Goal: Task Accomplishment & Management: Complete application form

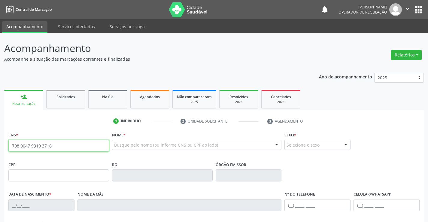
type input "708 9047 9319 3716"
type input "008.587.075-78"
type input "12[DATE]"
type input "Alcina [PERSON_NAME][DEMOGRAPHIC_DATA]"
type input "[PHONE_NUMBER]"
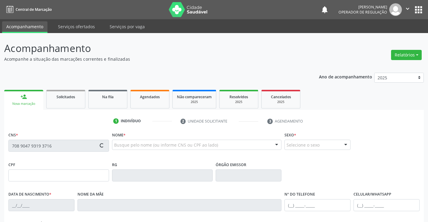
type input "S/N"
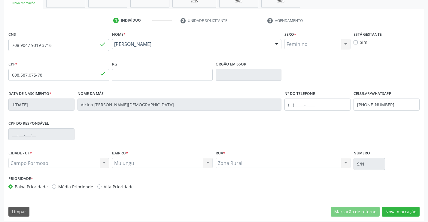
scroll to position [104, 0]
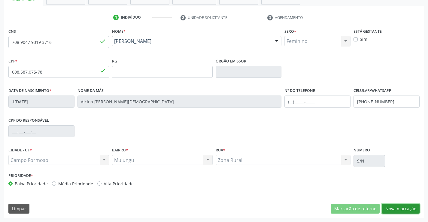
click at [388, 206] on button "Nova marcação" at bounding box center [401, 209] width 38 height 10
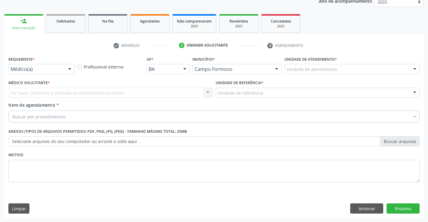
scroll to position [76, 0]
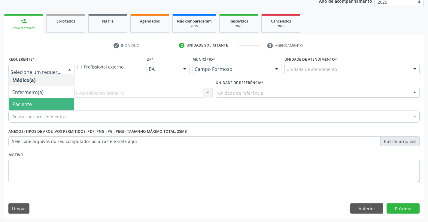
click at [38, 102] on span "Paciente" at bounding box center [41, 104] width 65 height 12
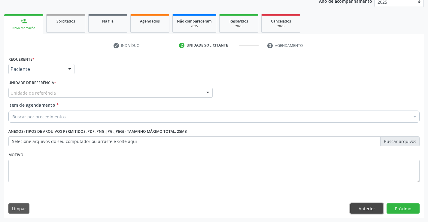
click at [363, 209] on button "Anterior" at bounding box center [366, 208] width 33 height 10
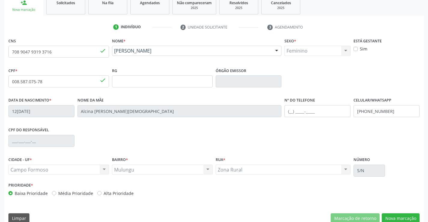
scroll to position [104, 0]
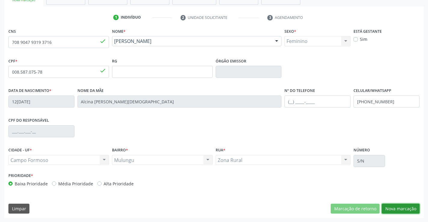
click at [388, 208] on button "Nova marcação" at bounding box center [401, 209] width 38 height 10
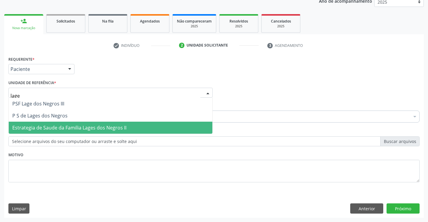
type input "lages"
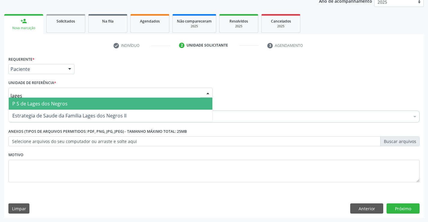
click at [44, 103] on span "P S de Lages dos Negros" at bounding box center [39, 103] width 55 height 7
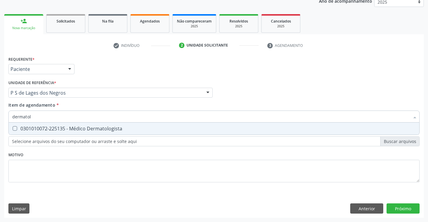
type input "dermatolo"
click at [47, 131] on div "0301010072-225135 - Médico Dermatologista" at bounding box center [213, 128] width 403 height 5
checkbox Dermatologista "true"
click at [412, 205] on div "Requerente * Paciente Médico(a) Enfermeiro(a) Paciente Nenhum resultado encontr…" at bounding box center [214, 136] width 420 height 163
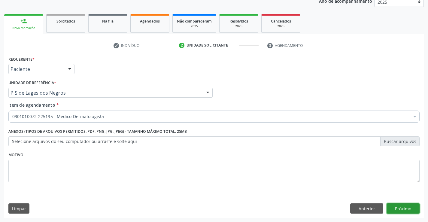
click at [412, 205] on button "Próximo" at bounding box center [403, 208] width 33 height 10
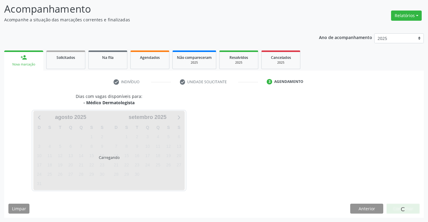
scroll to position [39, 0]
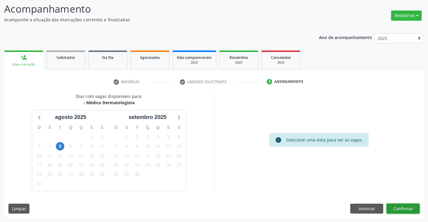
click at [402, 210] on button "Confirmar" at bounding box center [403, 209] width 33 height 10
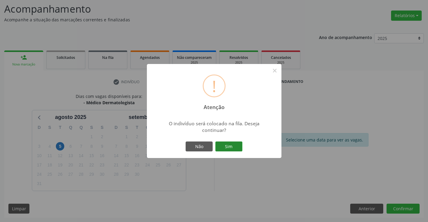
click at [238, 147] on button "Sim" at bounding box center [228, 146] width 27 height 10
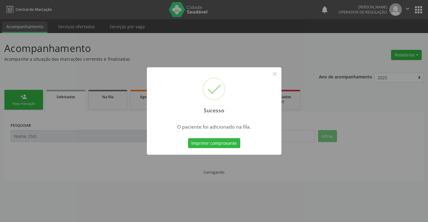
scroll to position [0, 0]
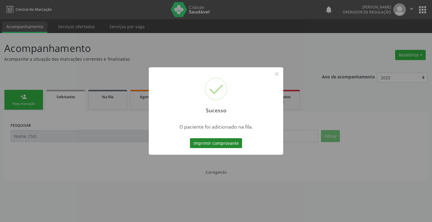
click at [229, 147] on button "Imprimir comprovante" at bounding box center [216, 143] width 52 height 10
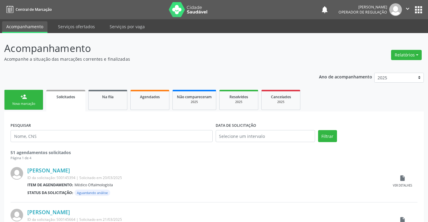
click at [36, 102] on div "Nova marcação" at bounding box center [24, 104] width 30 height 5
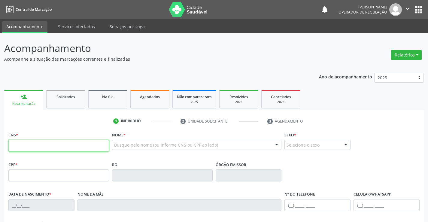
click at [71, 142] on input "text" at bounding box center [58, 146] width 101 height 12
type input "700 0091 3804 4603"
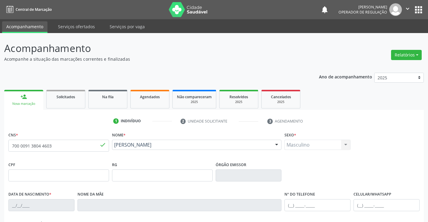
type input "1[DATE]"
type input "[PERSON_NAME]"
type input "[PHONE_NUMBER]"
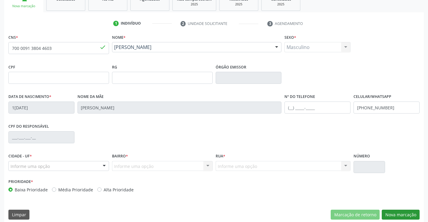
scroll to position [104, 0]
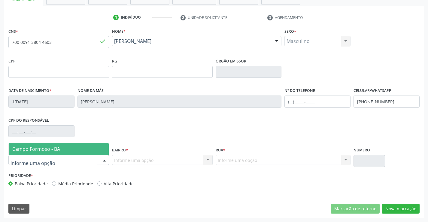
click at [30, 150] on span "Campo Formoso - BA" at bounding box center [36, 149] width 48 height 7
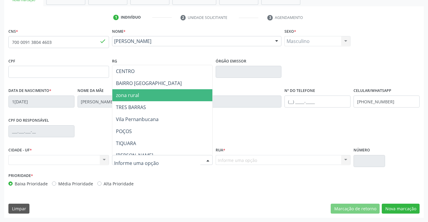
click at [134, 98] on span "zona rural" at bounding box center [127, 95] width 23 height 7
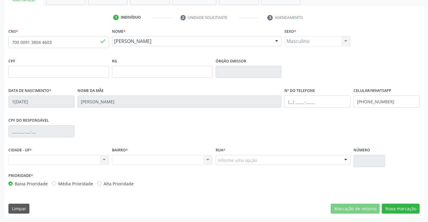
click at [290, 170] on div "Rua * Informe uma opção Pov. baixio Pov. tuiutiba POV. TERRA BRANCA Pov. cantin…" at bounding box center [283, 159] width 138 height 26
click at [390, 207] on button "Nova marcação" at bounding box center [401, 209] width 38 height 10
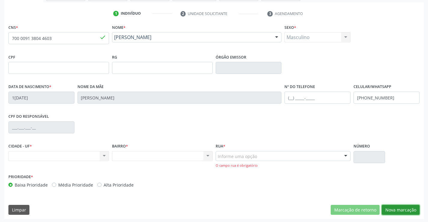
scroll to position [109, 0]
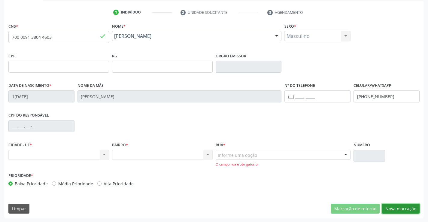
click at [390, 207] on button "Nova marcação" at bounding box center [401, 209] width 38 height 10
click at [396, 207] on button "Nova marcação" at bounding box center [401, 209] width 38 height 10
click at [64, 159] on div "Nenhum resultado encontrado para: " " Não há nenhuma opção para ser exibida." at bounding box center [58, 155] width 101 height 10
click at [64, 157] on div "Nenhum resultado encontrado para: " " Não há nenhuma opção para ser exibida." at bounding box center [58, 155] width 101 height 10
click at [230, 160] on div "Informe uma opção Pov. baixio Pov. tuiutiba POV. TERRA BRANCA Pov. cantinho pov…" at bounding box center [283, 158] width 135 height 17
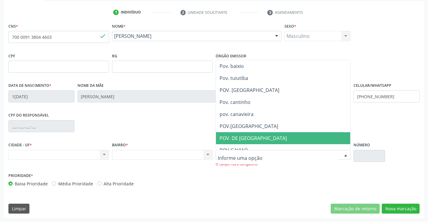
click at [240, 137] on span "POV. DE [GEOGRAPHIC_DATA]" at bounding box center [253, 138] width 67 height 7
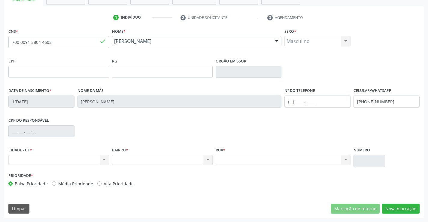
scroll to position [104, 0]
click at [394, 207] on button "Nova marcação" at bounding box center [401, 209] width 38 height 10
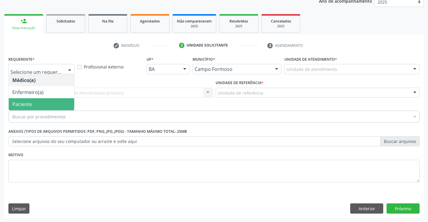
click at [21, 105] on span "Paciente" at bounding box center [22, 104] width 20 height 7
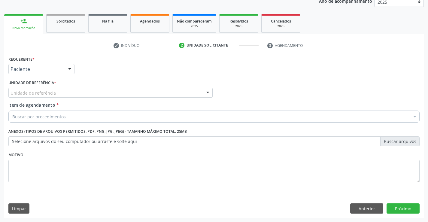
click at [20, 98] on div "Unidade de referência Unidade Basica de Saude da Familia Dr [PERSON_NAME] Centr…" at bounding box center [110, 93] width 204 height 10
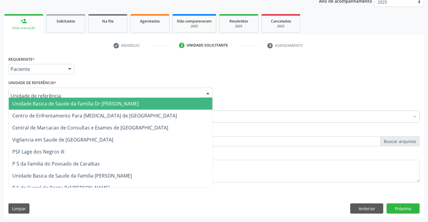
click at [23, 104] on span "Unidade Basica de Saude da Familia Dr [PERSON_NAME]" at bounding box center [75, 103] width 126 height 7
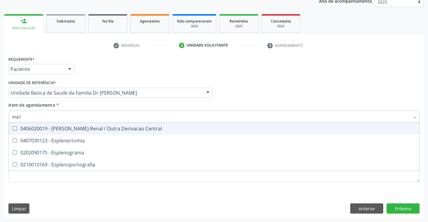
type input "espla"
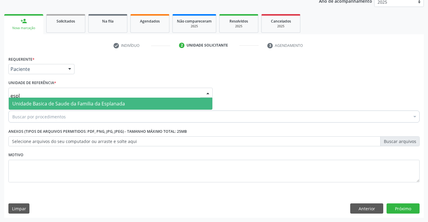
type input "espla"
click at [105, 105] on span "Unidade Basica de Saude da Familia da Esplanada" at bounding box center [68, 103] width 113 height 7
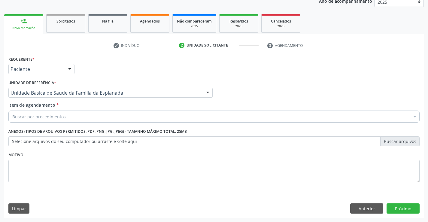
click at [93, 114] on div "Buscar por procedimentos" at bounding box center [213, 117] width 411 height 12
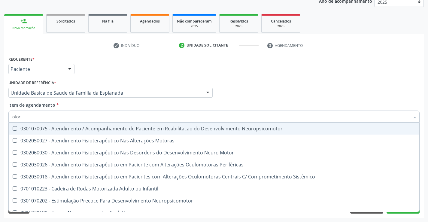
type input "otorr"
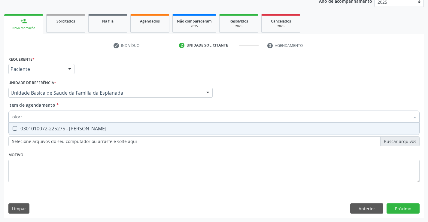
click at [91, 128] on div "0301010072-225275 - [PERSON_NAME]" at bounding box center [213, 128] width 403 height 5
checkbox Otorrinolaringologista "true"
click at [80, 161] on div "Requerente * Paciente Médico(a) Enfermeiro(a) Paciente Nenhum resultado encontr…" at bounding box center [213, 123] width 411 height 136
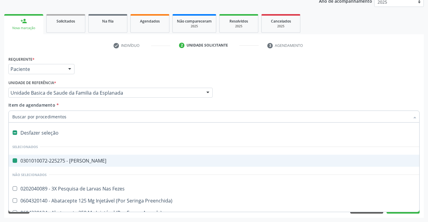
type input "u"
checkbox Otorrinolaringologista "false"
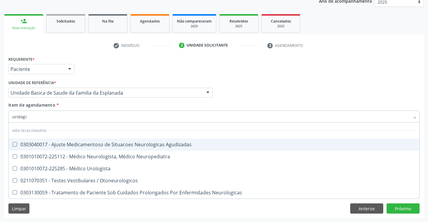
type input "urologis"
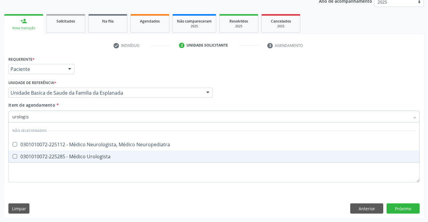
click at [90, 156] on div "0301010072-225285 - Médico Urologista" at bounding box center [213, 156] width 403 height 5
checkbox Urologista "true"
click at [395, 203] on div "Requerente * Paciente Médico(a) Enfermeiro(a) Paciente Nenhum resultado encontr…" at bounding box center [214, 136] width 420 height 163
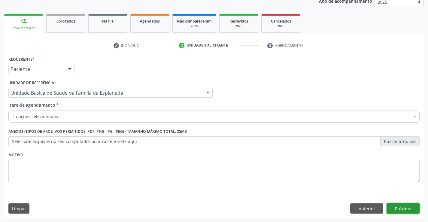
click at [406, 211] on button "Próximo" at bounding box center [403, 208] width 33 height 10
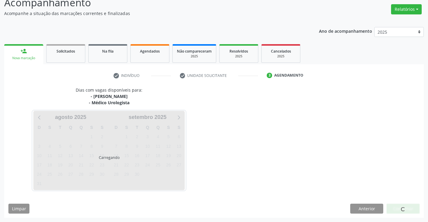
scroll to position [63, 0]
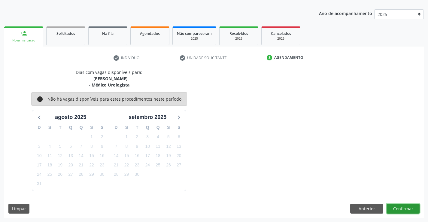
click at [409, 211] on button "Confirmar" at bounding box center [403, 209] width 33 height 10
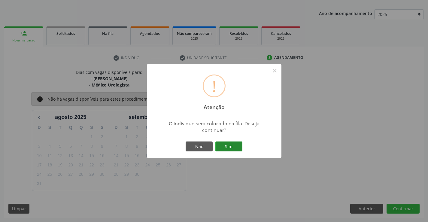
click at [232, 149] on button "Sim" at bounding box center [228, 146] width 27 height 10
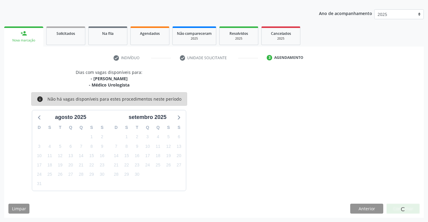
scroll to position [0, 0]
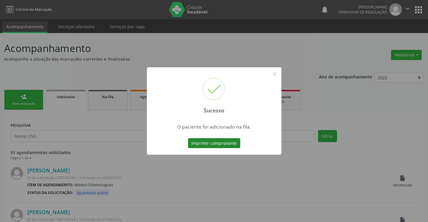
click at [235, 144] on button "Imprimir comprovante" at bounding box center [214, 143] width 52 height 10
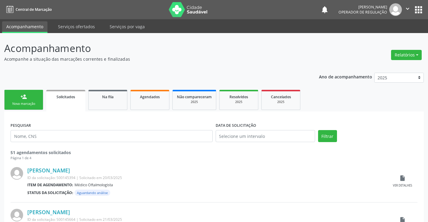
click at [35, 97] on link "person_add Nova marcação" at bounding box center [23, 100] width 39 height 20
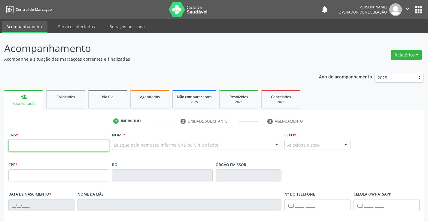
click at [61, 144] on input "text" at bounding box center [58, 146] width 101 height 12
type input "707 1058 1856 0520"
type input "290.093.818-03"
type input "206326937"
type input "30[DATE]"
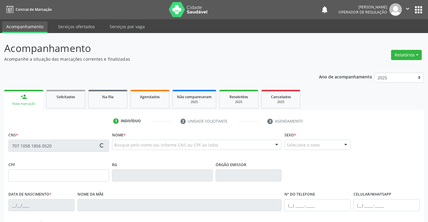
type input "[PHONE_NUMBER]"
type input "S/N"
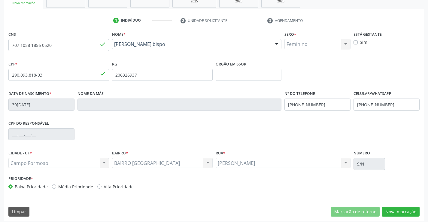
scroll to position [104, 0]
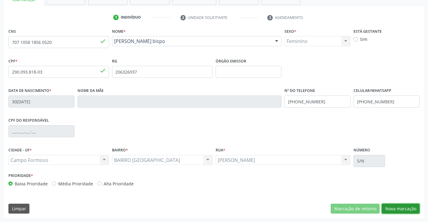
click at [409, 211] on button "Nova marcação" at bounding box center [401, 209] width 38 height 10
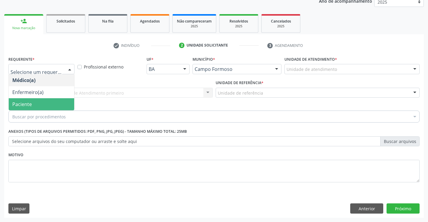
click at [32, 105] on span "Paciente" at bounding box center [41, 104] width 65 height 12
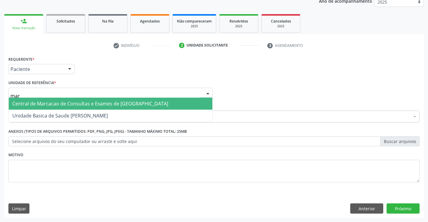
type input "mari"
click at [50, 106] on span "Unidade Basica de Saude [PERSON_NAME]" at bounding box center [60, 103] width 96 height 7
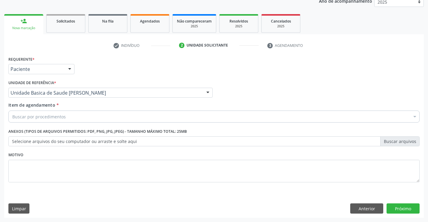
click at [44, 110] on div "Item de agendamento * Buscar por procedimentos Selecionar todos 0202040089 - 3X…" at bounding box center [213, 111] width 411 height 19
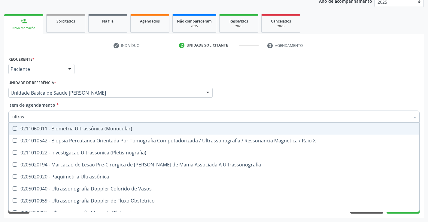
type input "ultrass"
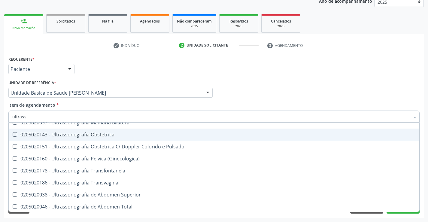
scroll to position [60, 0]
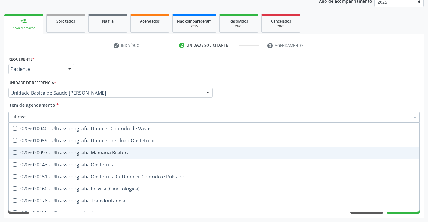
click at [115, 153] on div "0205020097 - Ultrassonografia Mamaria Bilateral" at bounding box center [213, 152] width 403 height 5
checkbox Bilateral "true"
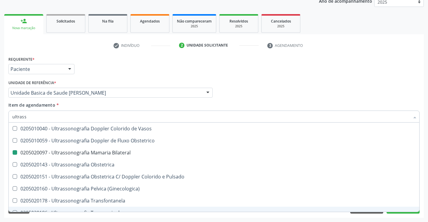
click at [409, 217] on div "Requerente * Paciente Médico(a) Enfermeiro(a) Paciente Nenhum resultado encontr…" at bounding box center [214, 136] width 420 height 163
checkbox X "true"
checkbox Bilateral "false"
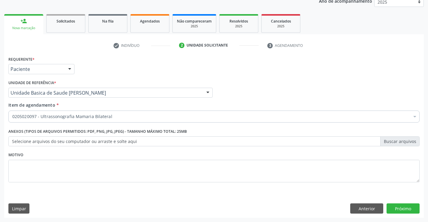
scroll to position [0, 0]
click at [407, 210] on button "Próximo" at bounding box center [403, 208] width 33 height 10
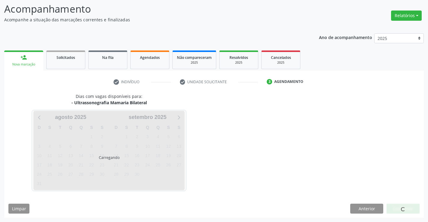
scroll to position [39, 0]
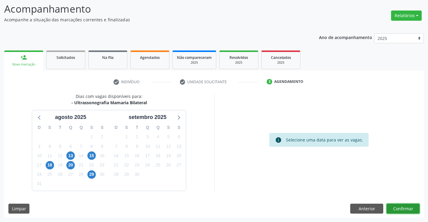
click at [407, 210] on button "Confirmar" at bounding box center [403, 209] width 33 height 10
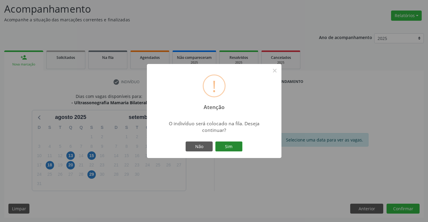
click at [227, 149] on button "Sim" at bounding box center [228, 146] width 27 height 10
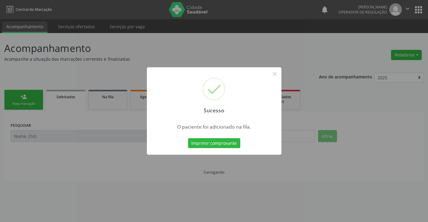
scroll to position [0, 0]
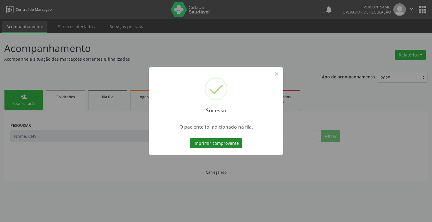
click at [237, 146] on button "Imprimir comprovante" at bounding box center [216, 143] width 52 height 10
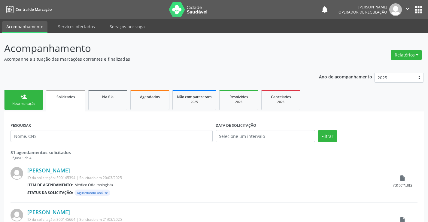
click at [39, 105] on link "person_add Nova marcação" at bounding box center [23, 100] width 39 height 20
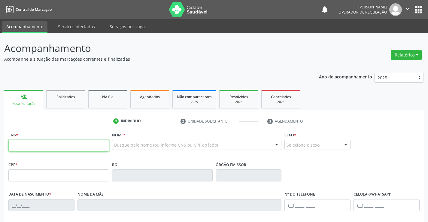
click at [34, 149] on input "text" at bounding box center [58, 146] width 101 height 12
type input "700 0079 9337 6801"
type input "103.794.275-24"
type input "13/02/2001"
type input "Olga Maria Soares da Silva"
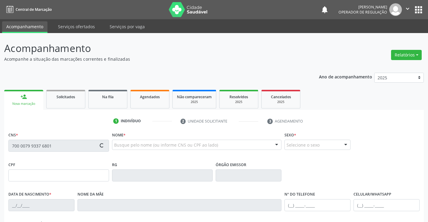
type input "(74) 98832-6187"
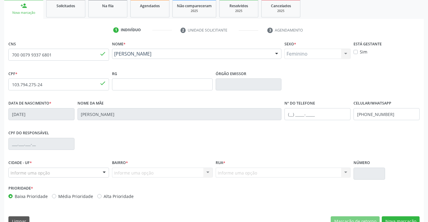
scroll to position [104, 0]
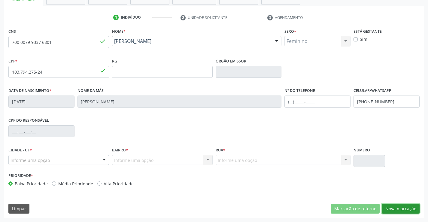
click at [399, 205] on button "Nova marcação" at bounding box center [401, 209] width 38 height 10
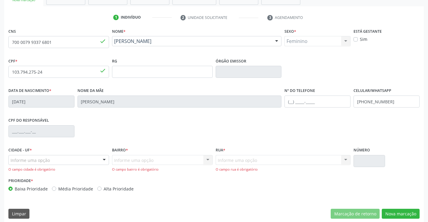
click at [82, 163] on div "Informe uma opção" at bounding box center [58, 160] width 101 height 10
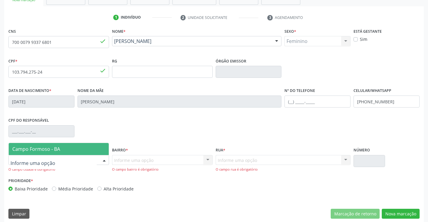
click at [63, 153] on span "Campo Formoso - BA" at bounding box center [59, 149] width 100 height 12
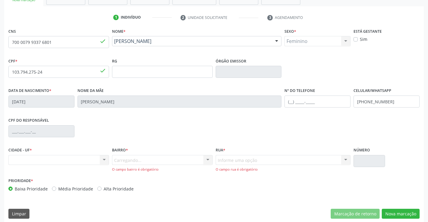
click at [137, 164] on div "Carregando... Nenhum resultado encontrado para: " " Nenhuma opção encontrada. D…" at bounding box center [162, 163] width 101 height 17
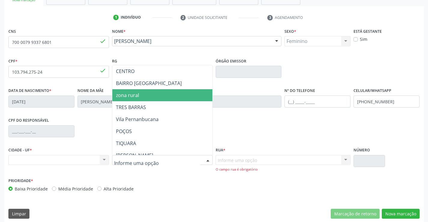
click at [130, 97] on span "zona rural" at bounding box center [127, 95] width 23 height 7
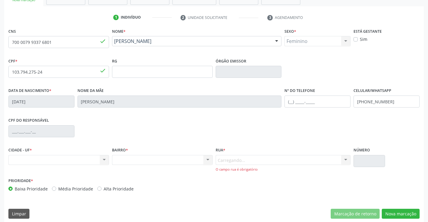
click at [232, 158] on div "Carregando... Nenhum resultado encontrado para: " " Nenhuma opção encontrada. D…" at bounding box center [283, 163] width 135 height 17
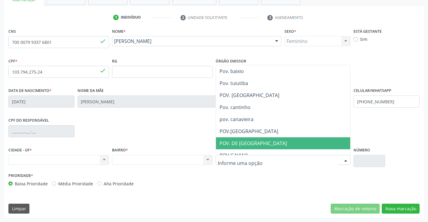
click at [243, 143] on span "POV. DE [GEOGRAPHIC_DATA]" at bounding box center [253, 143] width 67 height 7
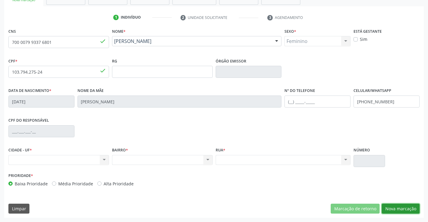
click at [395, 213] on button "Nova marcação" at bounding box center [401, 209] width 38 height 10
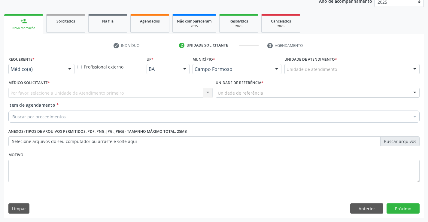
scroll to position [76, 0]
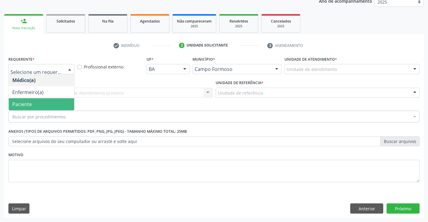
click at [31, 101] on span "Paciente" at bounding box center [22, 104] width 20 height 7
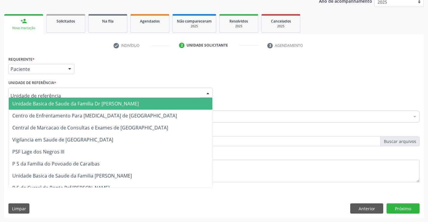
click at [28, 100] on span "Unidade Basica de Saude da Familia [PERSON_NAME]" at bounding box center [111, 104] width 204 height 12
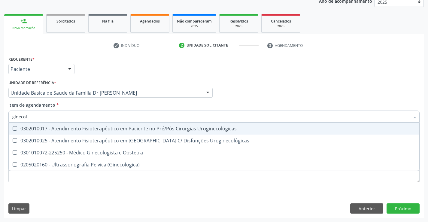
type input "ginecolo"
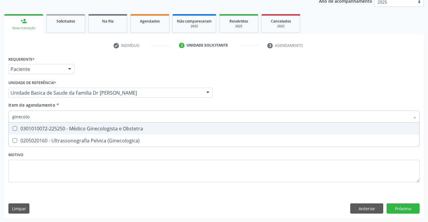
click at [64, 127] on div "0301010072-225250 - Médico Ginecologista e Obstetra" at bounding box center [213, 128] width 403 height 5
checkbox Obstetra "true"
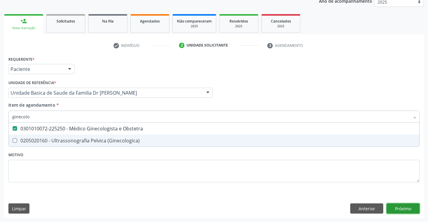
click at [405, 205] on div "Requerente * Paciente Médico(a) Enfermeiro(a) Paciente Nenhum resultado encontr…" at bounding box center [214, 136] width 420 height 163
checkbox \(Ginecologica\) "true"
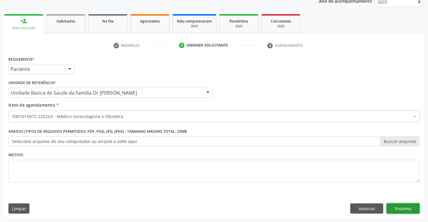
click at [408, 210] on button "Próximo" at bounding box center [403, 208] width 33 height 10
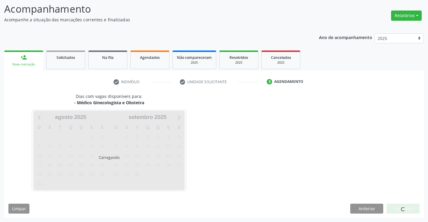
scroll to position [39, 0]
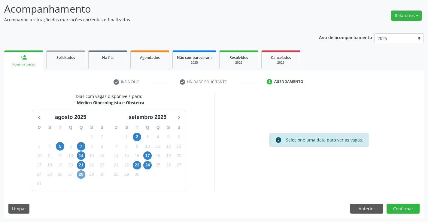
click at [81, 172] on span "28" at bounding box center [81, 174] width 8 height 8
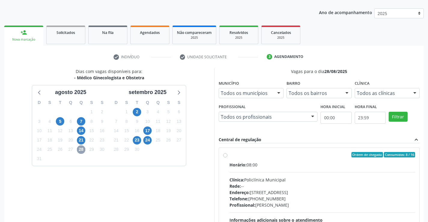
scroll to position [126, 0]
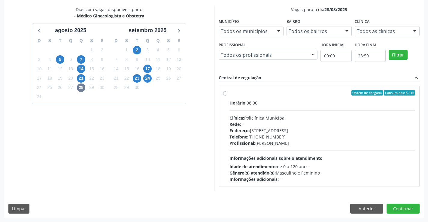
click at [229, 93] on label "Ordem de chegada Consumidos: 8 / 16 Horário: 08:00 Clínica: Policlínica Municip…" at bounding box center [322, 136] width 186 height 92
click at [225, 93] on input "Ordem de chegada Consumidos: 8 / 16 Horário: 08:00 Clínica: Policlínica Municip…" at bounding box center [225, 92] width 4 height 5
radio input "true"
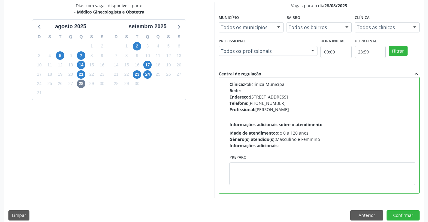
scroll to position [137, 0]
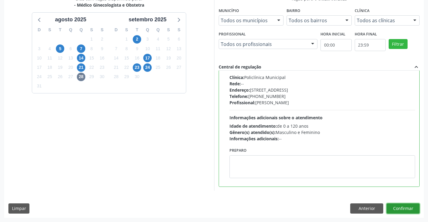
click at [402, 208] on button "Confirmar" at bounding box center [403, 208] width 33 height 10
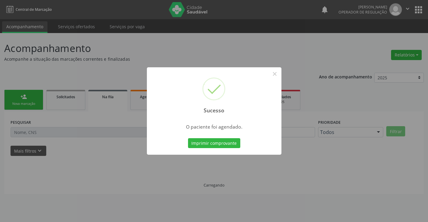
scroll to position [0, 0]
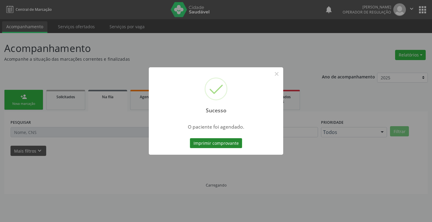
click at [214, 143] on button "Imprimir comprovante" at bounding box center [216, 143] width 52 height 10
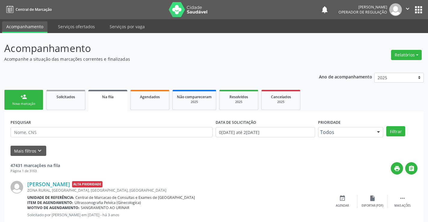
click at [31, 93] on link "person_add Nova marcação" at bounding box center [23, 100] width 39 height 20
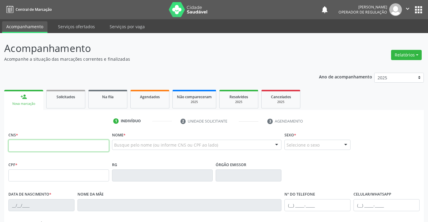
click at [44, 141] on input "text" at bounding box center [58, 146] width 101 height 12
type input "703 2056 7059 4395"
type input "2019691140"
type input "10/11/1995"
type input "077.940.605-24"
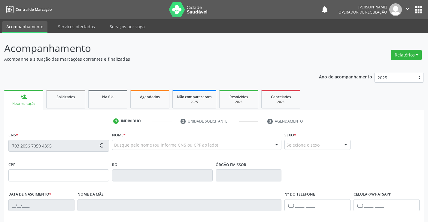
type input "S/N"
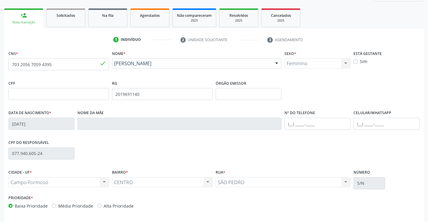
scroll to position [104, 0]
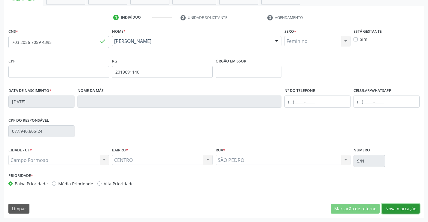
click at [387, 205] on button "Nova marcação" at bounding box center [401, 209] width 38 height 10
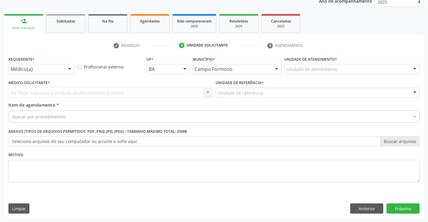
scroll to position [76, 0]
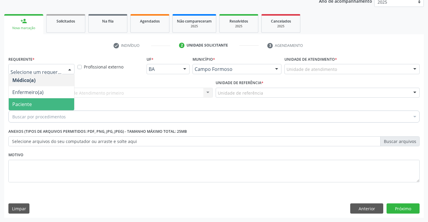
click at [19, 102] on span "Paciente" at bounding box center [22, 104] width 20 height 7
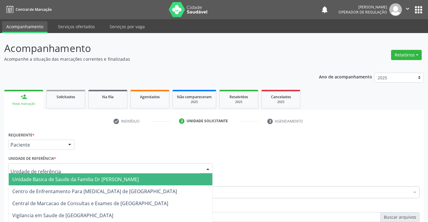
scroll to position [76, 0]
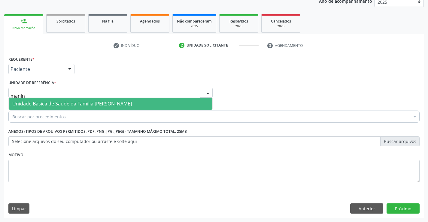
type input "maninh"
click at [25, 100] on span "Unidade Basica de Saude da Familia [PERSON_NAME]" at bounding box center [72, 103] width 120 height 7
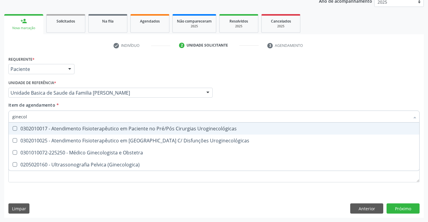
type input "ginecolo"
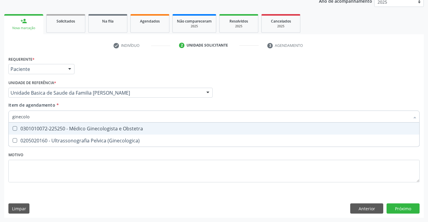
click at [47, 127] on div "0301010072-225250 - Médico Ginecologista e Obstetra" at bounding box center [213, 128] width 403 height 5
checkbox Obstetra "true"
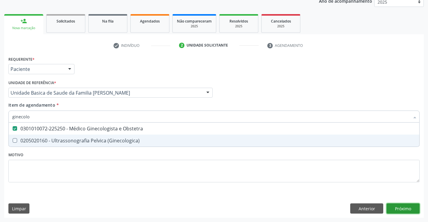
click at [397, 205] on div "Requerente * Paciente Médico(a) Enfermeiro(a) Paciente Nenhum resultado encontr…" at bounding box center [214, 136] width 420 height 163
checkbox \(Ginecologica\) "true"
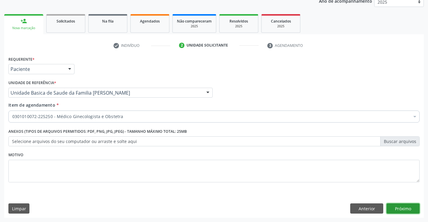
click at [410, 208] on button "Próximo" at bounding box center [403, 208] width 33 height 10
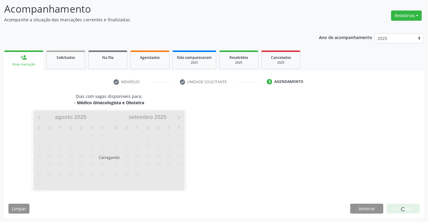
scroll to position [39, 0]
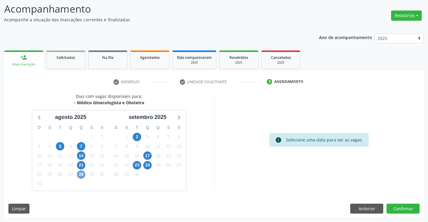
click at [81, 174] on span "28" at bounding box center [81, 174] width 8 height 8
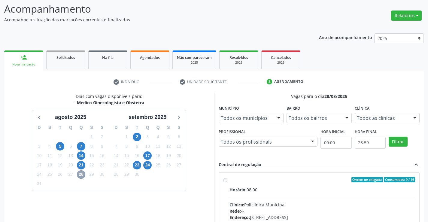
scroll to position [69, 0]
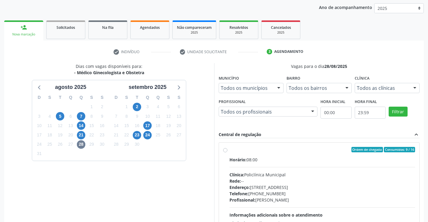
click at [229, 150] on label "Ordem de chegada Consumidos: 9 / 16 Horário: 08:00 Clínica: Policlínica Municip…" at bounding box center [322, 193] width 186 height 92
click at [225, 150] on input "Ordem de chegada Consumidos: 9 / 16 Horário: 08:00 Clínica: Policlínica Municip…" at bounding box center [225, 149] width 4 height 5
radio input "true"
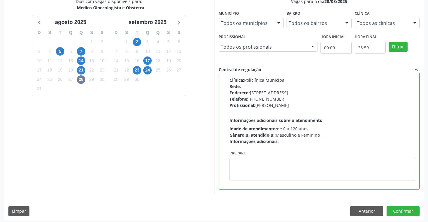
scroll to position [137, 0]
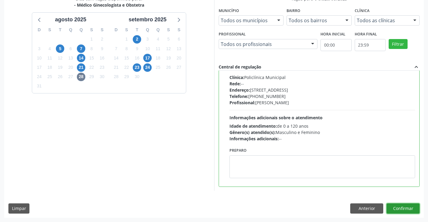
click at [410, 209] on button "Confirmar" at bounding box center [403, 208] width 33 height 10
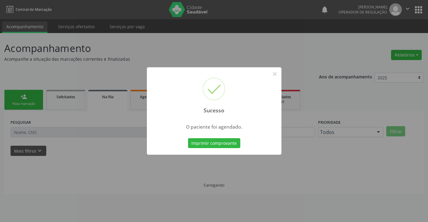
scroll to position [0, 0]
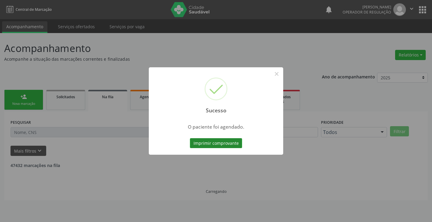
click at [203, 142] on button "Imprimir comprovante" at bounding box center [216, 143] width 52 height 10
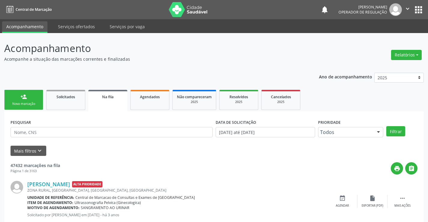
click at [23, 102] on div "Nova marcação" at bounding box center [24, 104] width 30 height 5
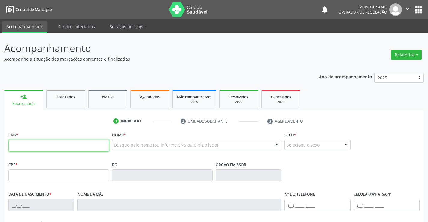
click at [48, 151] on input "text" at bounding box center [58, 146] width 101 height 12
type input "700 6049 3726 0870"
type input "129.674.165-68"
type input "0196066999"
type input "05/12/1949"
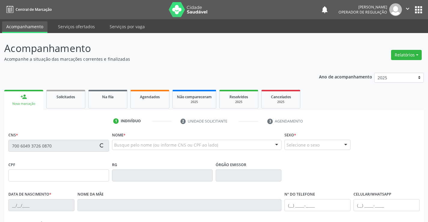
type input "(74) 98130-4114"
type input "(74) 99198-6903"
type input "S/N"
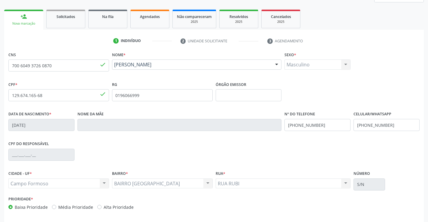
scroll to position [104, 0]
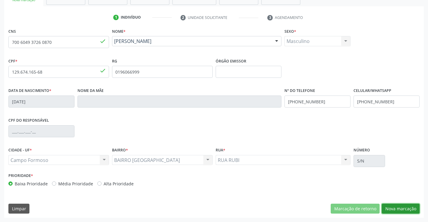
click at [399, 206] on button "Nova marcação" at bounding box center [401, 209] width 38 height 10
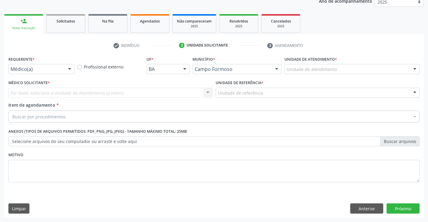
scroll to position [76, 0]
click at [17, 65] on div "Médico(a)" at bounding box center [41, 69] width 66 height 10
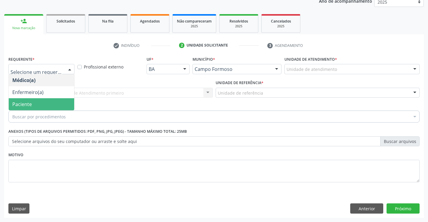
click at [22, 104] on span "Paciente" at bounding box center [22, 104] width 20 height 7
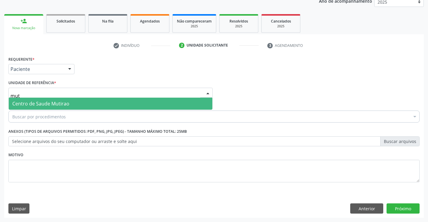
type input "muti"
click at [50, 100] on span "Centro de Saude Mutirao" at bounding box center [111, 104] width 204 height 12
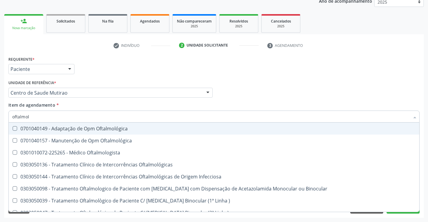
type input "oftalmolo"
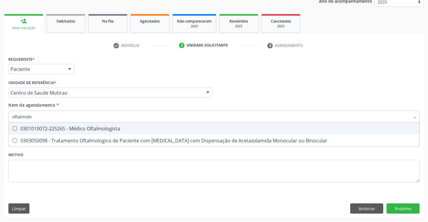
click at [47, 124] on span "0301010072-225265 - Médico Oftalmologista" at bounding box center [214, 129] width 411 height 12
checkbox Oftalmologista "true"
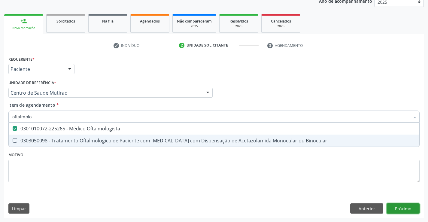
click at [408, 210] on div "Requerente * Paciente Médico(a) Enfermeiro(a) Paciente Nenhum resultado encontr…" at bounding box center [214, 136] width 420 height 163
checkbox Binocular "true"
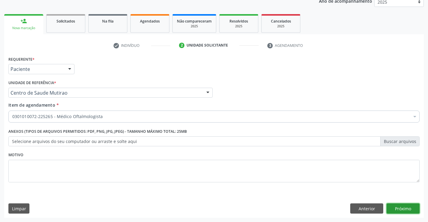
click at [403, 209] on button "Próximo" at bounding box center [403, 208] width 33 height 10
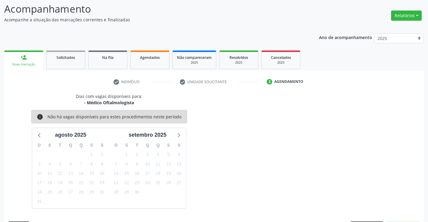
scroll to position [57, 0]
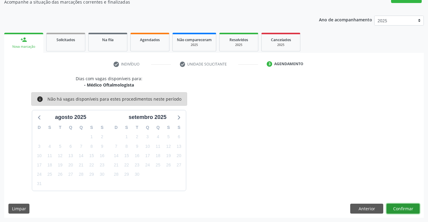
click at [411, 210] on button "Confirmar" at bounding box center [403, 209] width 33 height 10
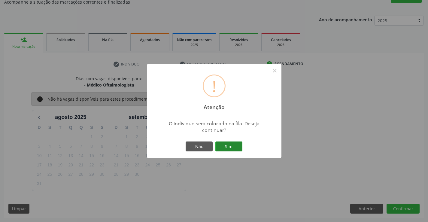
click at [224, 145] on button "Sim" at bounding box center [228, 146] width 27 height 10
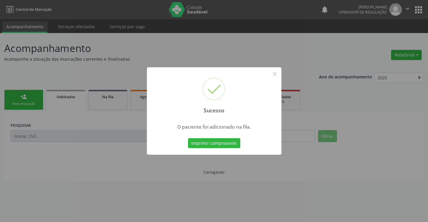
scroll to position [0, 0]
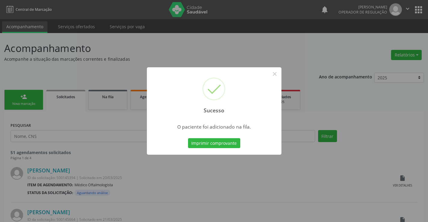
click at [233, 144] on button "Imprimir comprovante" at bounding box center [214, 143] width 52 height 10
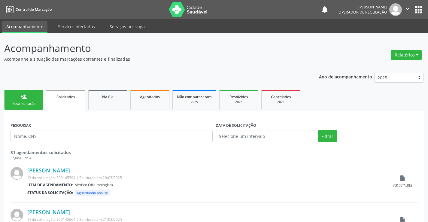
click at [37, 105] on div "Nova marcação" at bounding box center [24, 104] width 30 height 5
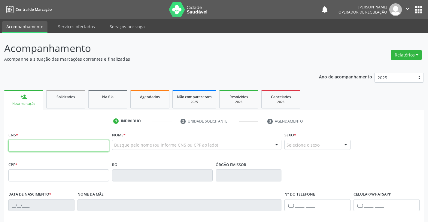
click at [48, 147] on input "text" at bounding box center [58, 146] width 101 height 12
type input "702 6072 7119 5748"
type input "6006918"
type input "03/08/1973"
type input "(74) 98819-9232"
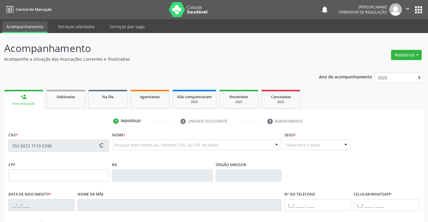
type input "(74) 98819-9232"
type input "000.086.535-42"
type input "127"
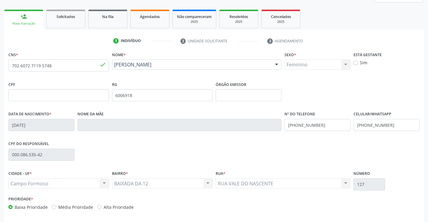
scroll to position [104, 0]
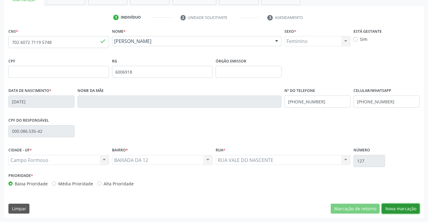
click at [395, 208] on button "Nova marcação" at bounding box center [401, 209] width 38 height 10
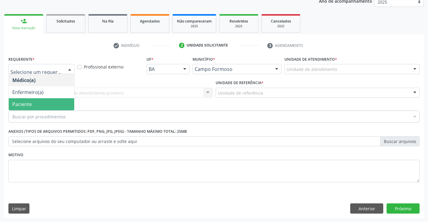
click at [20, 104] on span "Paciente" at bounding box center [22, 104] width 20 height 7
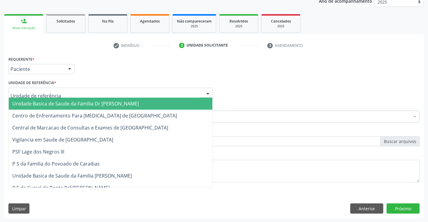
click at [49, 104] on span "Unidade Basica de Saude da Familia Dr [PERSON_NAME]" at bounding box center [75, 103] width 126 height 7
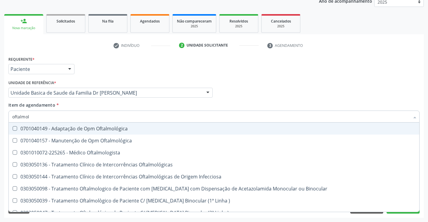
type input "oftalmolo"
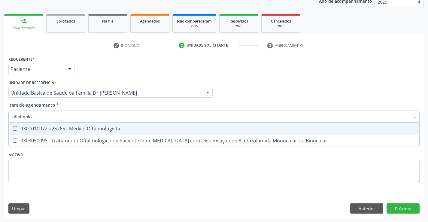
click at [55, 128] on div "0301010072-225265 - Médico Oftalmologista" at bounding box center [213, 128] width 403 height 5
checkbox Oftalmologista "true"
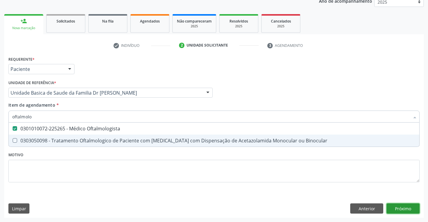
click at [395, 208] on div "Requerente * Paciente Médico(a) Enfermeiro(a) Paciente Nenhum resultado encontr…" at bounding box center [214, 136] width 420 height 163
checkbox Binocular "true"
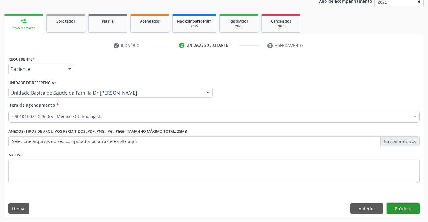
click at [396, 208] on button "Próximo" at bounding box center [403, 208] width 33 height 10
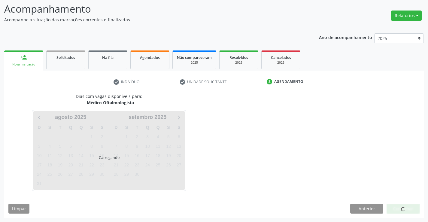
scroll to position [57, 0]
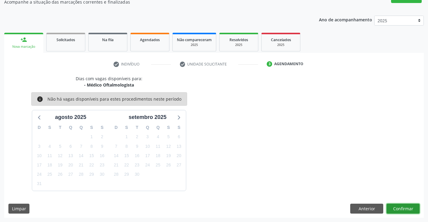
click at [408, 208] on button "Confirmar" at bounding box center [403, 209] width 33 height 10
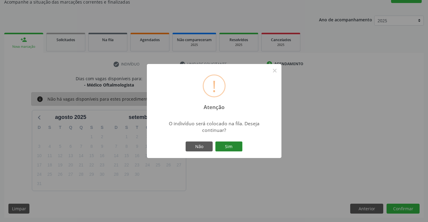
click at [233, 144] on button "Sim" at bounding box center [228, 146] width 27 height 10
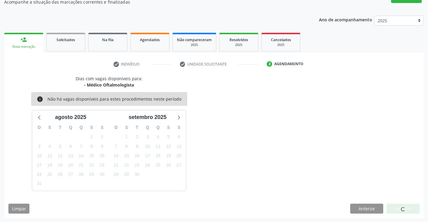
scroll to position [0, 0]
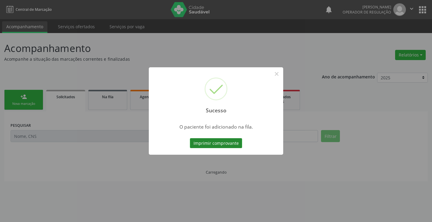
click at [223, 143] on button "Imprimir comprovante" at bounding box center [216, 143] width 52 height 10
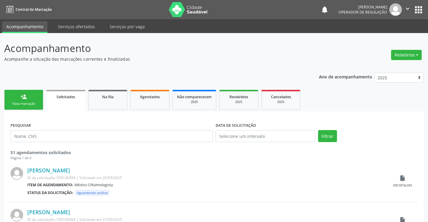
click at [17, 95] on link "person_add Nova marcação" at bounding box center [23, 100] width 39 height 20
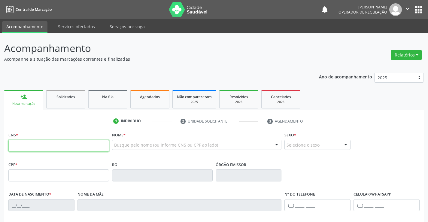
click at [43, 143] on input "text" at bounding box center [58, 146] width 101 height 12
type input "704 1066 7897 8850"
type input "24/08/1970"
type input "SN"
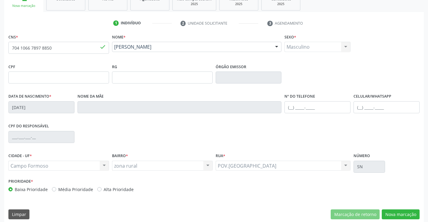
scroll to position [104, 0]
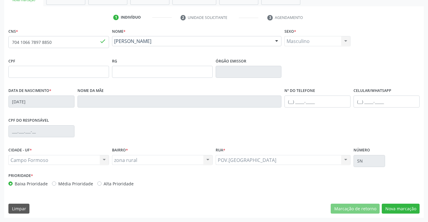
click at [329, 111] on fieldset "Nº do Telefone" at bounding box center [317, 99] width 66 height 26
click at [317, 97] on input "text" at bounding box center [317, 102] width 66 height 12
type input "(74) 98819-9232"
click at [390, 207] on button "Nova marcação" at bounding box center [401, 209] width 38 height 10
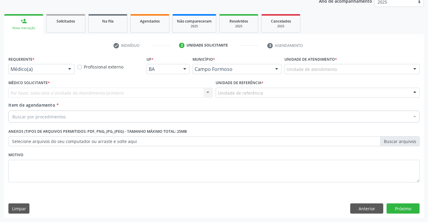
scroll to position [76, 0]
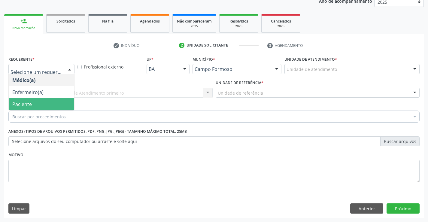
click at [26, 102] on span "Paciente" at bounding box center [22, 104] width 20 height 7
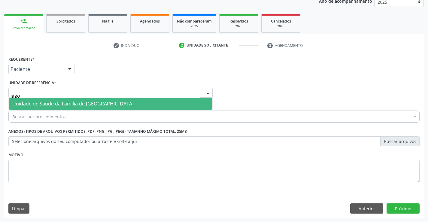
type input "lagoa"
click at [38, 104] on span "Unidade de Saude da Familia de [GEOGRAPHIC_DATA]" at bounding box center [72, 103] width 121 height 7
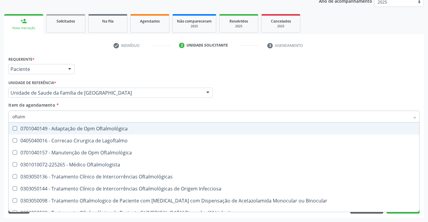
type input "oftalmo"
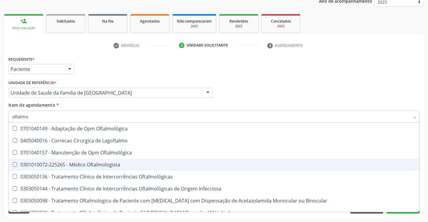
click at [125, 164] on div "0301010072-225265 - Médico Oftalmologista" at bounding box center [213, 164] width 403 height 5
checkbox Oftalmologista "true"
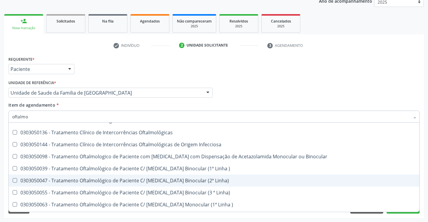
scroll to position [90, 0]
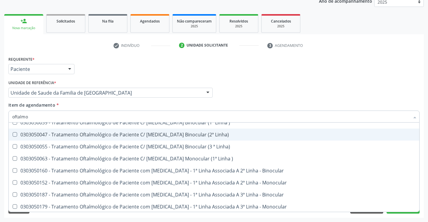
click at [413, 214] on div "Requerente * Paciente Médico(a) Enfermeiro(a) Paciente Nenhum resultado encontr…" at bounding box center [214, 136] width 420 height 163
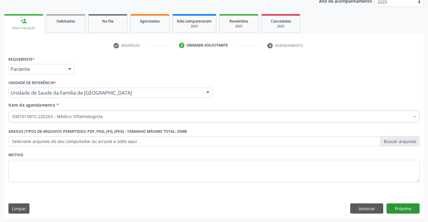
scroll to position [0, 0]
click at [408, 208] on button "Próximo" at bounding box center [403, 208] width 33 height 10
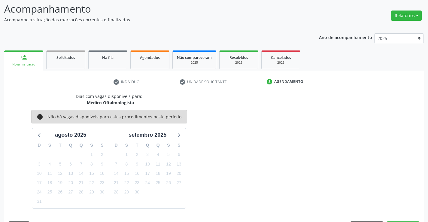
scroll to position [57, 0]
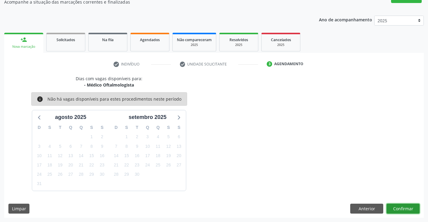
click at [392, 207] on button "Confirmar" at bounding box center [403, 209] width 33 height 10
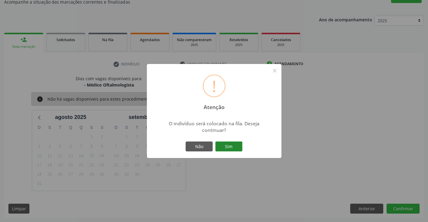
click at [236, 145] on button "Sim" at bounding box center [228, 146] width 27 height 10
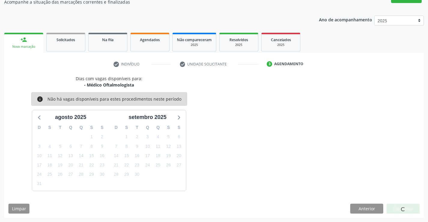
scroll to position [0, 0]
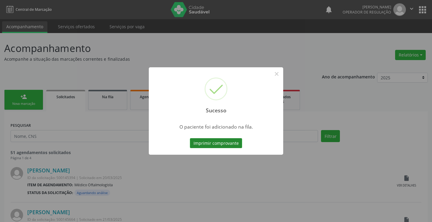
click at [226, 142] on button "Imprimir comprovante" at bounding box center [216, 143] width 52 height 10
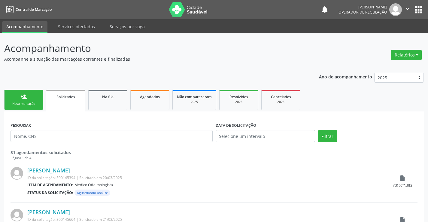
click at [24, 99] on div "person_add" at bounding box center [23, 96] width 7 height 7
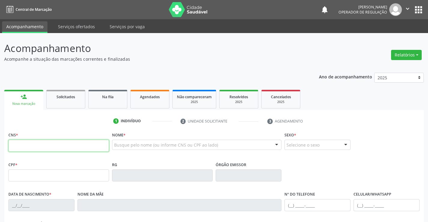
click at [53, 149] on input "text" at bounding box center [58, 146] width 101 height 12
type input "700 6099 6062 8964"
type input "0466583435"
type input "05/04/1948"
type input "(74) 99161-0594"
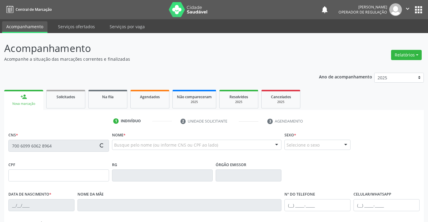
type input "(74) 99192-3519"
type input "SN"
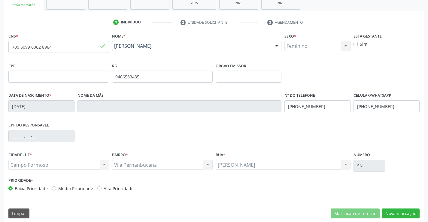
scroll to position [104, 0]
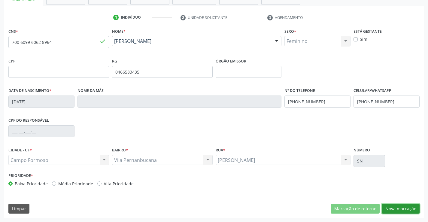
click at [407, 209] on button "Nova marcação" at bounding box center [401, 209] width 38 height 10
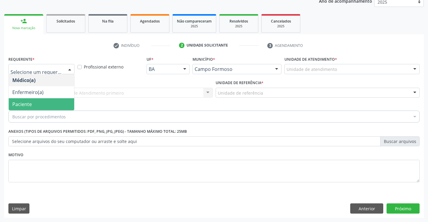
click at [17, 105] on span "Paciente" at bounding box center [22, 104] width 20 height 7
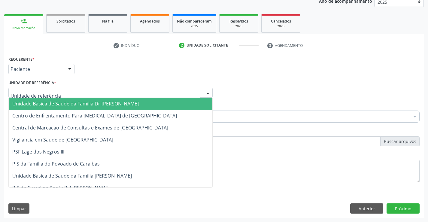
click at [30, 101] on span "Unidade Basica de Saude da Familia Dr [PERSON_NAME]" at bounding box center [75, 103] width 126 height 7
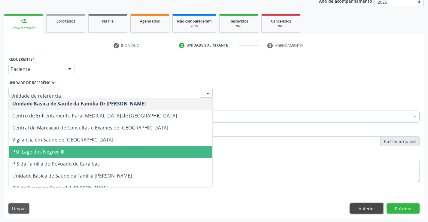
click at [377, 208] on button "Anterior" at bounding box center [366, 208] width 33 height 10
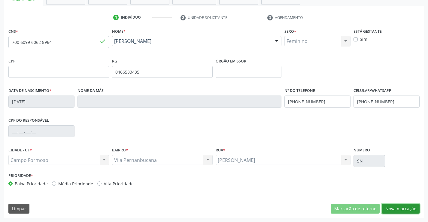
click at [389, 211] on button "Nova marcação" at bounding box center [401, 209] width 38 height 10
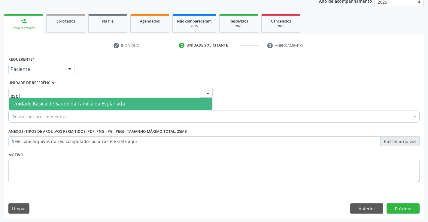
type input "espla"
click at [38, 105] on span "Unidade Basica de Saude da Familia da Esplanada" at bounding box center [68, 103] width 113 height 7
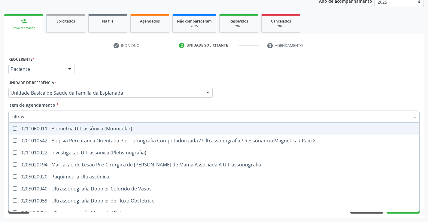
type input "ultrass"
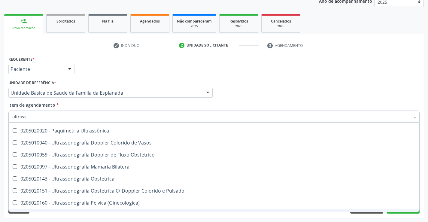
scroll to position [37, 0]
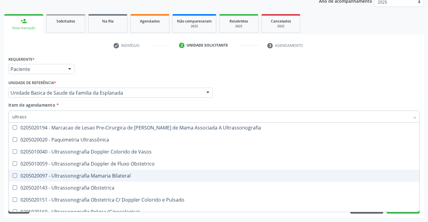
click at [107, 176] on div "0205020097 - Ultrassonografia Mamaria Bilateral" at bounding box center [213, 175] width 403 height 5
click at [295, 179] on span "0205020097 - Ultrassonografia Mamaria Bilateral" at bounding box center [214, 176] width 411 height 12
checkbox Bilateral "false"
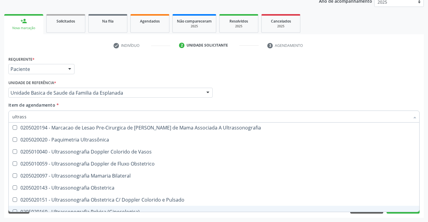
type input "ultrass"
click at [312, 219] on div "Acompanhamento Acompanhe a situação das marcações correntes e finalizadas Relat…" at bounding box center [214, 89] width 428 height 265
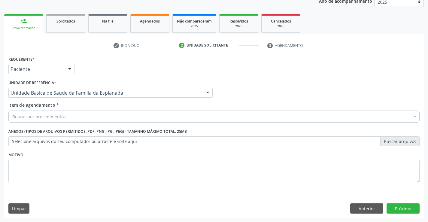
scroll to position [0, 0]
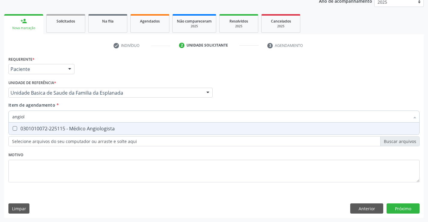
type input "angiolo"
click at [44, 131] on div "0301010072-225115 - Médico Angiologista" at bounding box center [213, 128] width 403 height 5
checkbox Angiologista "true"
type input "angiolo"
click at [212, 193] on div "Requerente * Paciente Médico(a) Enfermeiro(a) Paciente Nenhum resultado encontr…" at bounding box center [214, 136] width 420 height 163
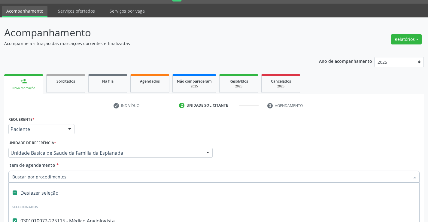
scroll to position [46, 0]
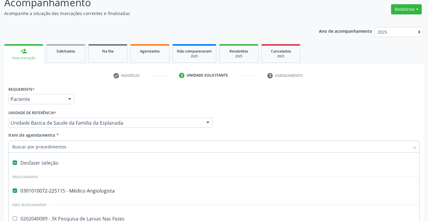
click at [81, 142] on input "Item de agendamento *" at bounding box center [210, 147] width 397 height 12
type input "u"
checkbox Angiologista "false"
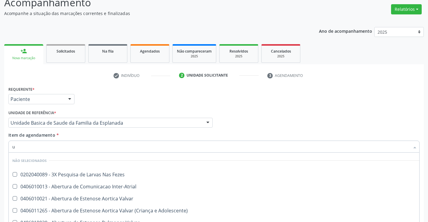
type input "ul"
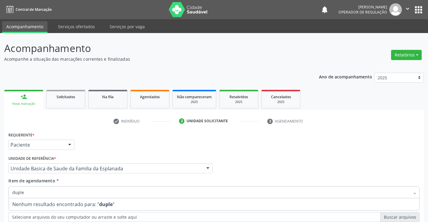
scroll to position [76, 0]
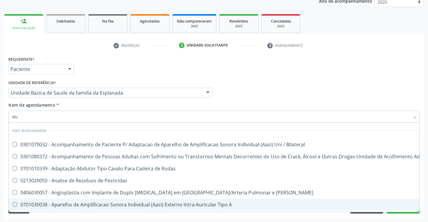
type input "d"
checkbox Bilateral "true"
checkbox \(Uaa\)\ "true"
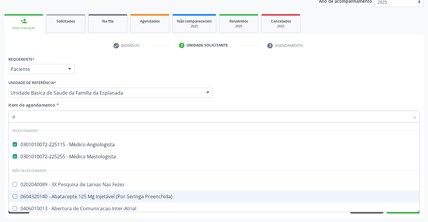
type input "do"
checkbox Angiologista "false"
checkbox Mastologista "false"
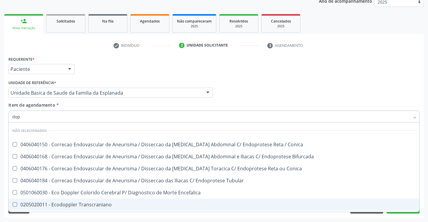
type input "dopp"
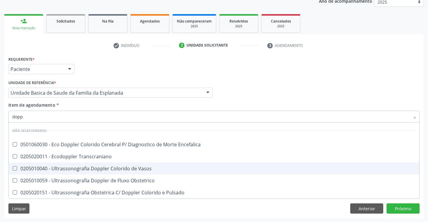
click at [143, 168] on div "0205010040 - Ultrassonografia Doppler Colorido de Vasos" at bounding box center [213, 168] width 403 height 5
checkbox Vasos "true"
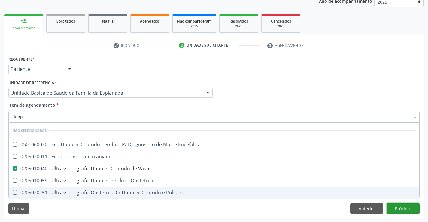
click at [403, 207] on div "Requerente * Paciente Médico(a) Enfermeiro(a) Paciente Nenhum resultado encontr…" at bounding box center [214, 136] width 420 height 163
checkbox Encefalica "true"
checkbox Transcraniano "true"
checkbox Obstetrico "true"
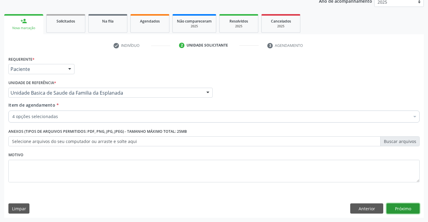
click at [402, 208] on button "Próximo" at bounding box center [403, 208] width 33 height 10
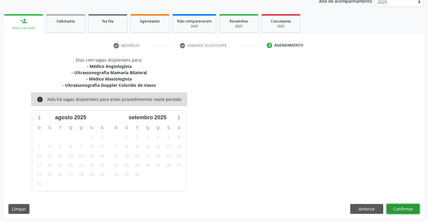
click at [395, 206] on button "Confirmar" at bounding box center [403, 209] width 33 height 10
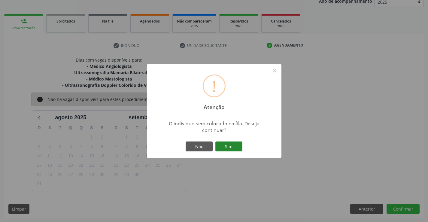
click at [228, 144] on button "Sim" at bounding box center [228, 146] width 27 height 10
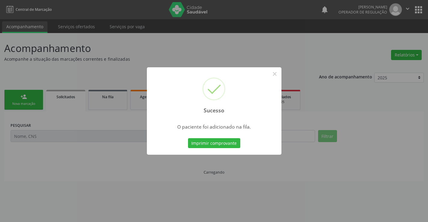
scroll to position [0, 0]
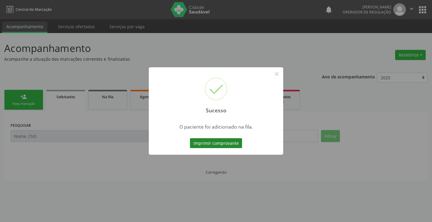
click at [237, 142] on button "Imprimir comprovante" at bounding box center [216, 143] width 52 height 10
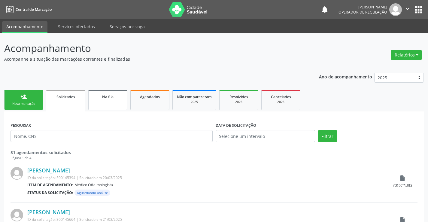
click at [114, 100] on link "Na fila" at bounding box center [107, 100] width 39 height 20
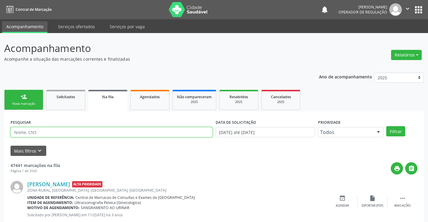
click at [150, 134] on input "text" at bounding box center [112, 132] width 202 height 10
type input "700609960628964"
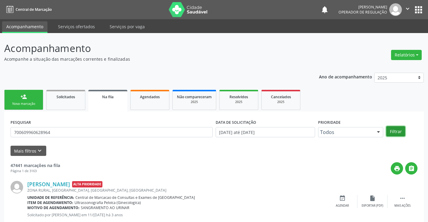
click at [397, 128] on button "Filtrar" at bounding box center [395, 131] width 19 height 10
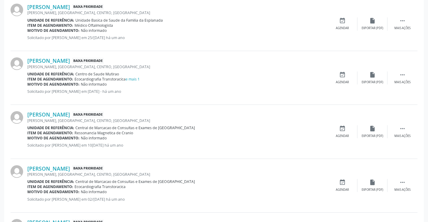
scroll to position [793, 0]
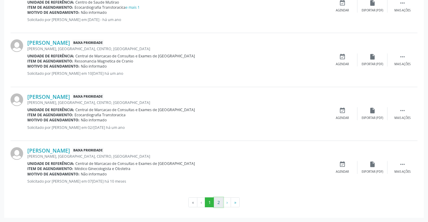
click at [219, 203] on button "2" at bounding box center [218, 202] width 9 height 10
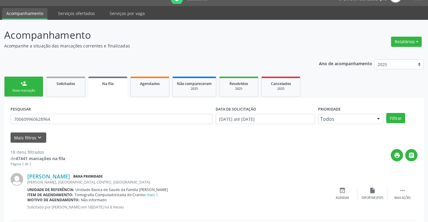
scroll to position [0, 0]
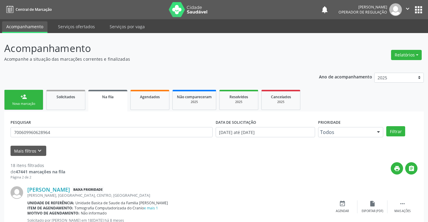
click at [26, 103] on div "Nova marcação" at bounding box center [24, 104] width 30 height 5
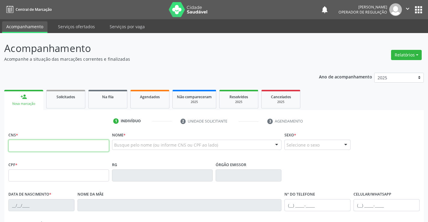
click at [67, 144] on input "text" at bounding box center [58, 146] width 101 height 12
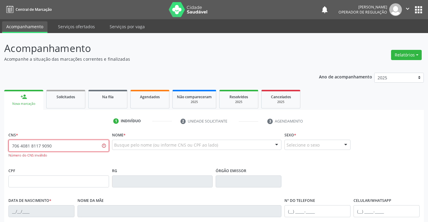
drag, startPoint x: 57, startPoint y: 148, endPoint x: 0, endPoint y: 143, distance: 57.3
click at [0, 143] on div "Acompanhamento Acompanhe a situação das marcações correntes e finalizadas Relat…" at bounding box center [214, 182] width 428 height 299
type input "706 4081 8117 9080"
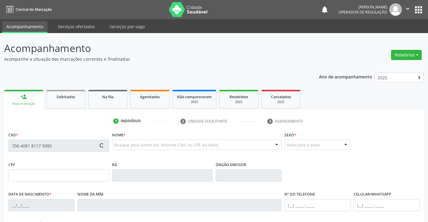
type input "55646"
type input "03/08/2008"
type input "(74) 9925-7117"
type input "088.524.835-00"
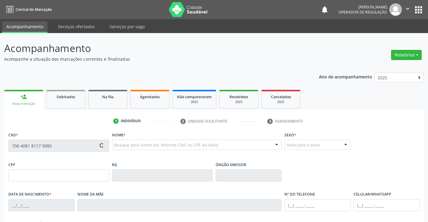
type input "S/N"
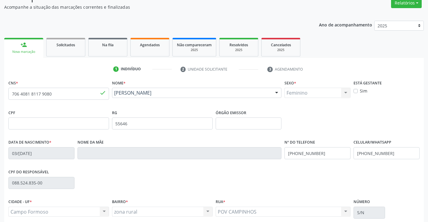
scroll to position [60, 0]
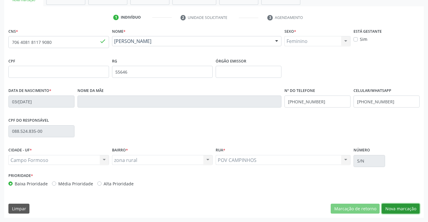
click at [393, 208] on button "Nova marcação" at bounding box center [401, 209] width 38 height 10
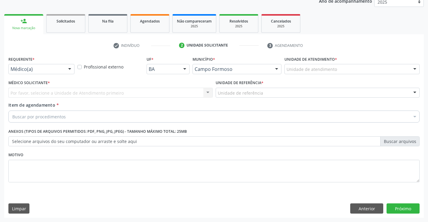
scroll to position [76, 0]
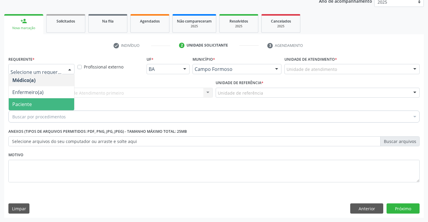
click at [17, 103] on span "Paciente" at bounding box center [22, 104] width 20 height 7
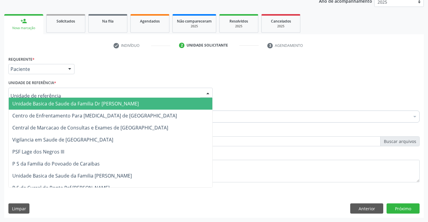
click at [24, 106] on span "Unidade Basica de Saude da Familia Dr [PERSON_NAME]" at bounding box center [75, 103] width 126 height 7
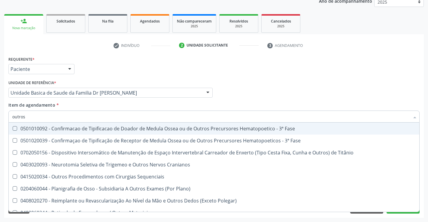
type input "outros p"
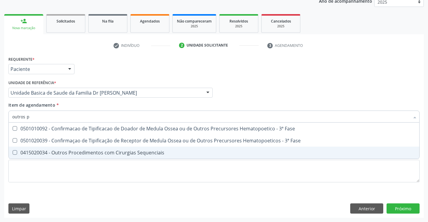
click at [96, 153] on div "0415020034 - Outros Procedimentos com Cirurgias Sequenciais" at bounding box center [213, 152] width 403 height 5
checkbox Sequenciais "true"
click at [390, 210] on div "Requerente * Paciente Médico(a) Enfermeiro(a) Paciente Nenhum resultado encontr…" at bounding box center [214, 136] width 420 height 163
checkbox Fase "true"
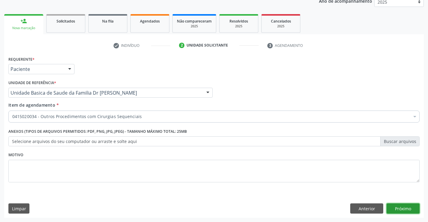
click at [390, 210] on button "Próximo" at bounding box center [403, 208] width 33 height 10
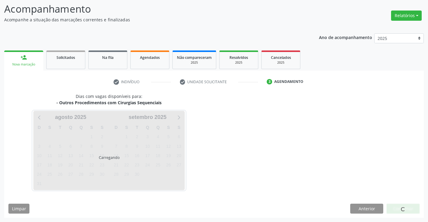
scroll to position [57, 0]
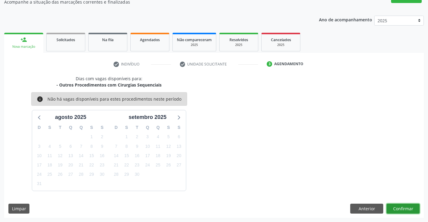
click at [406, 209] on button "Confirmar" at bounding box center [403, 209] width 33 height 10
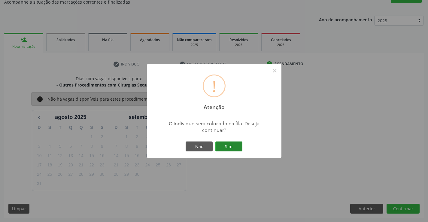
click at [224, 146] on button "Sim" at bounding box center [228, 146] width 27 height 10
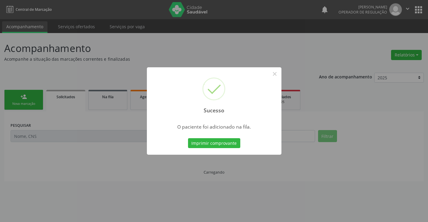
scroll to position [0, 0]
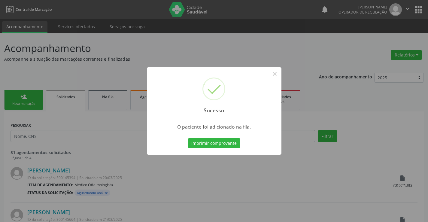
click at [241, 146] on div "Imprimir comprovante Cancel" at bounding box center [214, 143] width 55 height 13
click at [231, 141] on button "Imprimir comprovante" at bounding box center [214, 143] width 52 height 10
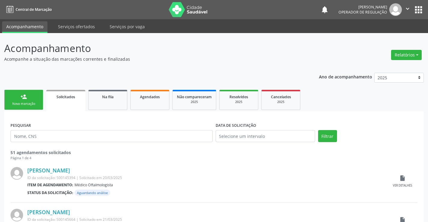
click at [26, 99] on div "person_add" at bounding box center [23, 96] width 7 height 7
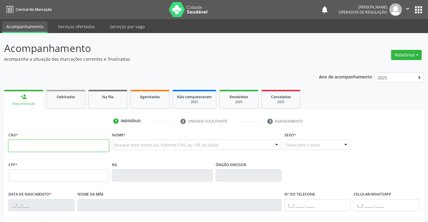
click at [40, 144] on input "text" at bounding box center [58, 146] width 101 height 12
type input "702 0033 4686 3485"
type input "008076815"
type input "24/11/2020"
type input "(74) 98829-3777"
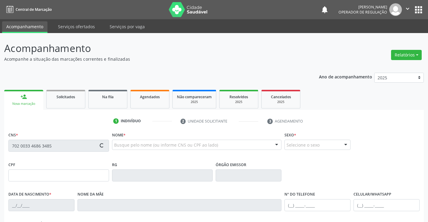
type input "(74) 98829-3777"
type input "S/N"
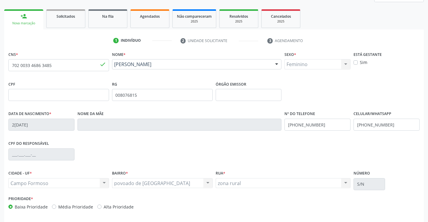
scroll to position [104, 0]
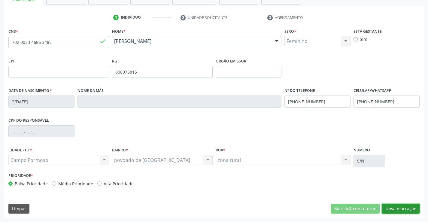
click at [391, 210] on button "Nova marcação" at bounding box center [401, 209] width 38 height 10
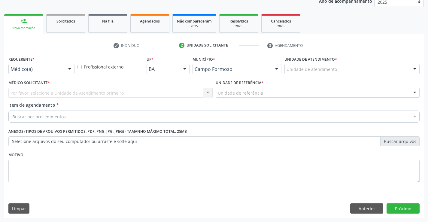
scroll to position [76, 0]
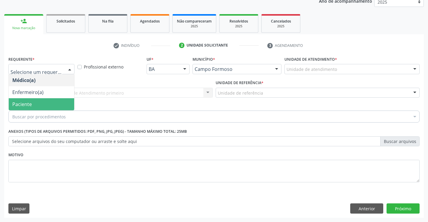
click at [20, 105] on span "Paciente" at bounding box center [22, 104] width 20 height 7
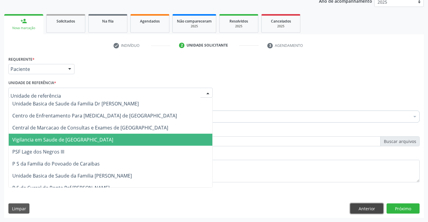
click at [369, 207] on button "Anterior" at bounding box center [366, 208] width 33 height 10
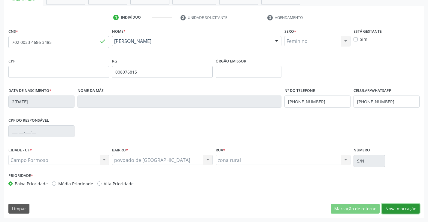
click at [405, 210] on button "Nova marcação" at bounding box center [401, 209] width 38 height 10
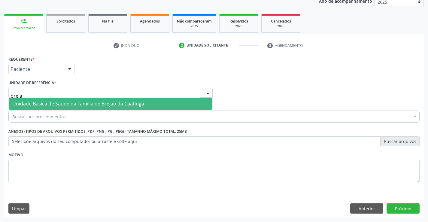
type input "brejao"
click at [77, 103] on span "Unidade Basica de Saude da Familia de Brejao da Caatinga" at bounding box center [78, 103] width 132 height 7
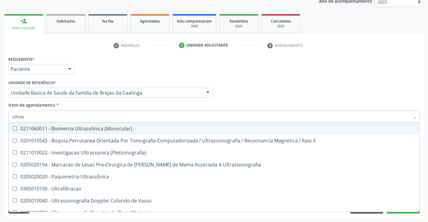
type input "ultrass"
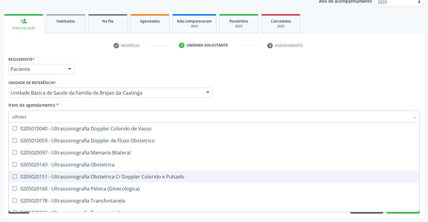
scroll to position [90, 0]
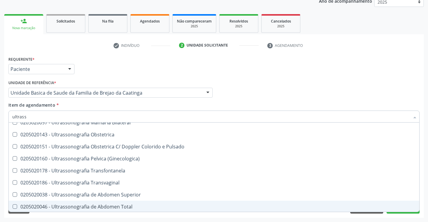
click at [126, 206] on div "0205020046 - Ultrassonografia de Abdomen Total" at bounding box center [213, 206] width 403 height 5
checkbox Total "true"
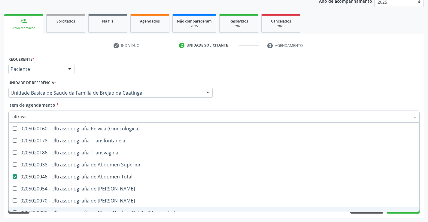
type input "ultrass"
click at [273, 218] on div "Acompanhamento Acompanhe a situação das marcações correntes e finalizadas Relat…" at bounding box center [214, 89] width 428 height 265
checkbox X "true"
checkbox Total "false"
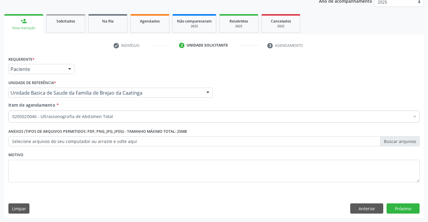
scroll to position [0, 0]
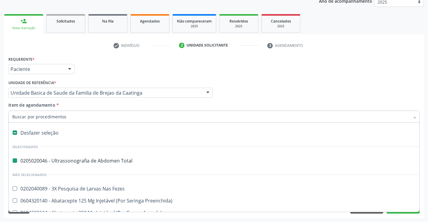
type input "v"
checkbox Total "false"
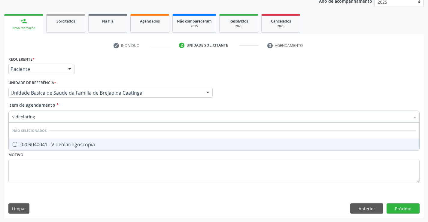
type input "videolaringo"
click at [93, 141] on span "0209040041 - Videolaringoscopia" at bounding box center [214, 144] width 411 height 12
checkbox Videolaringoscopia "true"
click at [397, 209] on div "Requerente * Paciente Médico(a) Enfermeiro(a) Paciente Nenhum resultado encontr…" at bounding box center [214, 136] width 420 height 163
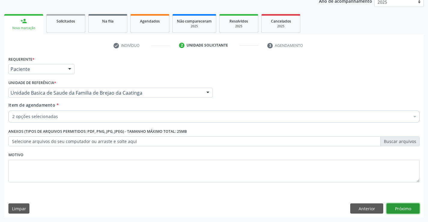
click at [392, 210] on button "Próximo" at bounding box center [403, 208] width 33 height 10
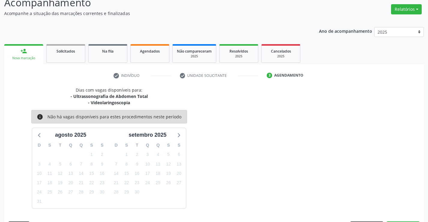
scroll to position [63, 0]
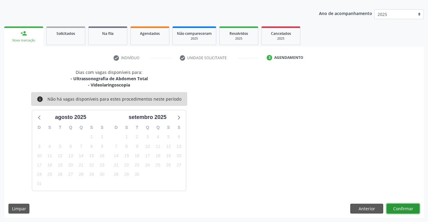
click at [397, 209] on button "Confirmar" at bounding box center [403, 209] width 33 height 10
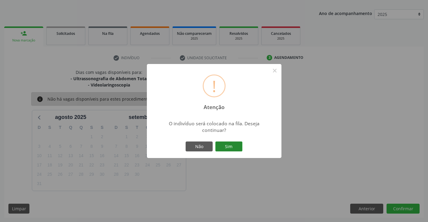
click at [227, 145] on button "Sim" at bounding box center [228, 146] width 27 height 10
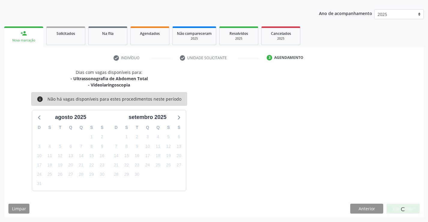
scroll to position [0, 0]
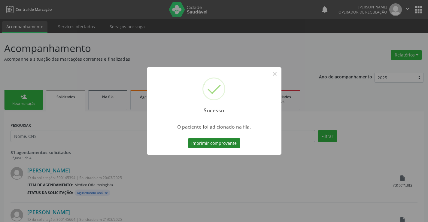
click at [226, 143] on button "Imprimir comprovante" at bounding box center [214, 143] width 52 height 10
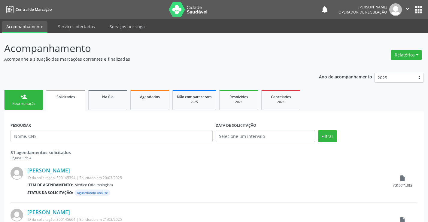
click at [8, 98] on link "person_add Nova marcação" at bounding box center [23, 100] width 39 height 20
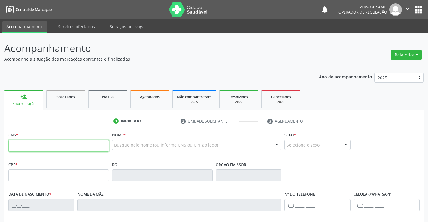
click at [47, 150] on input "text" at bounding box center [58, 146] width 101 height 12
type input "702 6072 8530 0344"
type input "2047494419"
type input "24/12/1993"
type input "(74) 98829-3777"
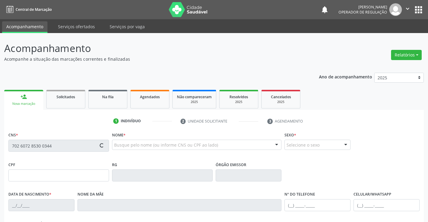
type input "(74) 98829-3777"
type input "072.422.895-05"
type input "S/N"
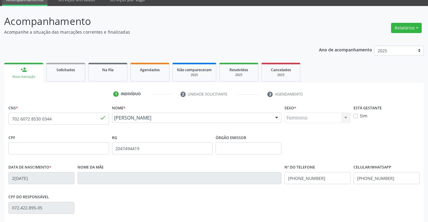
scroll to position [90, 0]
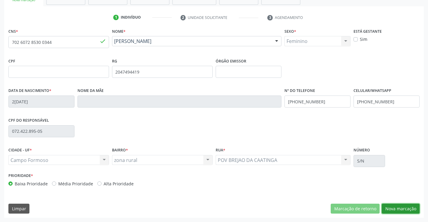
click at [405, 210] on button "Nova marcação" at bounding box center [401, 209] width 38 height 10
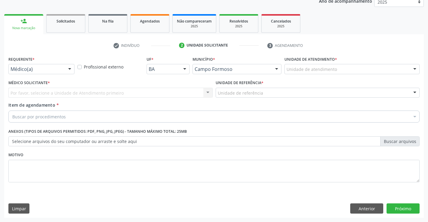
scroll to position [76, 0]
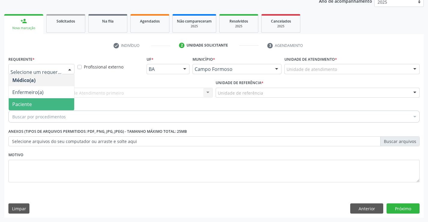
click at [30, 102] on span "Paciente" at bounding box center [22, 104] width 20 height 7
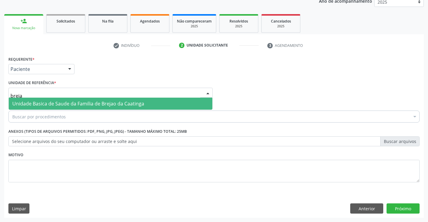
type input "brejao"
click at [33, 106] on span "Unidade Basica de Saude da Familia de Brejao da Caatinga" at bounding box center [78, 103] width 132 height 7
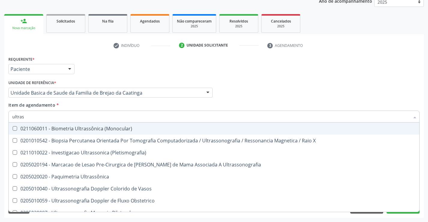
type input "ultrass"
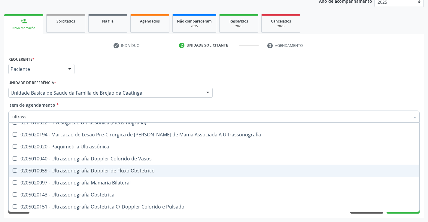
scroll to position [90, 0]
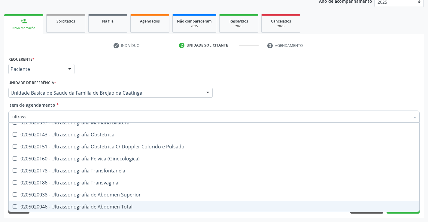
click at [137, 204] on span "0205020046 - Ultrassonografia de Abdomen Total" at bounding box center [214, 207] width 411 height 12
checkbox Total "true"
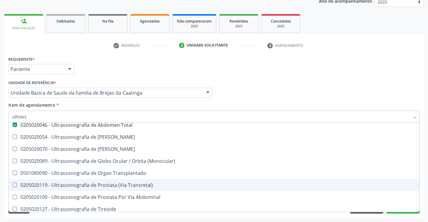
scroll to position [180, 0]
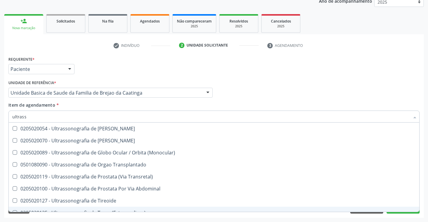
click at [131, 221] on div "Acompanhamento Acompanhe a situação das marcações correntes e finalizadas Relat…" at bounding box center [214, 89] width 428 height 265
checkbox X "true"
checkbox Total "false"
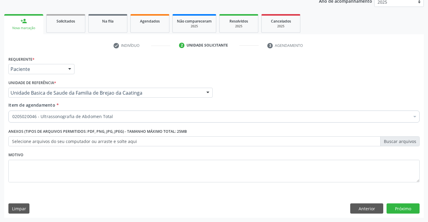
scroll to position [0, 0]
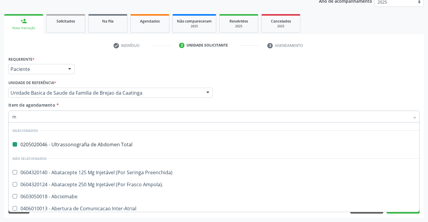
type input "mo"
checkbox Total "false"
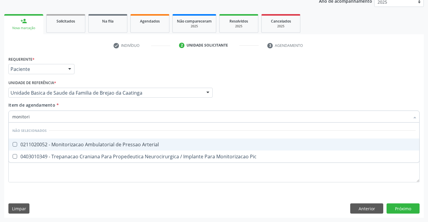
type input "monitoriz"
click at [81, 146] on div "0211020052 - Monitorizacao Ambulatorial de Pressao Arterial" at bounding box center [213, 144] width 403 height 5
checkbox Arterial "true"
click at [394, 205] on div "Requerente * Paciente Médico(a) Enfermeiro(a) Paciente Nenhum resultado encontr…" at bounding box center [214, 136] width 420 height 163
checkbox Pic "true"
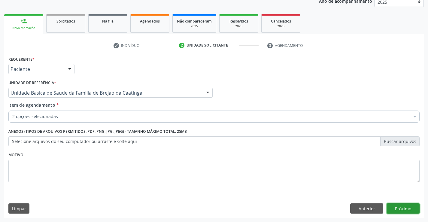
click at [410, 206] on button "Próximo" at bounding box center [403, 208] width 33 height 10
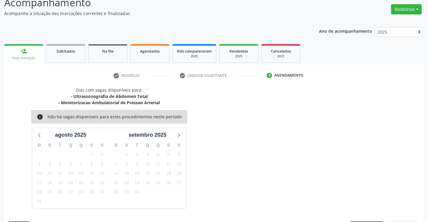
scroll to position [63, 0]
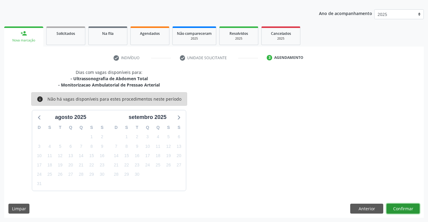
click at [400, 209] on button "Confirmar" at bounding box center [403, 209] width 33 height 10
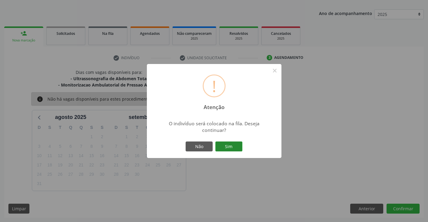
click at [228, 144] on button "Sim" at bounding box center [228, 146] width 27 height 10
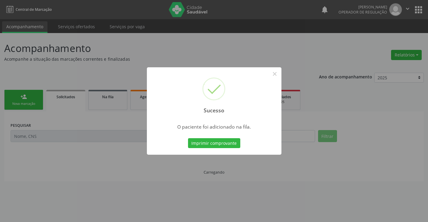
scroll to position [0, 0]
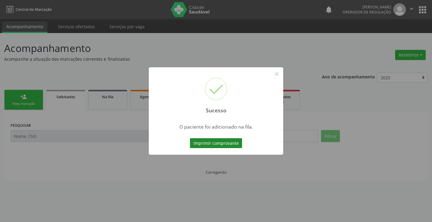
click at [230, 144] on button "Imprimir comprovante" at bounding box center [216, 143] width 52 height 10
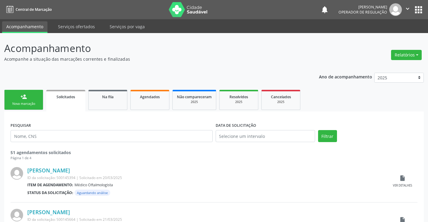
click at [25, 92] on link "person_add Nova marcação" at bounding box center [23, 100] width 39 height 20
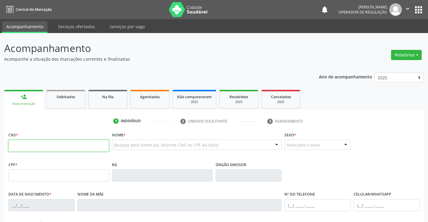
click at [29, 144] on input "text" at bounding box center [58, 146] width 101 height 12
type input "706 0028 2072 8344"
type input "0244278539"
type input "10/02/1960"
type input "(74) 98139-2638"
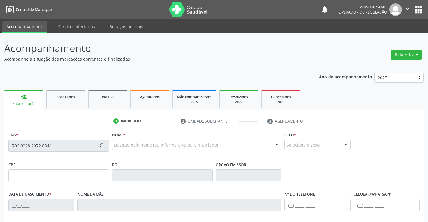
type input "(74) 98139-2638"
type input "563.044.715-72"
type input "S/N"
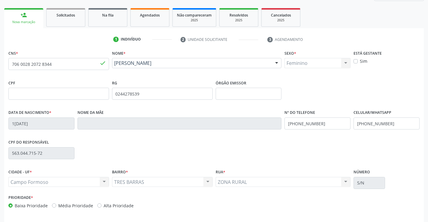
scroll to position [104, 0]
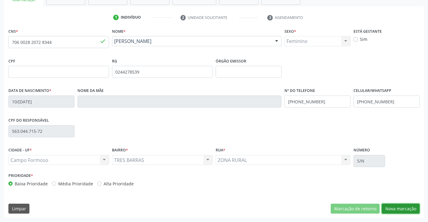
click at [408, 210] on button "Nova marcação" at bounding box center [401, 209] width 38 height 10
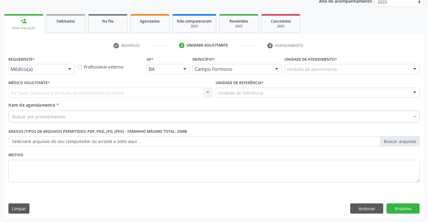
scroll to position [76, 0]
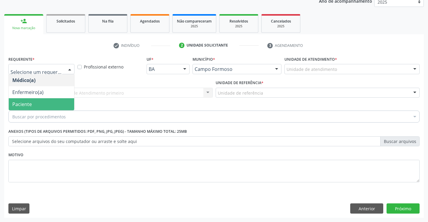
click at [23, 105] on span "Paciente" at bounding box center [22, 104] width 20 height 7
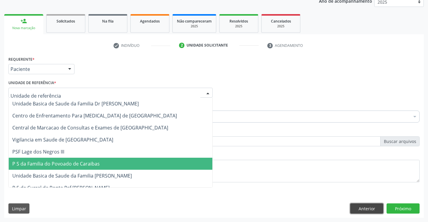
click at [364, 208] on button "Anterior" at bounding box center [366, 208] width 33 height 10
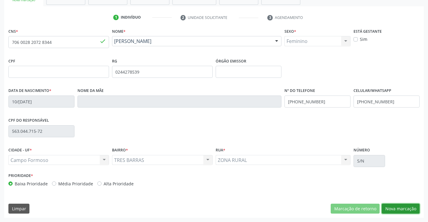
click at [384, 209] on button "Nova marcação" at bounding box center [401, 209] width 38 height 10
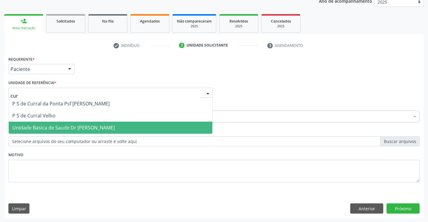
type input "curr"
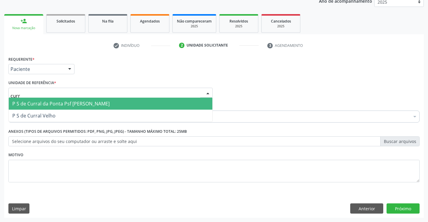
click at [80, 101] on span "P S de Curral da Ponta Psf [PERSON_NAME]" at bounding box center [60, 103] width 97 height 7
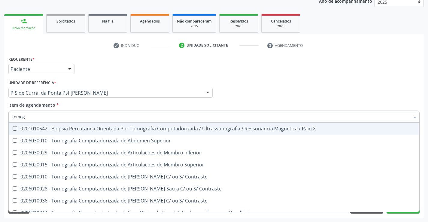
type input "tomogr"
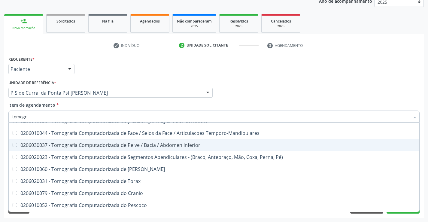
scroll to position [90, 0]
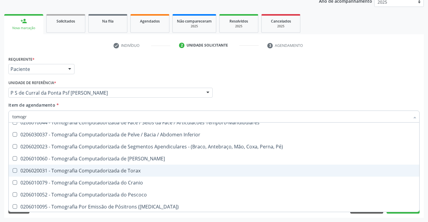
click at [143, 166] on span "0206020031 - Tomografia Computadorizada de Torax" at bounding box center [214, 171] width 411 height 12
checkbox Torax "true"
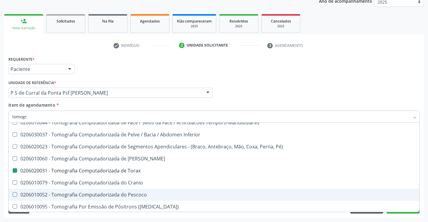
click at [403, 215] on div "Requerente * Paciente Médico(a) Enfermeiro(a) Paciente Nenhum resultado encontr…" at bounding box center [214, 136] width 420 height 163
checkbox Superior "true"
checkbox Torax "false"
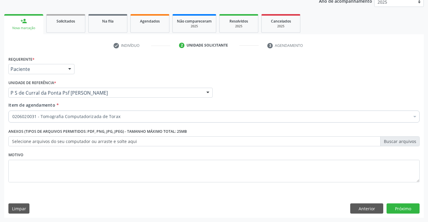
scroll to position [0, 0]
click at [402, 209] on button "Próximo" at bounding box center [403, 208] width 33 height 10
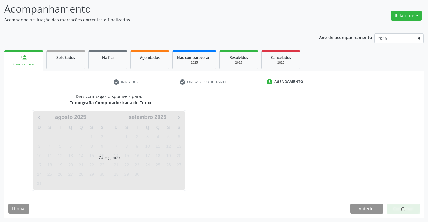
scroll to position [39, 0]
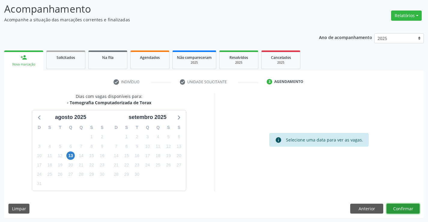
click at [398, 207] on button "Confirmar" at bounding box center [403, 209] width 33 height 10
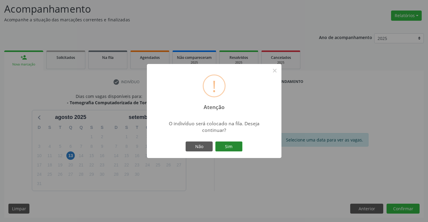
click at [238, 149] on button "Sim" at bounding box center [228, 146] width 27 height 10
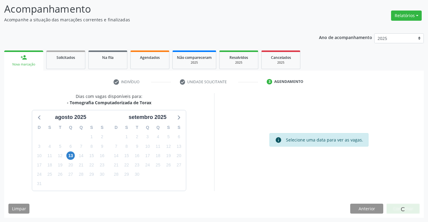
scroll to position [0, 0]
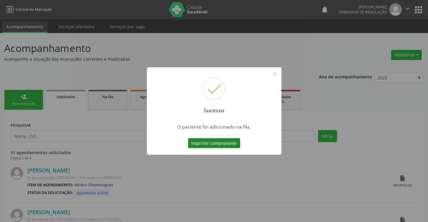
click at [224, 144] on button "Imprimir comprovante" at bounding box center [214, 143] width 52 height 10
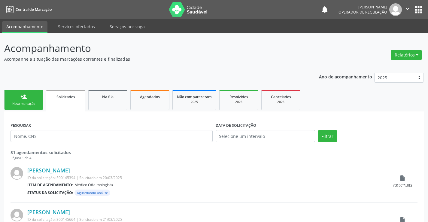
click at [32, 100] on link "person_add Nova marcação" at bounding box center [23, 100] width 39 height 20
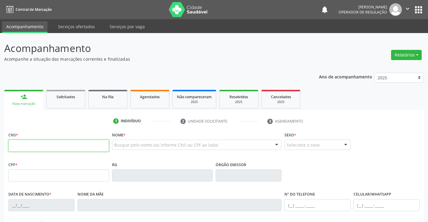
click at [40, 144] on input "text" at bounding box center [58, 146] width 101 height 12
type input "704 6006 1767 1720"
type input "1169461808"
type input "31/01/1981"
type input "(74) 9813-8539"
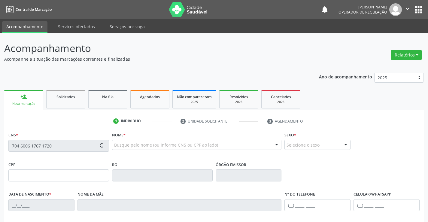
type input "S/N"
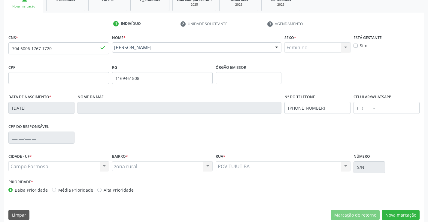
scroll to position [104, 0]
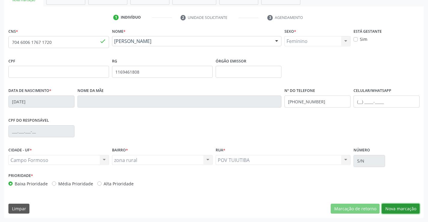
click at [397, 208] on button "Nova marcação" at bounding box center [401, 209] width 38 height 10
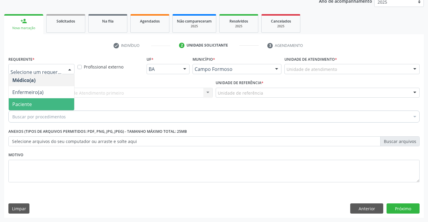
click at [35, 103] on span "Paciente" at bounding box center [41, 104] width 65 height 12
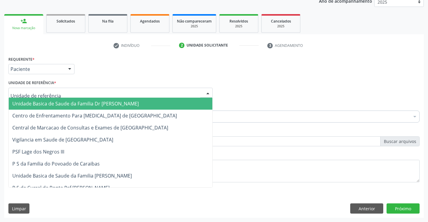
click at [39, 102] on span "Unidade Basica de Saude da Familia Dr [PERSON_NAME]" at bounding box center [75, 103] width 126 height 7
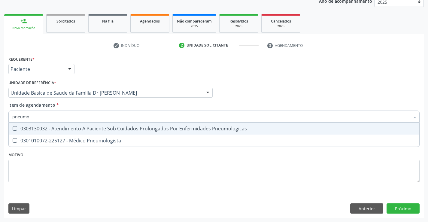
type input "pneumolo"
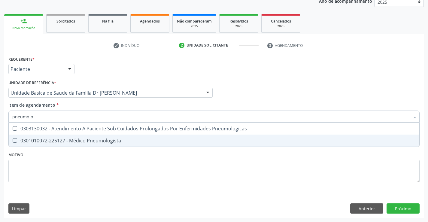
click at [61, 143] on div "0301010072-225127 - Médico Pneumologista" at bounding box center [213, 140] width 403 height 5
checkbox Pneumologista "true"
click at [397, 211] on div "Requerente * Paciente Médico(a) Enfermeiro(a) Paciente Nenhum resultado encontr…" at bounding box center [214, 136] width 420 height 163
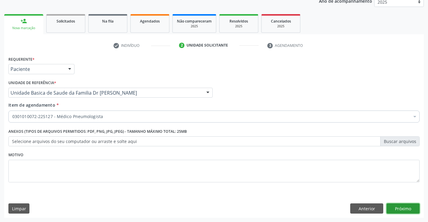
click at [399, 207] on button "Próximo" at bounding box center [403, 208] width 33 height 10
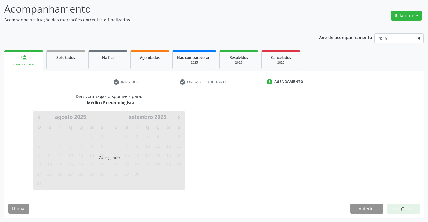
scroll to position [57, 0]
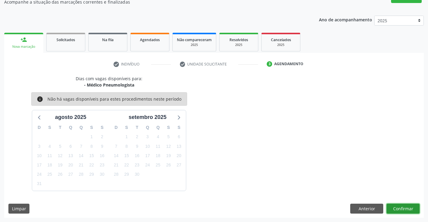
click at [390, 205] on button "Confirmar" at bounding box center [403, 209] width 33 height 10
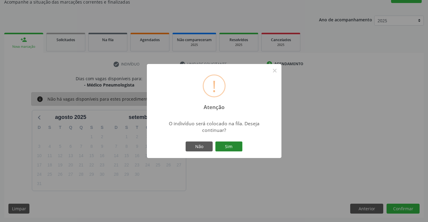
click at [240, 144] on button "Sim" at bounding box center [228, 146] width 27 height 10
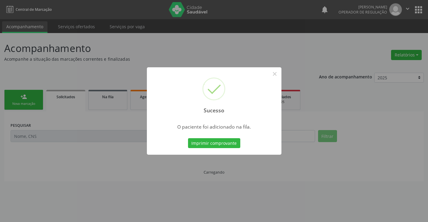
scroll to position [0, 0]
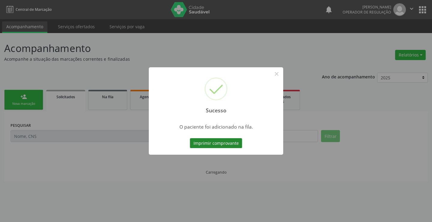
click at [219, 145] on button "Imprimir comprovante" at bounding box center [216, 143] width 52 height 10
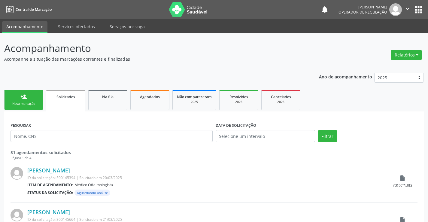
click at [34, 104] on div "Nova marcação" at bounding box center [24, 104] width 30 height 5
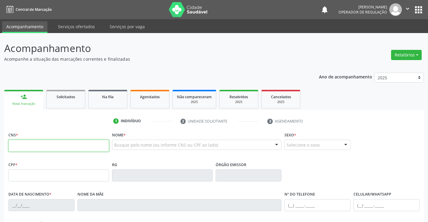
click at [36, 147] on input "text" at bounding box center [58, 146] width 101 height 12
type input "704 1051 5987 1477"
type input "0546567614"
type input "SSPBA"
type input "12/10/1965"
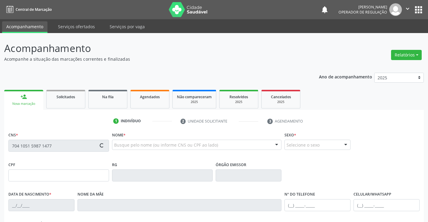
type input "(74) 98821-1689"
type input "(74) 98862-1495"
type input "S/N"
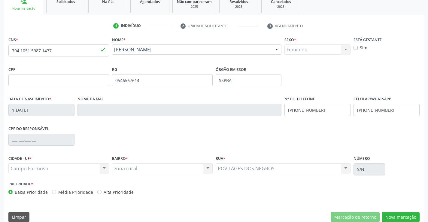
scroll to position [104, 0]
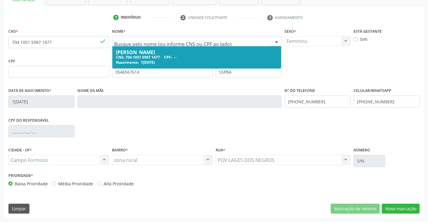
click at [161, 109] on div "Nome da mãe" at bounding box center [179, 101] width 207 height 30
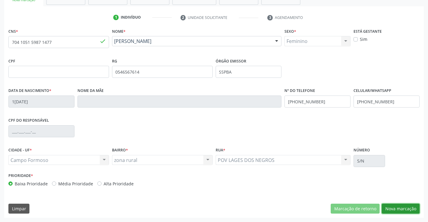
click at [411, 210] on button "Nova marcação" at bounding box center [401, 209] width 38 height 10
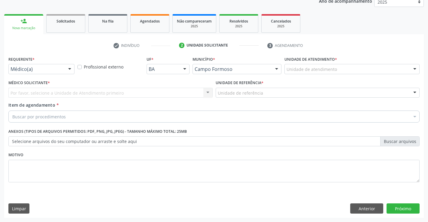
scroll to position [76, 0]
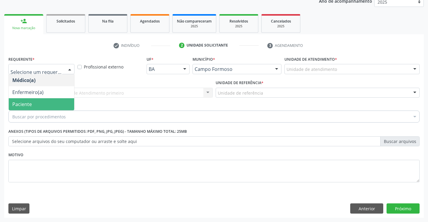
click at [16, 105] on span "Paciente" at bounding box center [22, 104] width 20 height 7
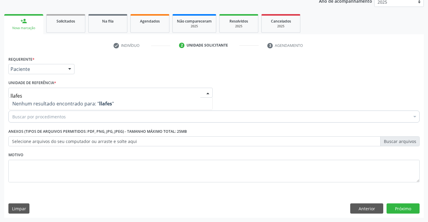
drag, startPoint x: 38, startPoint y: 96, endPoint x: 0, endPoint y: 94, distance: 37.6
click at [0, 94] on div "Acompanhamento Acompanhe a situação das marcações correntes e finalizadas Relat…" at bounding box center [214, 89] width 428 height 265
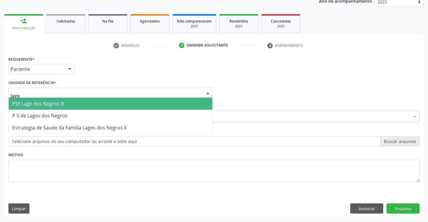
type input "lages"
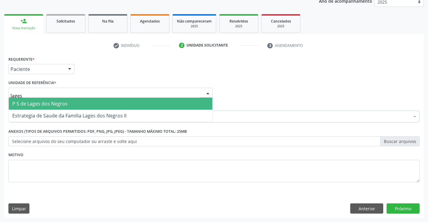
click at [34, 104] on span "P S de Lages dos Negros" at bounding box center [39, 103] width 55 height 7
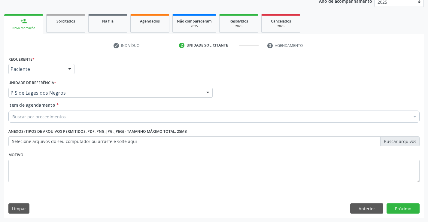
click at [32, 113] on div "Buscar por procedimentos" at bounding box center [213, 117] width 411 height 12
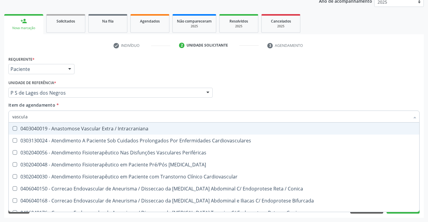
type input "vascular"
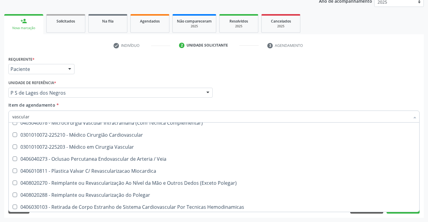
scroll to position [210, 0]
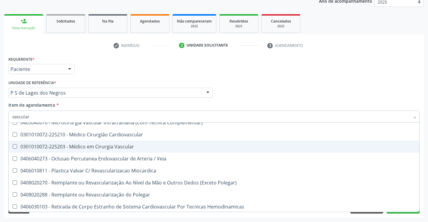
click at [107, 149] on div "0301010072-225203 - Médico em Cirurgia Vascular" at bounding box center [213, 146] width 403 height 5
checkbox Vascular "true"
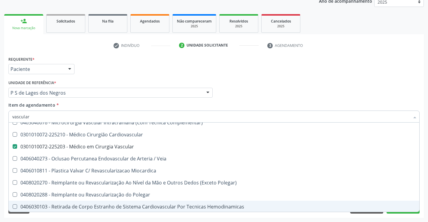
type input "vascular"
click at [278, 214] on div "Requerente * Paciente Médico(a) Enfermeiro(a) Paciente Nenhum resultado encontr…" at bounding box center [214, 136] width 420 height 163
checkbox Cardiovasculares "true"
checkbox Vascular "false"
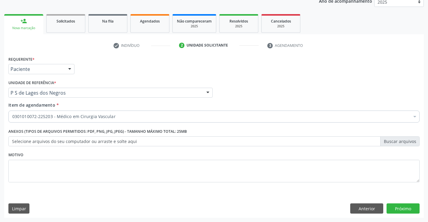
scroll to position [0, 0]
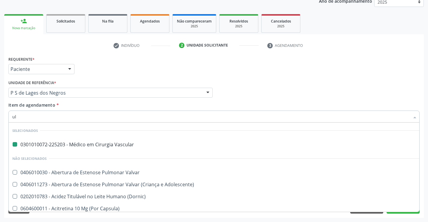
type input "ult"
checkbox Vascular "false"
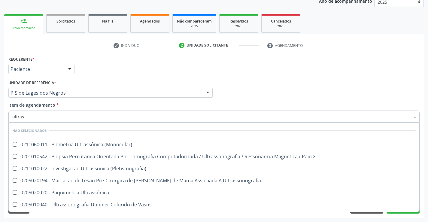
type input "ultrass"
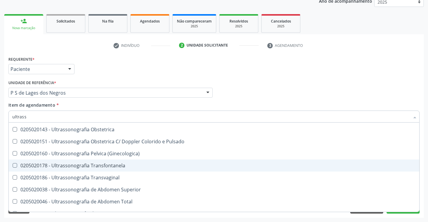
scroll to position [120, 0]
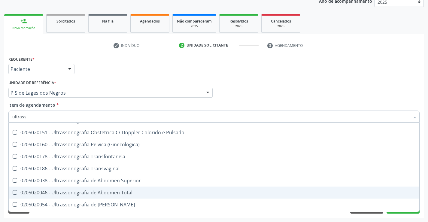
click at [131, 193] on div "0205020046 - Ultrassonografia de Abdomen Total" at bounding box center [213, 192] width 403 height 5
checkbox Total "true"
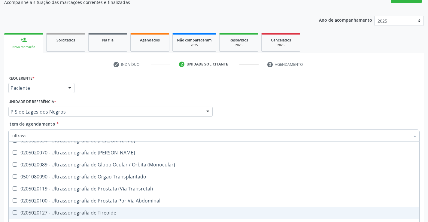
scroll to position [76, 0]
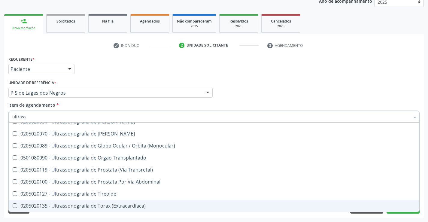
click at [404, 217] on div "Requerente * Paciente Médico(a) Enfermeiro(a) Paciente Nenhum resultado encontr…" at bounding box center [214, 136] width 420 height 163
checkbox \(Monocular\) "true"
checkbox Total "false"
checkbox X "true"
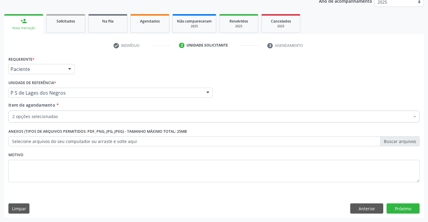
scroll to position [0, 0]
click at [405, 207] on button "Próximo" at bounding box center [403, 208] width 33 height 10
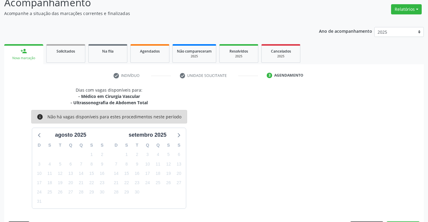
scroll to position [63, 0]
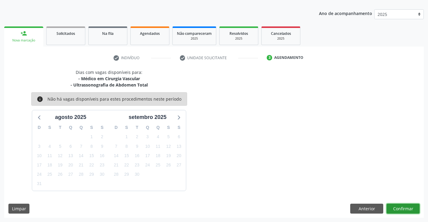
click at [402, 209] on button "Confirmar" at bounding box center [403, 209] width 33 height 10
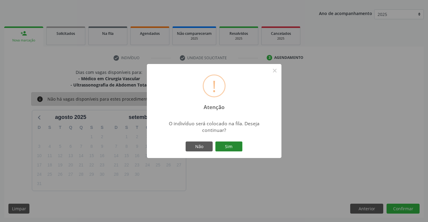
click at [236, 146] on button "Sim" at bounding box center [228, 146] width 27 height 10
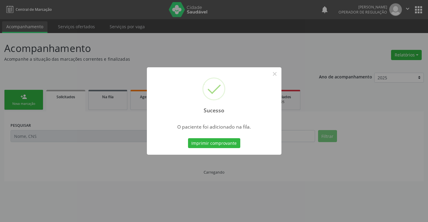
scroll to position [0, 0]
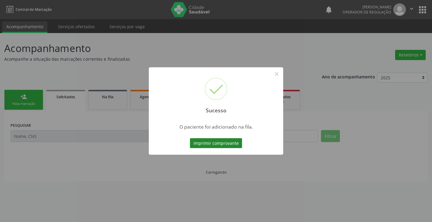
click at [226, 145] on button "Imprimir comprovante" at bounding box center [216, 143] width 52 height 10
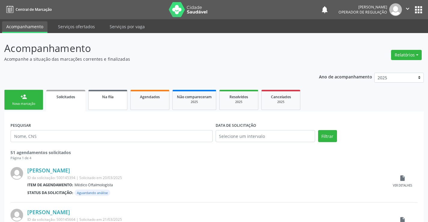
click at [101, 102] on link "Na fila" at bounding box center [107, 100] width 39 height 20
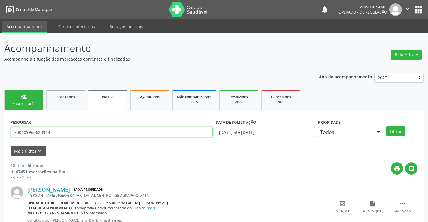
drag, startPoint x: 68, startPoint y: 131, endPoint x: 0, endPoint y: 138, distance: 68.8
click at [0, 138] on div "Acompanhamento Acompanhe a situação das marcações correntes e finalizadas Relat…" at bounding box center [214, 201] width 428 height 336
type input "704105159871477"
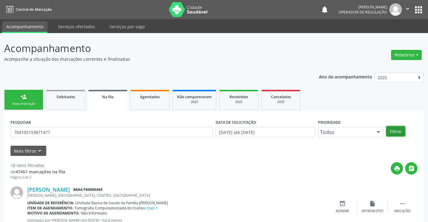
click at [394, 132] on button "Filtrar" at bounding box center [395, 131] width 19 height 10
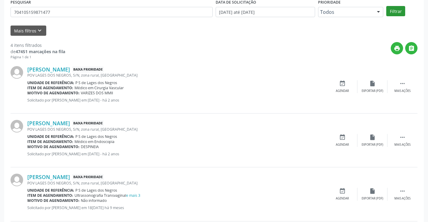
scroll to position [184, 0]
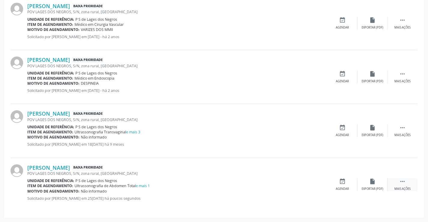
click at [404, 183] on icon "" at bounding box center [402, 181] width 7 height 7
click at [370, 183] on icon "edit" at bounding box center [372, 181] width 7 height 7
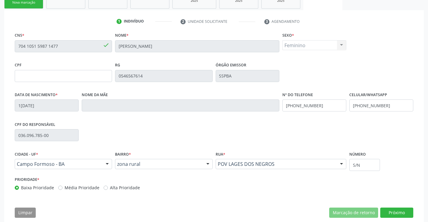
scroll to position [112, 0]
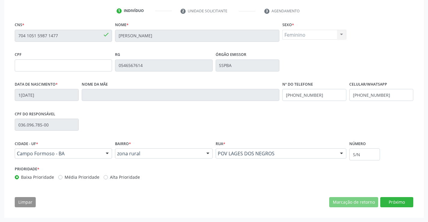
drag, startPoint x: 192, startPoint y: 44, endPoint x: 188, endPoint y: 44, distance: 3.9
click at [192, 44] on fieldset "Nome * Jjosefa Rosa Vieira" at bounding box center [197, 33] width 164 height 26
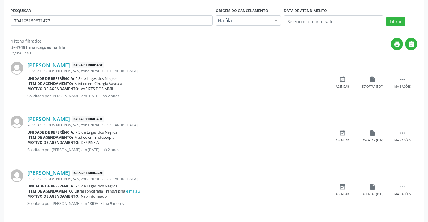
scroll to position [0, 0]
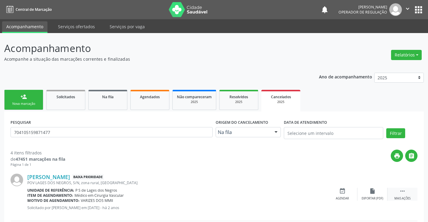
click at [405, 191] on icon "" at bounding box center [402, 191] width 7 height 7
click at [375, 191] on icon "edit" at bounding box center [372, 191] width 7 height 7
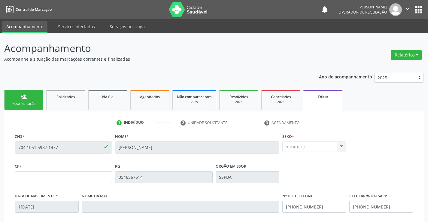
click at [102, 147] on div "CNS * 704 1051 5987 1477 done Nome * Jjosefa Rosa Vieira Sexo * Feminino Mascul…" at bounding box center [214, 147] width 402 height 30
click at [35, 93] on link "person_add Nova marcação" at bounding box center [23, 100] width 39 height 20
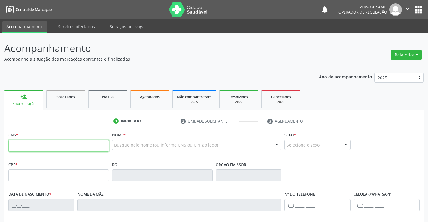
click at [31, 147] on input "text" at bounding box center [58, 146] width 101 height 12
type input "705 0022 2792 6657"
type input "1666811645"
type input "15/11/2005"
type input "(74) 98825-7672"
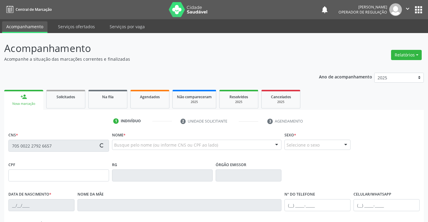
type input "S/N"
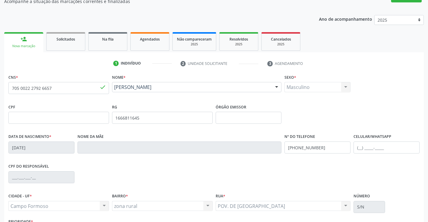
scroll to position [60, 0]
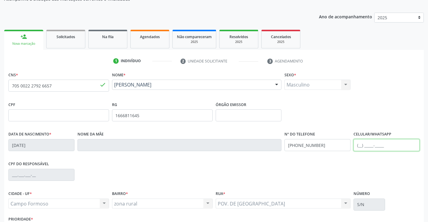
click at [370, 145] on input "text" at bounding box center [387, 145] width 66 height 12
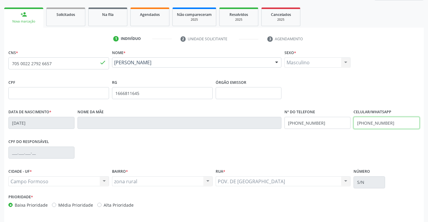
scroll to position [104, 0]
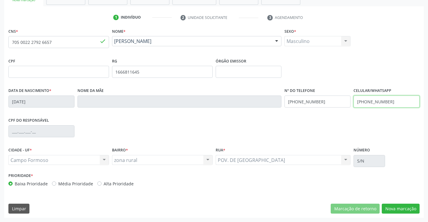
type input "(74) 99808-4332"
click at [389, 208] on button "Nova marcação" at bounding box center [401, 209] width 38 height 10
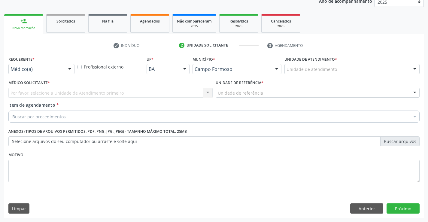
scroll to position [76, 0]
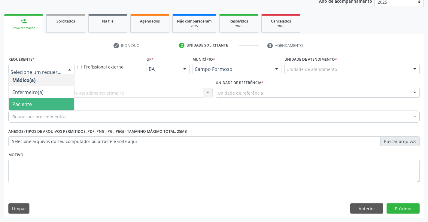
click at [24, 105] on span "Paciente" at bounding box center [22, 104] width 20 height 7
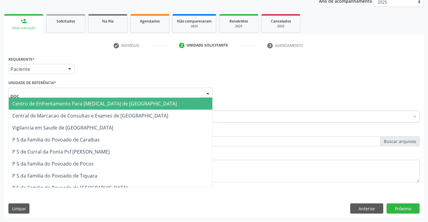
type input "poco"
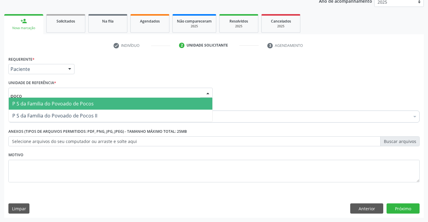
click at [33, 104] on span "P S da Familia do Povoado de Pocos" at bounding box center [52, 103] width 81 height 7
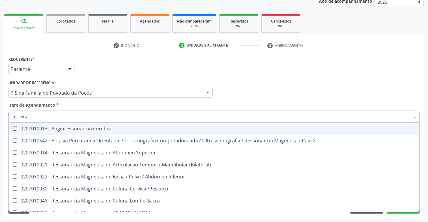
type input "ressonan"
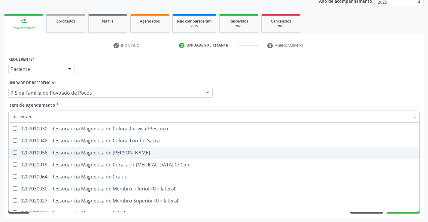
scroll to position [90, 0]
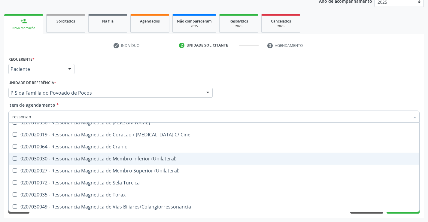
click at [187, 160] on div "0207030030 - Ressonancia Magnetica de Membro Inferior (Unilateral)" at bounding box center [213, 158] width 403 height 5
checkbox \(Unilateral\) "true"
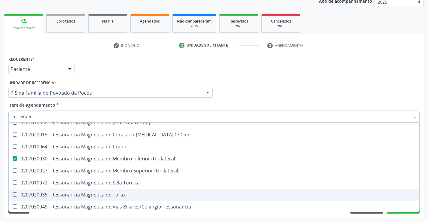
scroll to position [91, 0]
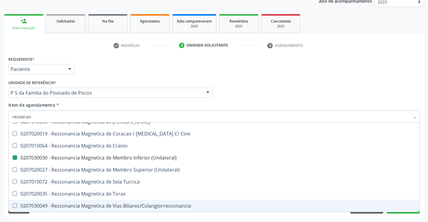
click at [391, 216] on div "Requerente * Paciente Médico(a) Enfermeiro(a) Paciente Nenhum resultado encontr…" at bounding box center [214, 136] width 420 height 163
checkbox X "true"
checkbox \(Unilateral\) "false"
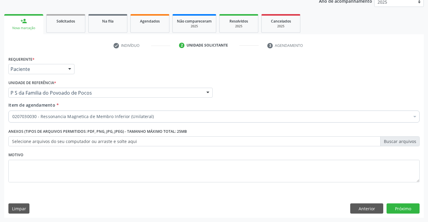
scroll to position [0, 0]
click at [394, 210] on button "Próximo" at bounding box center [403, 208] width 33 height 10
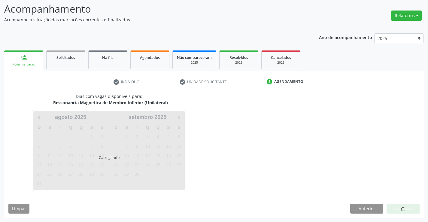
scroll to position [57, 0]
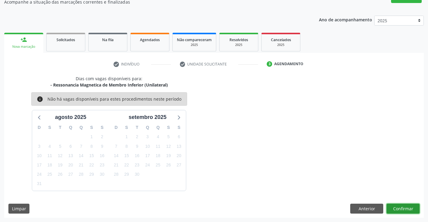
click at [397, 210] on button "Confirmar" at bounding box center [403, 209] width 33 height 10
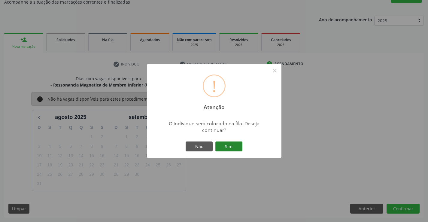
click at [231, 145] on button "Sim" at bounding box center [228, 146] width 27 height 10
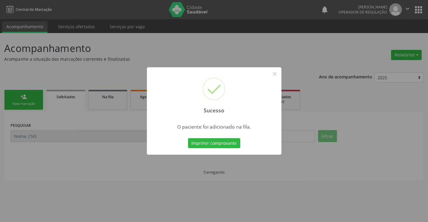
scroll to position [0, 0]
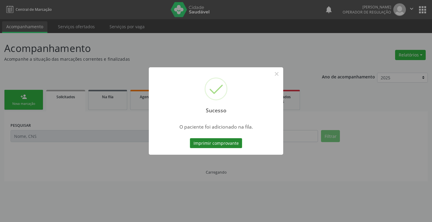
click at [236, 145] on button "Imprimir comprovante" at bounding box center [216, 143] width 52 height 10
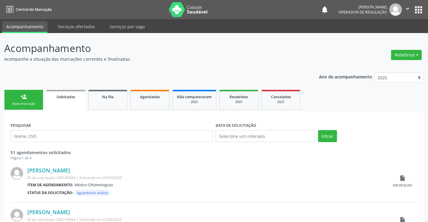
click at [26, 99] on div "person_add" at bounding box center [23, 96] width 7 height 7
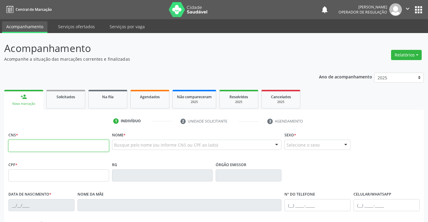
click at [76, 149] on input "text" at bounding box center [58, 146] width 101 height 12
type input "707 4070 7246 9573"
type input "008266959"
type input "[DATE]"
type input "[PHONE_NUMBER]"
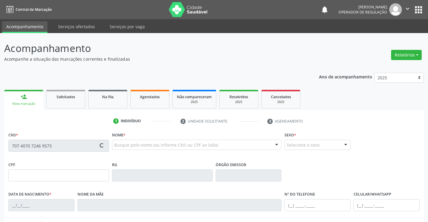
type input "S/N"
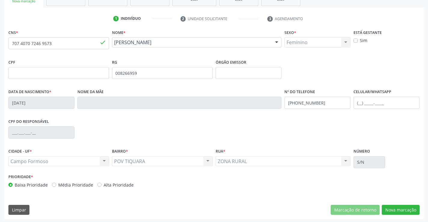
scroll to position [104, 0]
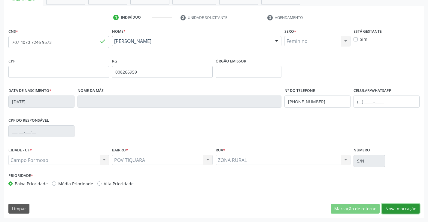
click at [397, 209] on button "Nova marcação" at bounding box center [401, 209] width 38 height 10
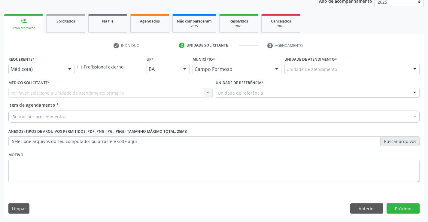
scroll to position [76, 0]
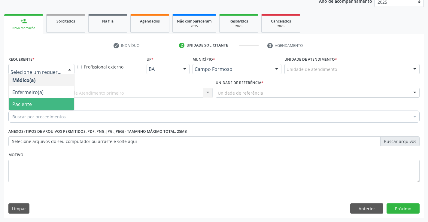
click at [20, 108] on span "Paciente" at bounding box center [41, 104] width 65 height 12
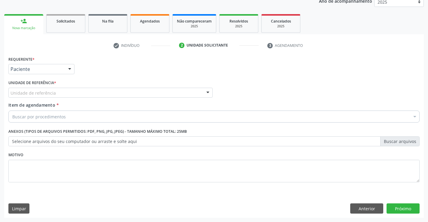
click at [21, 99] on div "Unidade de referência * Unidade de referência Unidade Basica de Saude da Famili…" at bounding box center [110, 89] width 207 height 23
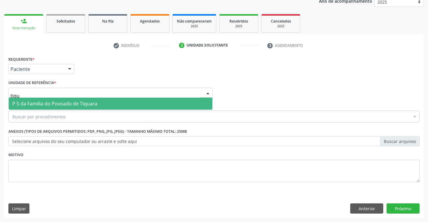
type input "tiqua"
click at [35, 106] on span "P S da Familia do Povoado de Tiquara" at bounding box center [54, 103] width 85 height 7
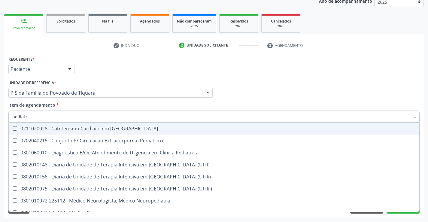
type input "pediatra"
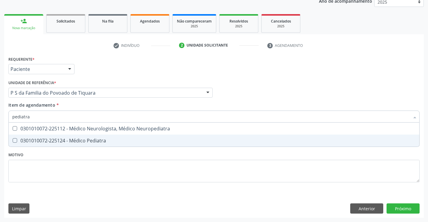
click at [80, 144] on span "0301010072-225124 - Médico Pediatra" at bounding box center [214, 141] width 411 height 12
checkbox Pediatra "true"
click at [398, 208] on div "Requerente * Paciente Médico(a) Enfermeiro(a) Paciente Nenhum resultado encontr…" at bounding box center [214, 136] width 420 height 163
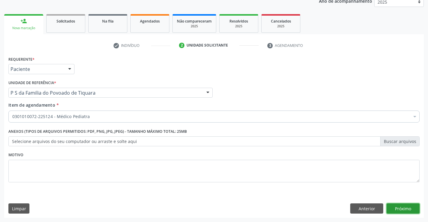
click at [396, 208] on button "Próximo" at bounding box center [403, 208] width 33 height 10
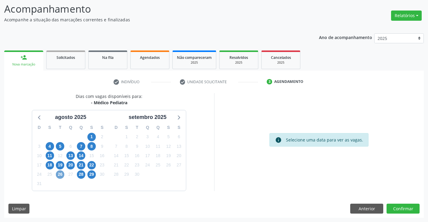
click at [59, 175] on span "26" at bounding box center [60, 174] width 8 height 8
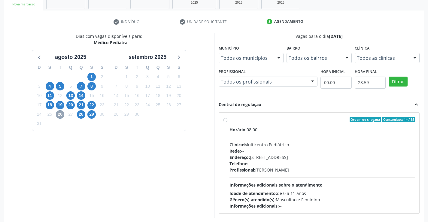
scroll to position [126, 0]
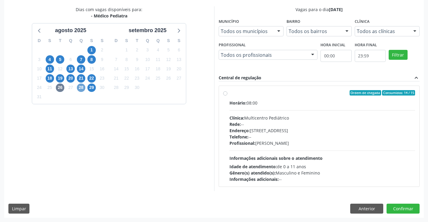
click at [80, 89] on span "28" at bounding box center [81, 87] width 8 height 8
click at [95, 89] on span "29" at bounding box center [91, 87] width 8 height 8
click at [229, 94] on label "Ordem de chegada Consumidos: 13 / 15 Horário: 07:00 Clínica: Multicentro Pediát…" at bounding box center [322, 136] width 186 height 92
click at [225, 94] on input "Ordem de chegada Consumidos: 13 / 15 Horário: 07:00 Clínica: Multicentro Pediát…" at bounding box center [225, 92] width 4 height 5
radio input "true"
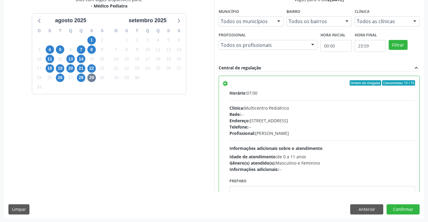
scroll to position [137, 0]
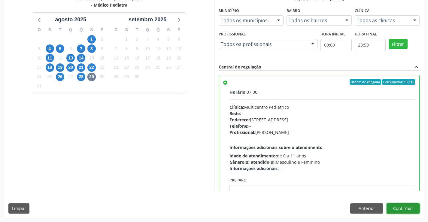
click at [405, 207] on button "Confirmar" at bounding box center [403, 208] width 33 height 10
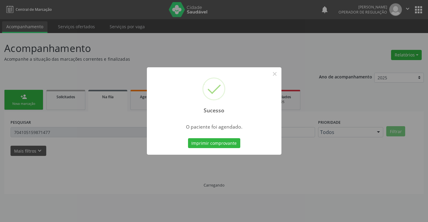
scroll to position [0, 0]
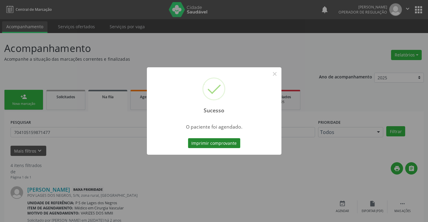
click at [208, 141] on button "Imprimir comprovante" at bounding box center [214, 143] width 52 height 10
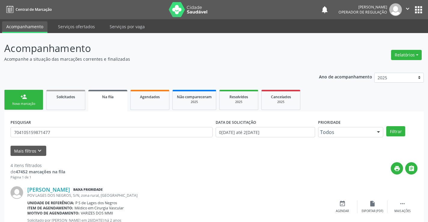
click at [27, 93] on link "person_add Nova marcação" at bounding box center [23, 100] width 39 height 20
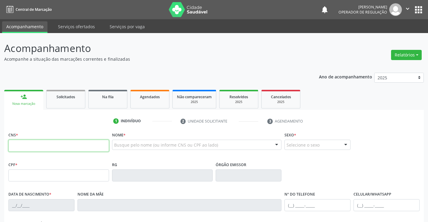
click at [33, 142] on input "text" at bounding box center [58, 146] width 101 height 12
type input "708 0038 5394 1222"
type input "29/05/2017"
type input "Edilane dos Santos Ribeiro"
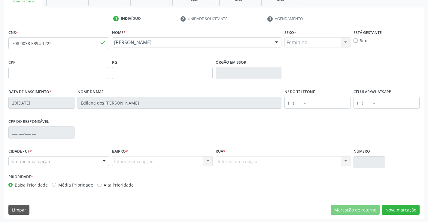
scroll to position [104, 0]
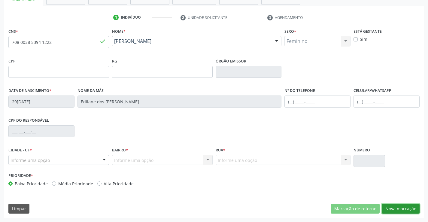
click at [405, 209] on button "Nova marcação" at bounding box center [401, 209] width 38 height 10
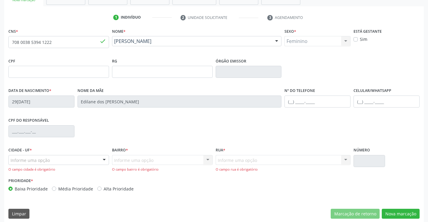
click at [308, 107] on fieldset "Nº do Telefone" at bounding box center [317, 99] width 66 height 26
click at [308, 105] on input "text" at bounding box center [317, 102] width 66 height 12
type input "(74) 98152-3751"
click at [94, 160] on div "Informe uma opção" at bounding box center [58, 160] width 101 height 10
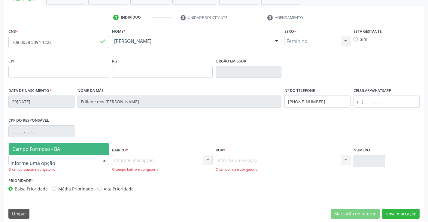
click at [70, 150] on span "Campo Formoso - BA" at bounding box center [59, 149] width 100 height 12
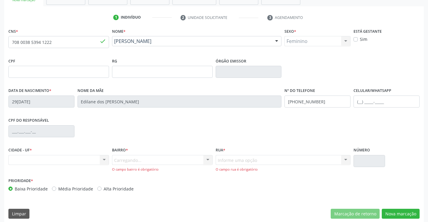
click at [135, 158] on div "Carregando... Nenhum resultado encontrado para: " " Nenhuma opção encontrada. D…" at bounding box center [162, 163] width 101 height 17
click at [228, 163] on div "Informe uma opção Nenhum resultado encontrado para: " " Nenhuma opção encontrad…" at bounding box center [283, 163] width 135 height 17
click at [229, 163] on div "Informe uma opção Nenhum resultado encontrado para: " " Nenhuma opção encontrad…" at bounding box center [283, 163] width 135 height 17
click at [265, 157] on div "Informe uma opção Nenhum resultado encontrado para: " " Nenhuma opção encontrad…" at bounding box center [283, 163] width 135 height 17
click at [315, 158] on div "Informe uma opção Nenhum resultado encontrado para: " " Nenhuma opção encontrad…" at bounding box center [283, 163] width 135 height 17
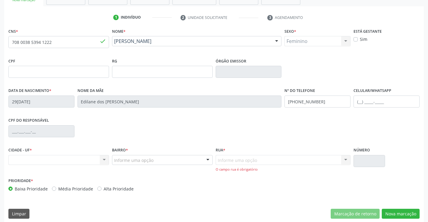
click at [231, 158] on div "Informe uma opção Nenhum resultado encontrado para: " " Nenhuma opção encontrad…" at bounding box center [283, 163] width 135 height 17
click at [174, 158] on div "Informe uma opção" at bounding box center [162, 160] width 101 height 10
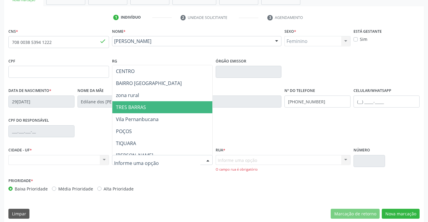
click at [144, 107] on span "TRES BARRAS" at bounding box center [131, 107] width 30 height 7
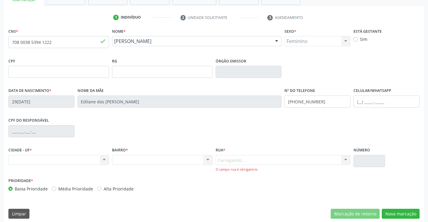
click at [248, 160] on div "Carregando... Nenhum resultado encontrado para: " " Nenhuma opção encontrada. D…" at bounding box center [283, 163] width 135 height 17
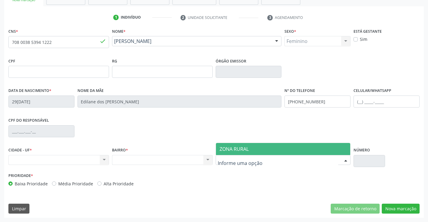
click at [247, 150] on span "ZONA RURAL" at bounding box center [234, 149] width 29 height 7
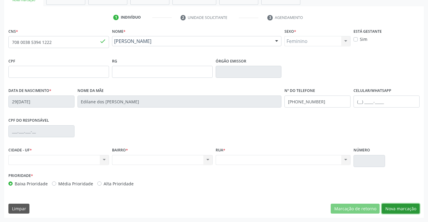
click at [390, 207] on button "Nova marcação" at bounding box center [401, 209] width 38 height 10
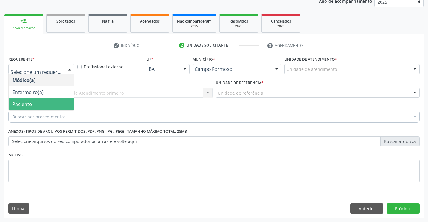
click at [33, 100] on span "Paciente" at bounding box center [41, 104] width 65 height 12
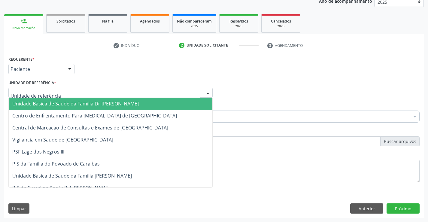
click at [36, 103] on span "Unidade Basica de Saude da Familia [PERSON_NAME]" at bounding box center [75, 103] width 126 height 7
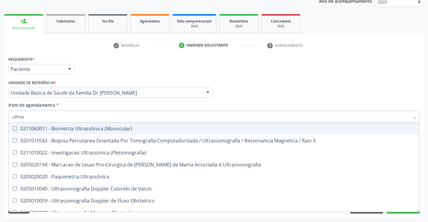
type input "ultrass"
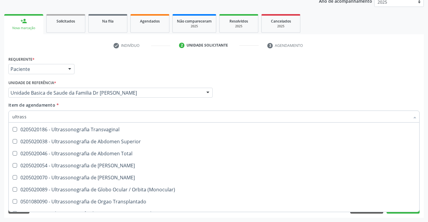
scroll to position [150, 0]
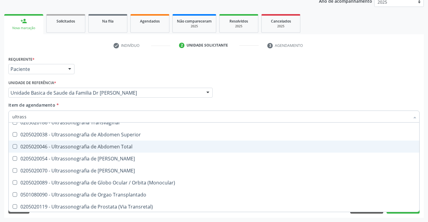
click at [135, 141] on span "0205020046 - Ultrassonografia de Abdomen Total" at bounding box center [214, 147] width 411 height 12
checkbox Total "true"
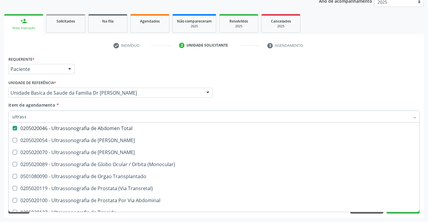
scroll to position [187, 0]
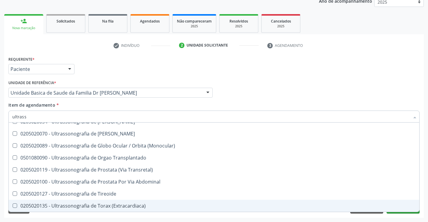
click at [416, 219] on div "Acompanhamento Acompanhe a situação das marcações correntes e finalizadas Relat…" at bounding box center [214, 89] width 428 height 265
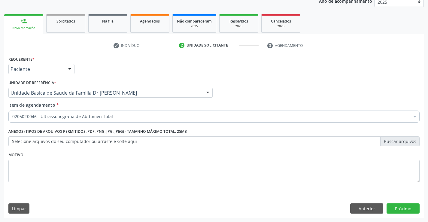
checkbox Total "true"
checkbox Comprimido\) "false"
click at [400, 209] on button "Próximo" at bounding box center [403, 208] width 33 height 10
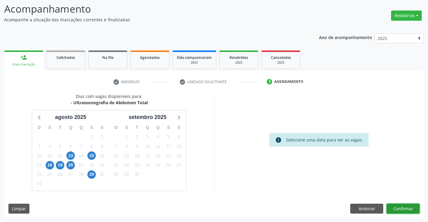
click at [407, 210] on button "Confirmar" at bounding box center [403, 209] width 33 height 10
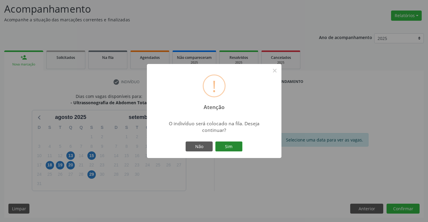
click at [228, 145] on button "Sim" at bounding box center [228, 146] width 27 height 10
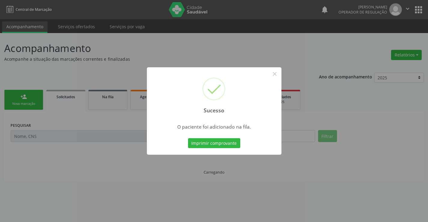
scroll to position [0, 0]
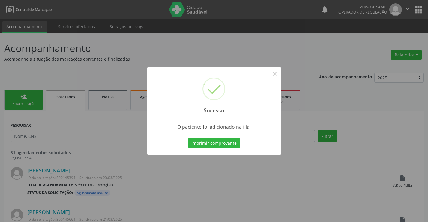
click at [228, 145] on button "Imprimir comprovante" at bounding box center [214, 143] width 52 height 10
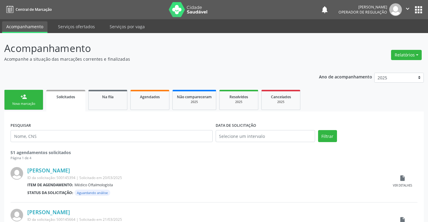
click at [35, 95] on link "person_add Nova marcação" at bounding box center [23, 100] width 39 height 20
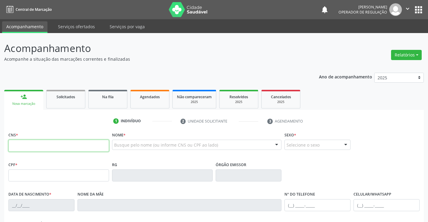
click at [18, 149] on input "text" at bounding box center [58, 146] width 101 height 12
type input "706 2085 3580 7561"
type input "285.879.795-15"
type input "0321802179"
type input "[DATE]"
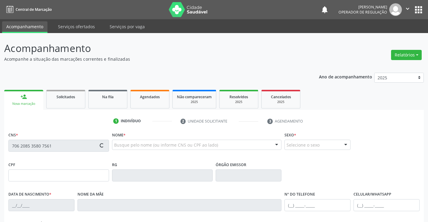
type input "[PHONE_NUMBER]"
type input "285.879.795-15"
type input "S/N"
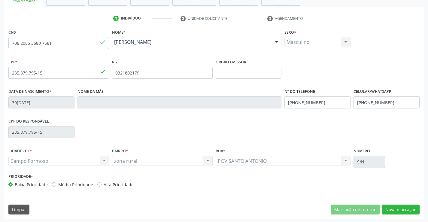
scroll to position [104, 0]
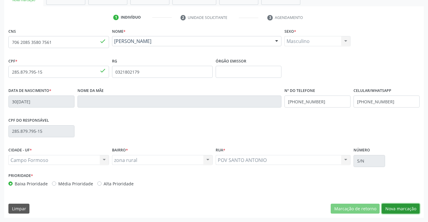
click at [408, 206] on button "Nova marcação" at bounding box center [401, 209] width 38 height 10
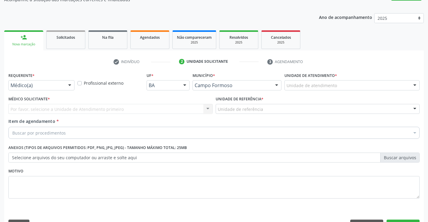
scroll to position [60, 0]
click at [25, 88] on div "Médico(a)" at bounding box center [41, 85] width 66 height 10
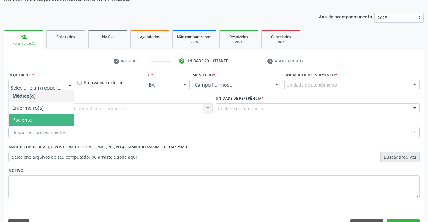
click at [25, 121] on span "Paciente" at bounding box center [22, 120] width 20 height 7
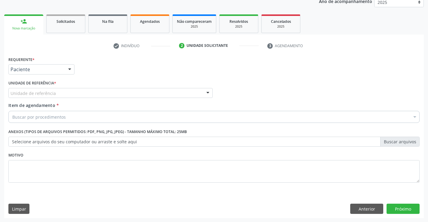
scroll to position [76, 0]
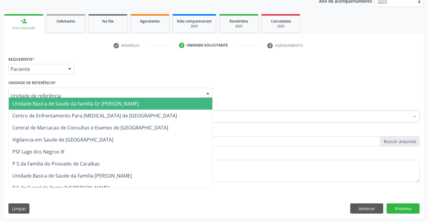
click at [31, 102] on span "Unidade Basica de Saude da Familia [PERSON_NAME]" at bounding box center [75, 103] width 126 height 7
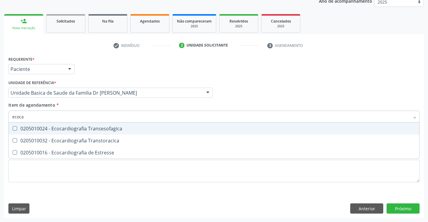
type input "ecocar"
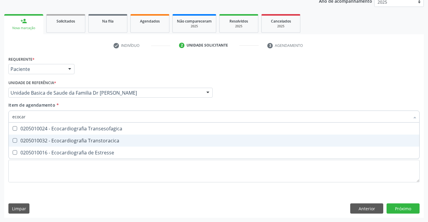
click at [91, 140] on div "0205010032 - Ecocardiografia Transtoracica" at bounding box center [213, 140] width 403 height 5
checkbox Transtoracica "true"
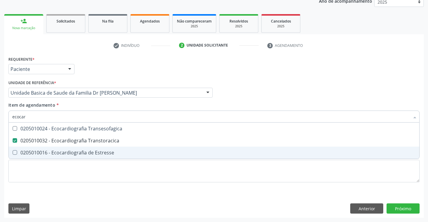
type input "ecocar"
click at [82, 187] on div "Requerente * Paciente Médico(a) Enfermeiro(a) Paciente Nenhum resultado encontr…" at bounding box center [213, 123] width 411 height 136
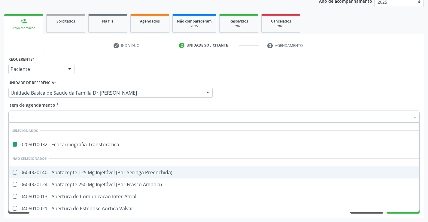
type input "te"
checkbox Transtoracica "false"
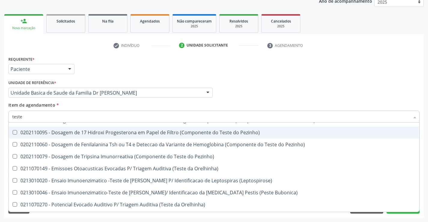
scroll to position [90, 0]
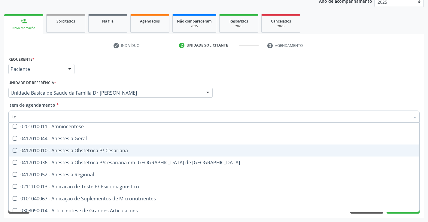
type input "t"
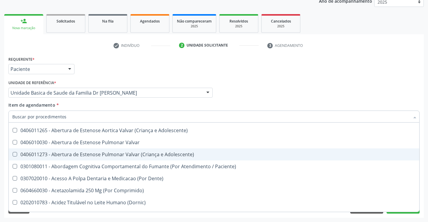
checkbox Transtoracica "true"
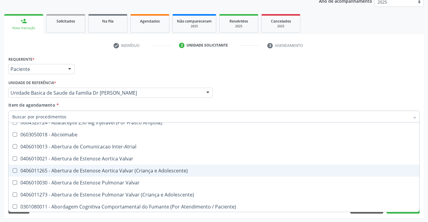
scroll to position [110, 0]
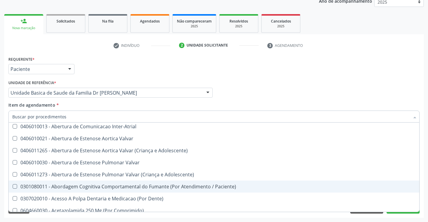
click at [349, 188] on div "0301080011 - Abordagem Cognitiva Comportamental do Fumante (Por Atendimento / P…" at bounding box center [246, 186] width 468 height 5
checkbox Paciente\) "true"
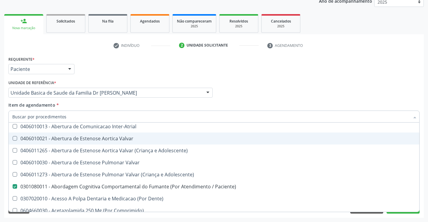
type input "t"
checkbox Valvar "true"
checkbox Paciente\) "false"
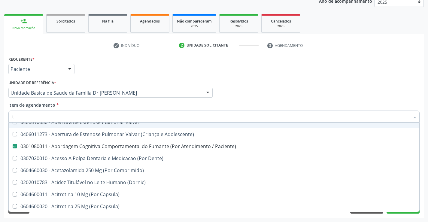
scroll to position [94, 0]
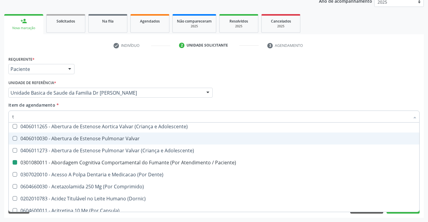
type input "te"
checkbox Transtoracica "false"
checkbox Valvar "true"
checkbox Paciente\) "false"
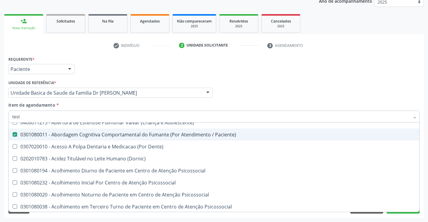
type input "teste"
checkbox Paciente\) "false"
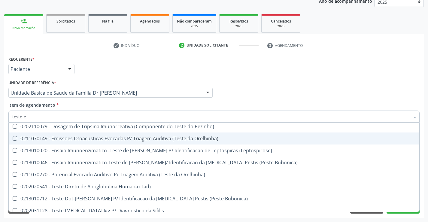
scroll to position [0, 0]
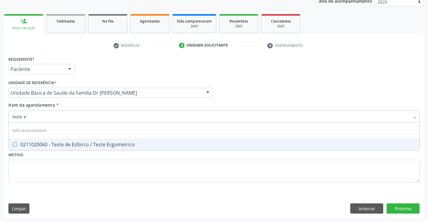
type input "teste er"
click at [26, 145] on div "0211020060 - Teste de Esforco / Teste Ergometrico" at bounding box center [213, 144] width 403 height 5
checkbox Ergometrico "true"
click at [29, 169] on div "Requerente * Paciente Médico(a) Enfermeiro(a) Paciente Nenhum resultado encontr…" at bounding box center [213, 123] width 411 height 136
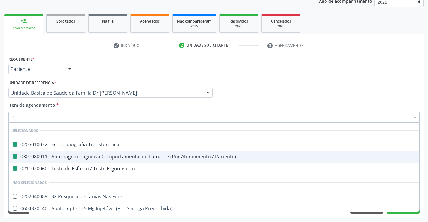
type input "el"
checkbox Transtoracica "false"
checkbox Paciente\) "false"
checkbox Ergometrico "false"
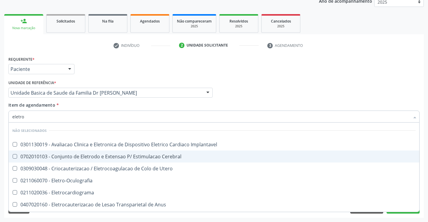
type input "eletroc"
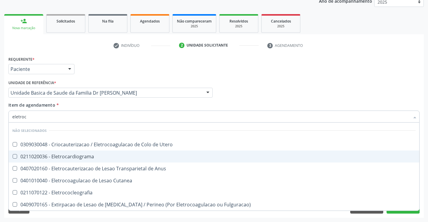
click at [84, 156] on div "0211020036 - Eletrocardiograma" at bounding box center [213, 156] width 403 height 5
checkbox Eletrocardiograma "true"
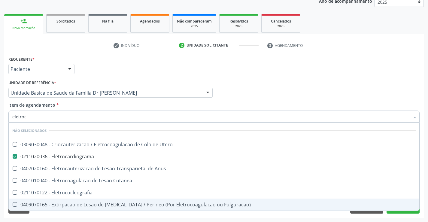
click at [201, 212] on div "Limpar Anterior Próximo" at bounding box center [213, 208] width 411 height 10
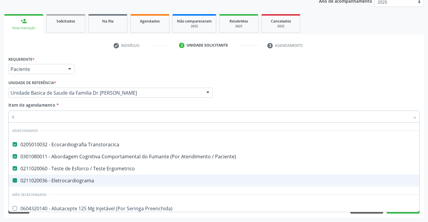
type input "ca"
checkbox Eletrocardiograma "false"
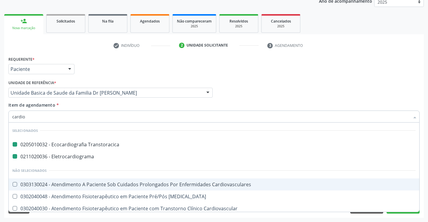
type input "cardiol"
checkbox Transtoracica "false"
checkbox Eletrocardiograma "false"
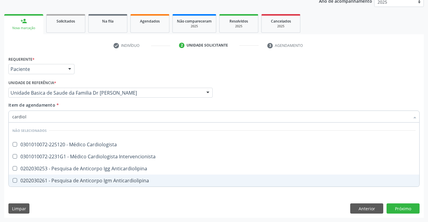
type input "cardiolo"
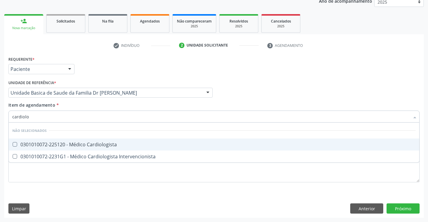
click at [49, 144] on div "0301010072-225120 - Médico Cardiologista" at bounding box center [213, 144] width 403 height 5
checkbox Cardiologista "true"
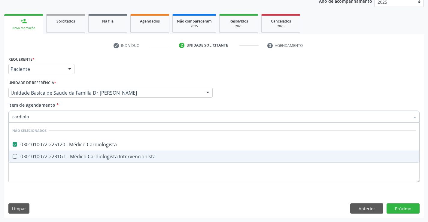
click at [25, 184] on div "Requerente * Paciente Médico(a) Enfermeiro(a) Paciente Nenhum resultado encontr…" at bounding box center [213, 123] width 411 height 136
checkbox Intervencionista "true"
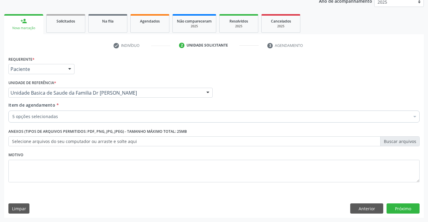
click at [32, 112] on div "5 opções selecionadas" at bounding box center [213, 117] width 411 height 12
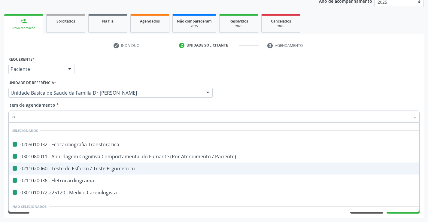
type input "of"
checkbox Transtoracica "false"
checkbox Paciente\) "false"
checkbox Ergometrico "false"
checkbox Eletrocardiograma "false"
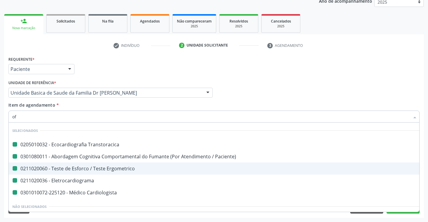
checkbox Cardiologista "false"
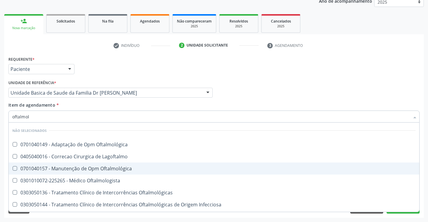
type input "oftalmolo"
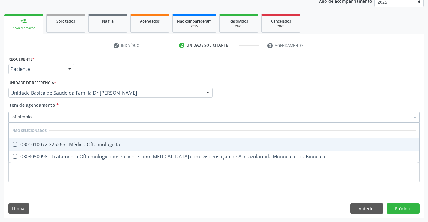
click at [46, 147] on div "0301010072-225265 - Médico Oftalmologista" at bounding box center [213, 144] width 403 height 5
checkbox Oftalmologista "true"
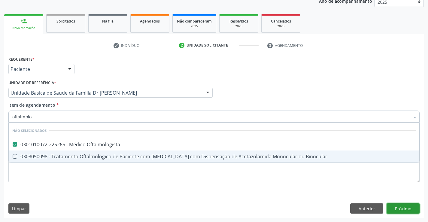
click at [403, 208] on div "Requerente * Paciente Médico(a) Enfermeiro(a) Paciente Nenhum resultado encontr…" at bounding box center [214, 136] width 420 height 163
checkbox Binocular "true"
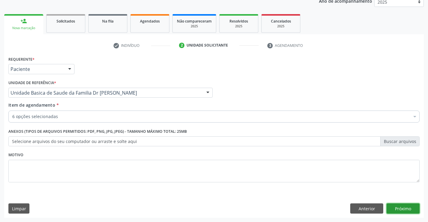
click at [410, 205] on button "Próximo" at bounding box center [403, 208] width 33 height 10
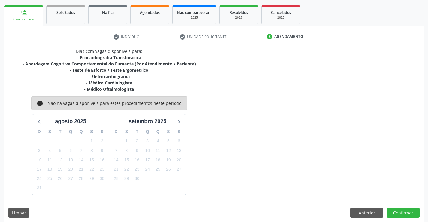
scroll to position [89, 0]
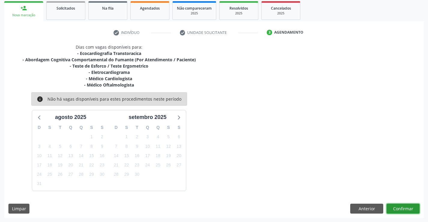
click at [409, 209] on button "Confirmar" at bounding box center [403, 209] width 33 height 10
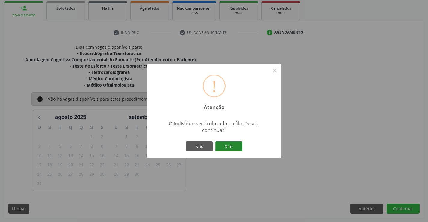
click at [235, 145] on button "Sim" at bounding box center [228, 146] width 27 height 10
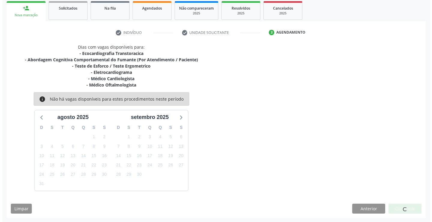
scroll to position [0, 0]
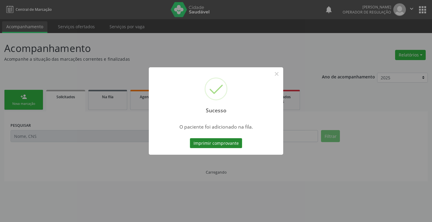
click at [233, 142] on button "Imprimir comprovante" at bounding box center [216, 143] width 52 height 10
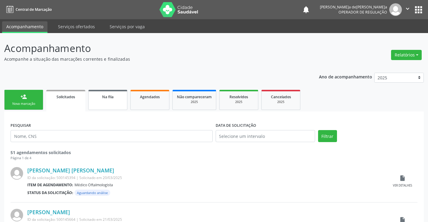
click at [101, 102] on link "Na fila" at bounding box center [107, 100] width 39 height 20
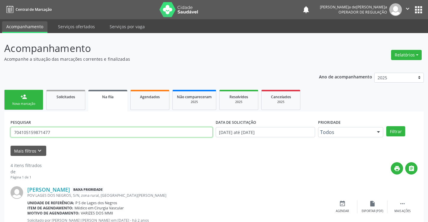
click at [62, 130] on input "704105159871477" at bounding box center [112, 132] width 202 height 10
drag, startPoint x: 58, startPoint y: 132, endPoint x: 0, endPoint y: 132, distance: 58.3
click at [0, 132] on div "Acompanhamento Acompanhe a situação das marcações correntes e finalizadas Relat…" at bounding box center [214, 219] width 428 height 372
type input "706208535807561"
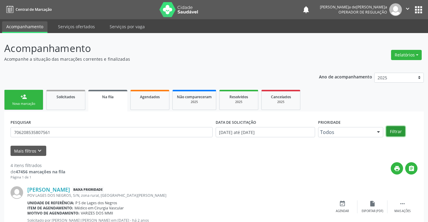
click at [388, 130] on button "Filtrar" at bounding box center [395, 131] width 19 height 10
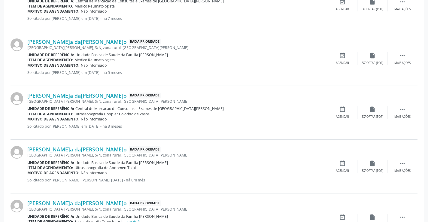
scroll to position [345, 0]
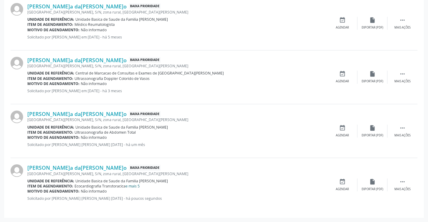
click at [136, 187] on link "e mais 5" at bounding box center [133, 186] width 14 height 5
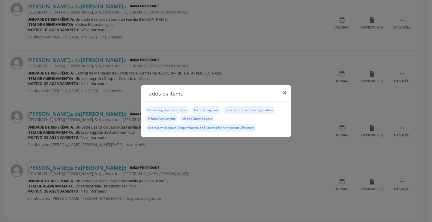
click at [284, 94] on button "×" at bounding box center [285, 92] width 12 height 15
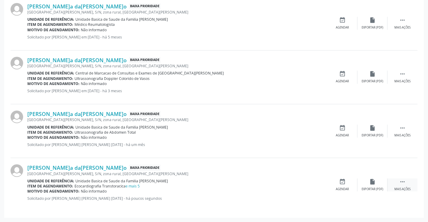
click at [404, 184] on icon "" at bounding box center [402, 181] width 7 height 7
click at [375, 182] on icon "edit" at bounding box center [372, 181] width 7 height 7
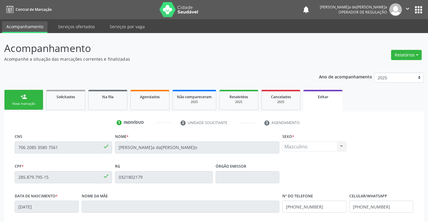
scroll to position [112, 0]
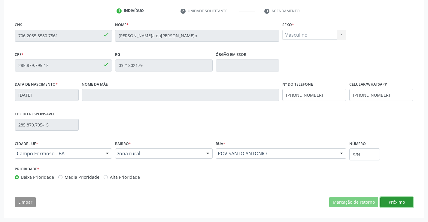
click at [394, 201] on button "Próximo" at bounding box center [396, 202] width 33 height 10
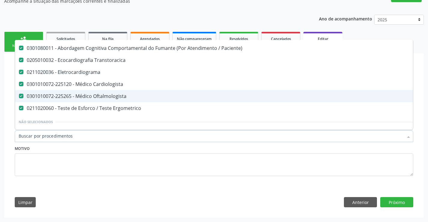
scroll to position [0, 0]
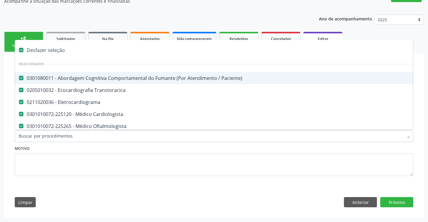
click at [117, 77] on div "0301080011 - Abordagem Cognitiva Comportamental do Fumante (Por Atendimento / P…" at bounding box center [253, 78] width 468 height 5
checkbox Paciente\) "false"
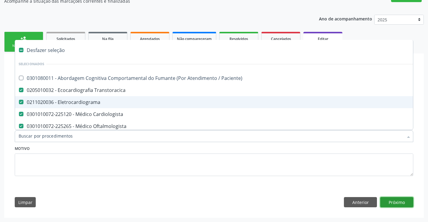
click at [399, 201] on button "Próximo" at bounding box center [396, 202] width 33 height 10
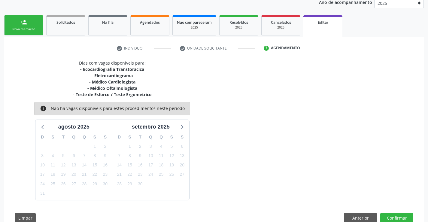
scroll to position [90, 0]
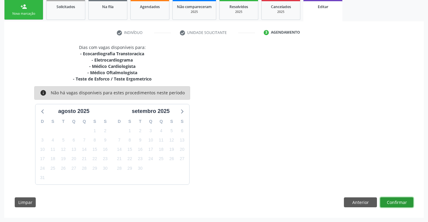
click at [404, 200] on button "Confirmar" at bounding box center [396, 202] width 33 height 10
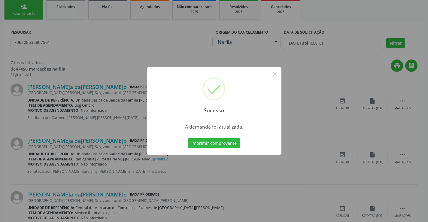
scroll to position [0, 0]
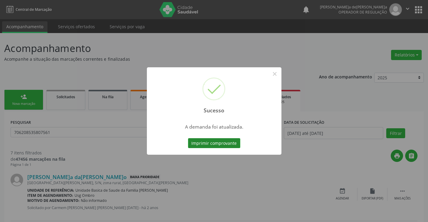
click at [231, 145] on button "Imprimir comprovante" at bounding box center [214, 143] width 52 height 10
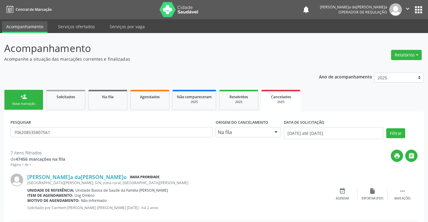
click at [27, 97] on link "person_add Nova marcação" at bounding box center [23, 100] width 39 height 20
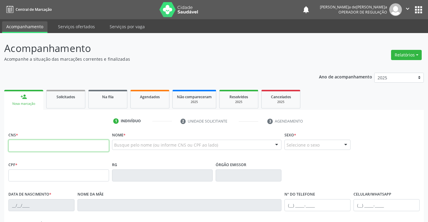
click at [40, 143] on input "text" at bounding box center [58, 146] width 101 height 12
type input "702 6032 0343 1446"
type input "0551146281"
type input "[DATE]"
type input "664.867.855-00"
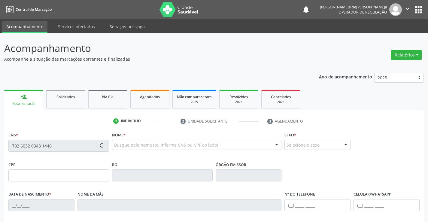
type input "S/N"
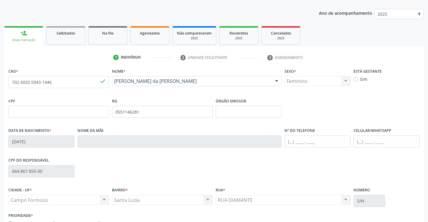
scroll to position [90, 0]
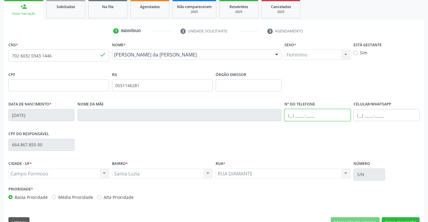
click at [337, 117] on input "text" at bounding box center [317, 115] width 66 height 12
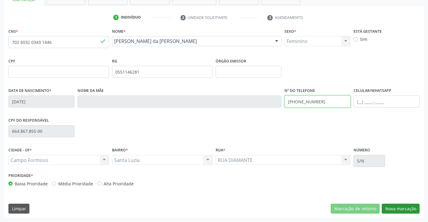
type input "[PHONE_NUMBER]"
click at [396, 213] on button "Nova marcação" at bounding box center [401, 209] width 38 height 10
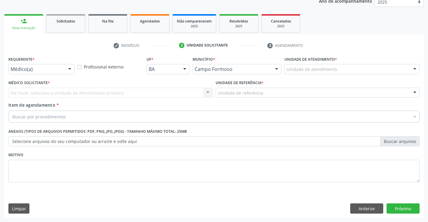
scroll to position [76, 0]
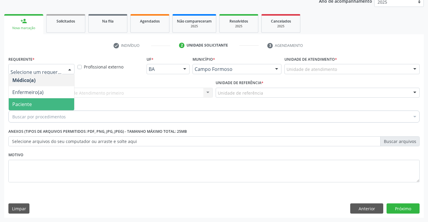
click at [21, 107] on span "Paciente" at bounding box center [22, 104] width 20 height 7
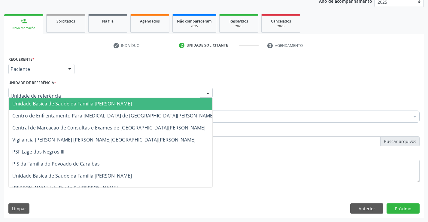
click at [35, 104] on span "Unidade Basica de Saude da Familia [PERSON_NAME]" at bounding box center [72, 103] width 120 height 7
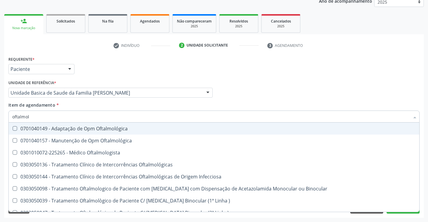
type input "oftalmolo"
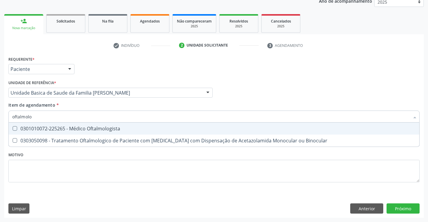
click at [70, 126] on div "0301010072-225265 - Médico Oftalmologista" at bounding box center [213, 128] width 403 height 5
checkbox Oftalmologista "true"
click at [411, 207] on div "Requerente * Paciente Médico(a) Enfermeiro(a) Paciente Nenhum resultado encontr…" at bounding box center [214, 136] width 420 height 163
checkbox Binocular "true"
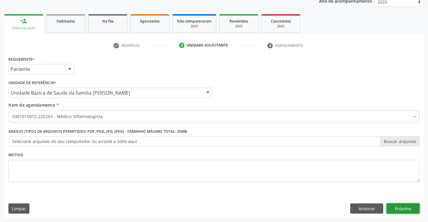
click at [405, 207] on button "Próximo" at bounding box center [403, 208] width 33 height 10
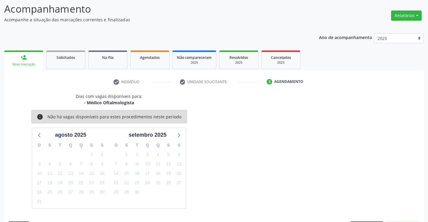
scroll to position [57, 0]
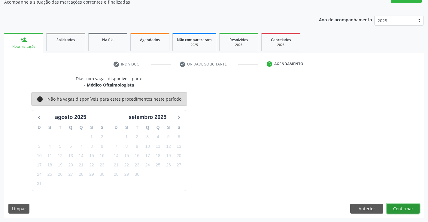
click at [407, 208] on button "Confirmar" at bounding box center [403, 209] width 33 height 10
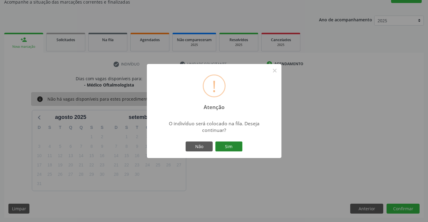
click at [232, 143] on button "Sim" at bounding box center [228, 146] width 27 height 10
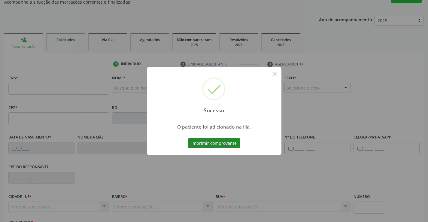
click at [208, 145] on button "Imprimir comprovante" at bounding box center [214, 143] width 52 height 10
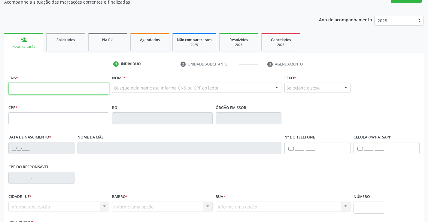
click at [53, 90] on input "text" at bounding box center [58, 89] width 101 height 12
click at [206, 167] on div "CPF do responsável" at bounding box center [214, 177] width 414 height 30
click at [36, 87] on input "text" at bounding box center [58, 89] width 101 height 12
type input "707 4090 9792 6074"
type input "0[DATE]"
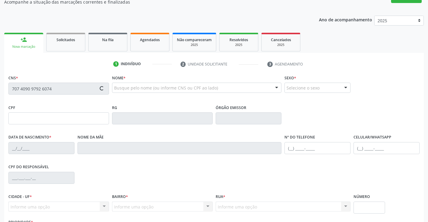
type input "[PHONE_NUMBER]"
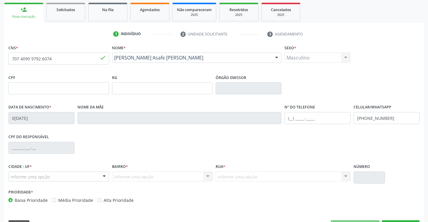
scroll to position [104, 0]
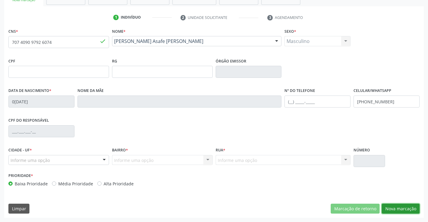
click at [391, 209] on button "Nova marcação" at bounding box center [401, 209] width 38 height 10
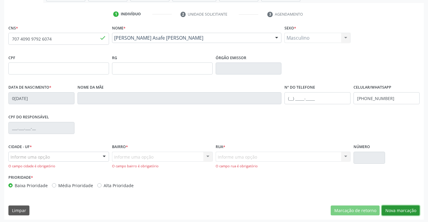
scroll to position [109, 0]
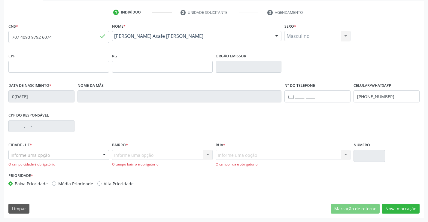
click at [117, 157] on div "Informe uma opção Nenhum resultado encontrado para: " " Nenhuma opção encontrad…" at bounding box center [162, 158] width 101 height 17
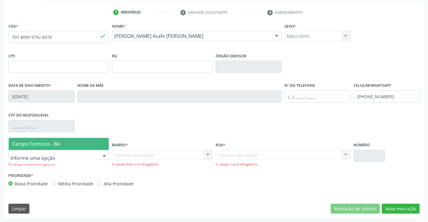
click at [54, 156] on div at bounding box center [58, 155] width 101 height 10
click at [52, 144] on span "Campo Formoso - BA" at bounding box center [36, 144] width 48 height 7
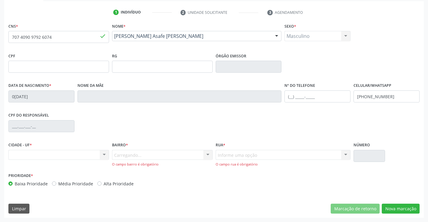
click at [128, 156] on div "Carregando... Nenhum resultado encontrado para: " " Nenhuma opção encontrada. D…" at bounding box center [162, 158] width 101 height 17
click at [227, 159] on div "Informe uma opção Nenhum resultado encontrado para: " " Nenhuma opção encontrad…" at bounding box center [283, 158] width 135 height 17
click at [259, 157] on div "Informe uma opção Nenhum resultado encontrado para: " " Nenhuma opção encontrad…" at bounding box center [283, 158] width 135 height 17
click at [233, 156] on div "Informe uma opção Nenhum resultado encontrado para: " " Nenhuma opção encontrad…" at bounding box center [283, 158] width 135 height 17
click at [400, 207] on button "Nova marcação" at bounding box center [401, 209] width 38 height 10
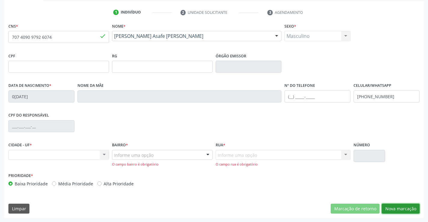
click at [391, 209] on button "Nova marcação" at bounding box center [401, 209] width 38 height 10
click at [399, 210] on button "Nova marcação" at bounding box center [401, 209] width 38 height 10
click at [166, 154] on div "Informe uma opção" at bounding box center [162, 155] width 101 height 10
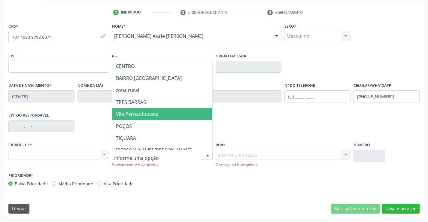
click at [136, 116] on span "Vila Pernanbucana" at bounding box center [137, 114] width 43 height 7
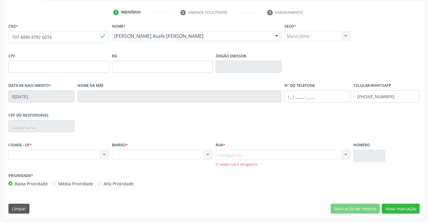
scroll to position [104, 0]
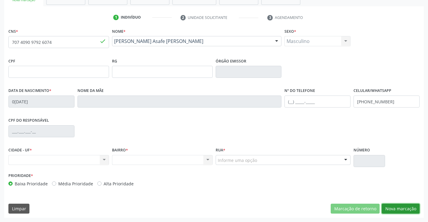
click at [392, 207] on button "Nova marcação" at bounding box center [401, 209] width 38 height 10
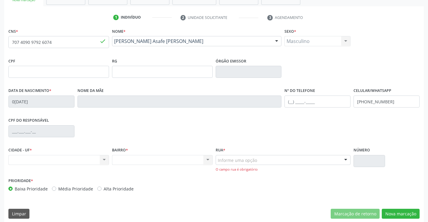
click at [285, 164] on div "Informe uma opção" at bounding box center [283, 160] width 135 height 10
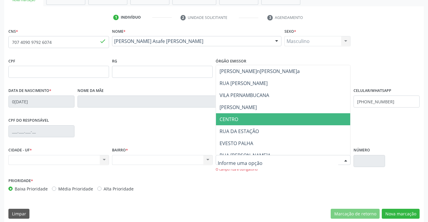
click at [238, 121] on span "CENTRO" at bounding box center [229, 119] width 19 height 7
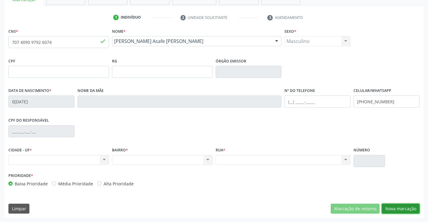
click at [395, 208] on button "Nova marcação" at bounding box center [401, 209] width 38 height 10
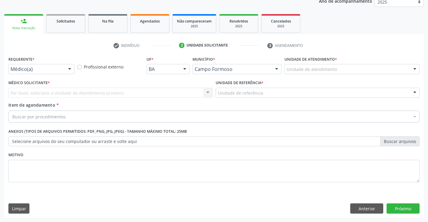
scroll to position [76, 0]
click at [60, 66] on div "Médico(a)" at bounding box center [41, 69] width 66 height 10
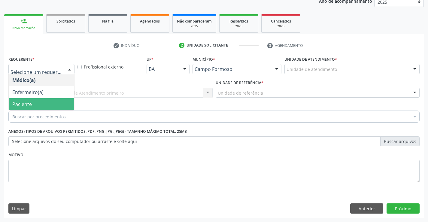
click at [47, 102] on span "Paciente" at bounding box center [41, 104] width 65 height 12
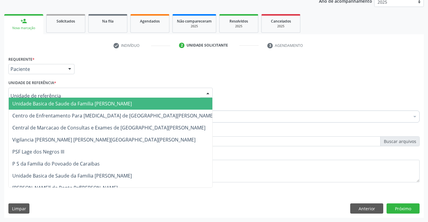
click at [48, 103] on span "Unidade Basica de Saude da Familia [PERSON_NAME]" at bounding box center [72, 103] width 120 height 7
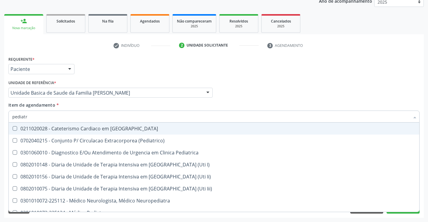
type input "pediatra"
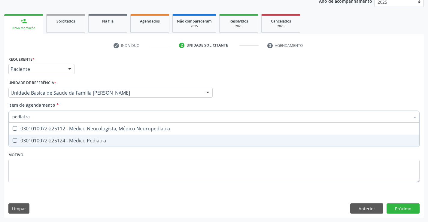
click at [94, 138] on div "0301010072-225124 - Médico Pediatra" at bounding box center [213, 140] width 403 height 5
checkbox Pediatra "true"
click at [400, 208] on div "Requerente * Paciente Médico(a) Enfermeiro(a) Paciente Nenhum resultado encontr…" at bounding box center [214, 136] width 420 height 163
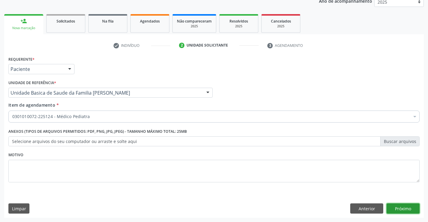
click at [409, 205] on button "Próximo" at bounding box center [403, 208] width 33 height 10
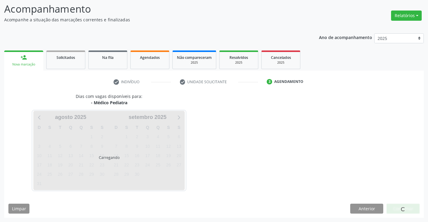
scroll to position [39, 0]
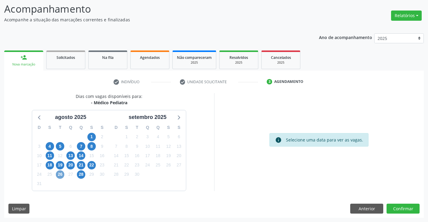
click at [60, 172] on span "26" at bounding box center [60, 174] width 8 height 8
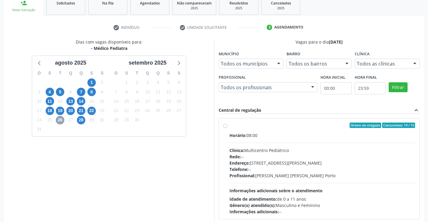
scroll to position [126, 0]
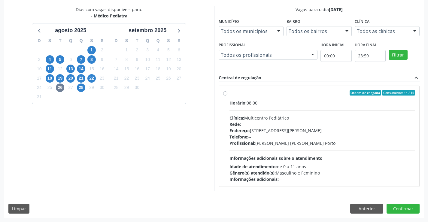
click at [229, 95] on label "Ordem de chegada Consumidos: 14 / 15 Horário: 08:00 Clínica: Multicentro Pediát…" at bounding box center [322, 136] width 186 height 92
click at [225, 95] on input "Ordem de chegada Consumidos: 14 / 15 Horário: 08:00 Clínica: Multicentro Pediát…" at bounding box center [225, 92] width 4 height 5
radio input "true"
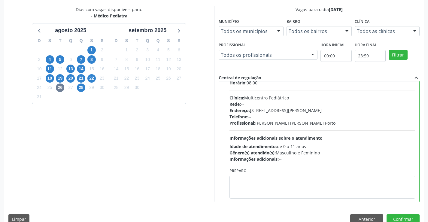
scroll to position [30, 0]
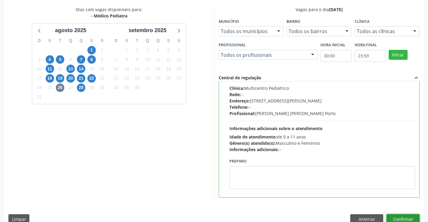
click at [398, 218] on button "Confirmar" at bounding box center [403, 219] width 33 height 10
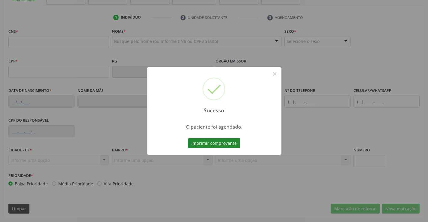
click at [219, 144] on button "Imprimir comprovante" at bounding box center [214, 143] width 52 height 10
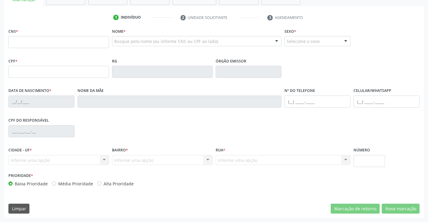
scroll to position [0, 0]
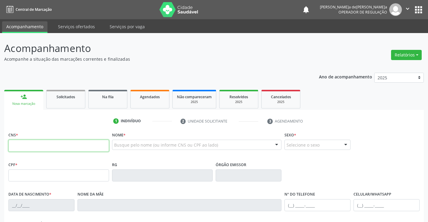
click at [35, 150] on input "text" at bounding box center [58, 146] width 101 height 12
type input "702 0033 4056 0685"
type input "2180385773"
type input "0[DATE]"
type input "[PHONE_NUMBER]"
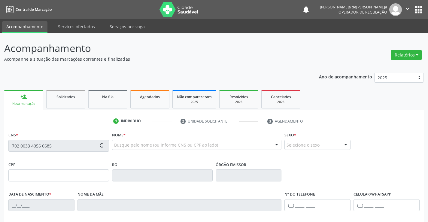
type input "[PHONE_NUMBER]"
type input "084.372.125-10"
type input "S/N"
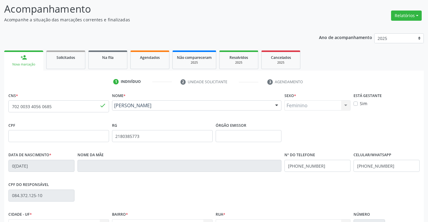
scroll to position [104, 0]
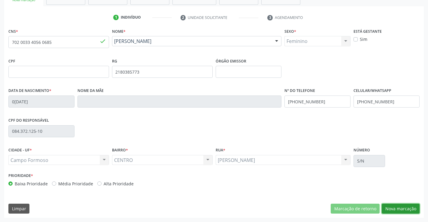
click at [384, 206] on button "Nova marcação" at bounding box center [401, 209] width 38 height 10
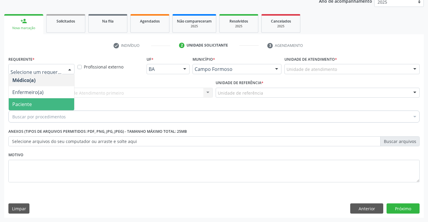
click at [26, 106] on span "Paciente" at bounding box center [22, 104] width 20 height 7
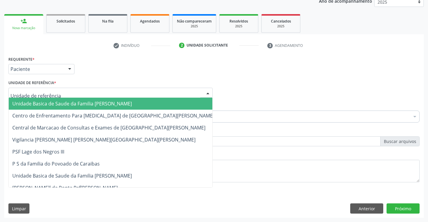
click at [37, 104] on span "Unidade Basica de Saude da Familia [PERSON_NAME]" at bounding box center [72, 103] width 120 height 7
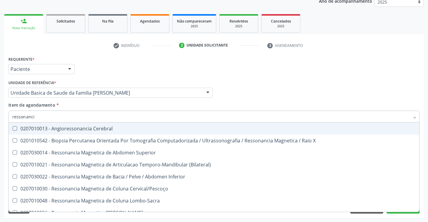
type input "ressonancia"
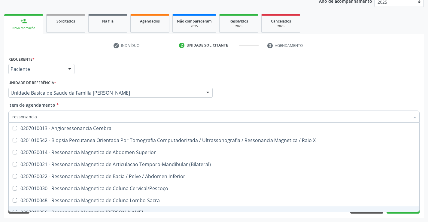
scroll to position [0, 0]
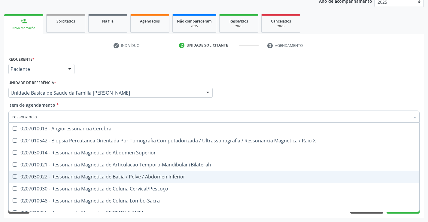
click at [180, 176] on div "0207030022 - Ressonancia Magnetica de Bacia / Pelve / Abdomen Inferior" at bounding box center [213, 176] width 403 height 5
checkbox Inferior "true"
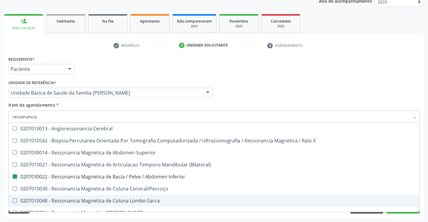
click at [407, 220] on div "Acompanhamento Acompanhe a situação das marcações correntes e finalizadas Relat…" at bounding box center [214, 89] width 428 height 265
checkbox X "true"
checkbox Inferior "false"
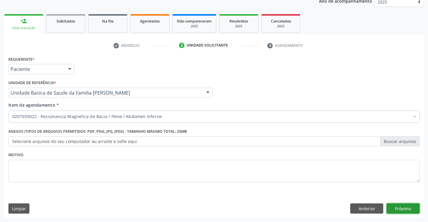
click at [397, 210] on button "Próximo" at bounding box center [403, 208] width 33 height 10
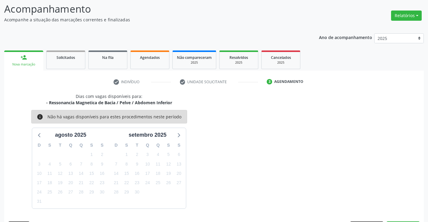
scroll to position [57, 0]
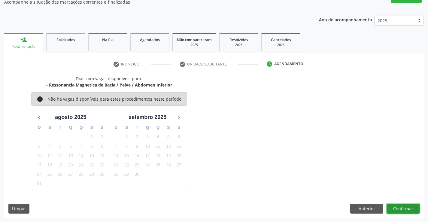
click at [396, 206] on button "Confirmar" at bounding box center [403, 209] width 33 height 10
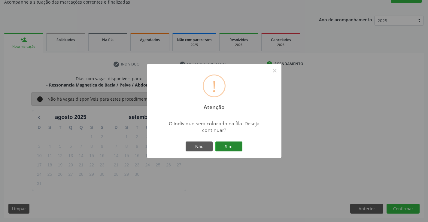
click at [235, 148] on button "Sim" at bounding box center [228, 146] width 27 height 10
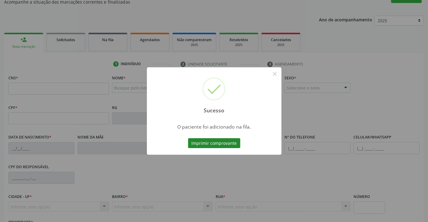
click at [232, 139] on button "Imprimir comprovante" at bounding box center [214, 143] width 52 height 10
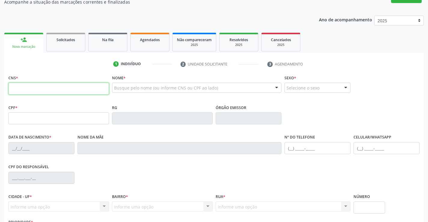
click at [27, 88] on input "text" at bounding box center [58, 89] width 101 height 12
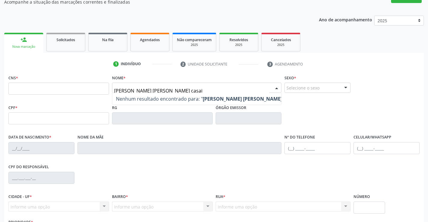
type input "[PERSON_NAME] [PERSON_NAME] casais"
drag, startPoint x: 190, startPoint y: 89, endPoint x: 86, endPoint y: 93, distance: 104.6
click at [86, 93] on div "CNS * Nome * [PERSON_NAME] [PERSON_NAME] casais Nenhum resultado encontrado par…" at bounding box center [214, 88] width 414 height 30
type input "[PERSON_NAME]"
drag, startPoint x: 165, startPoint y: 91, endPoint x: 111, endPoint y: 87, distance: 53.9
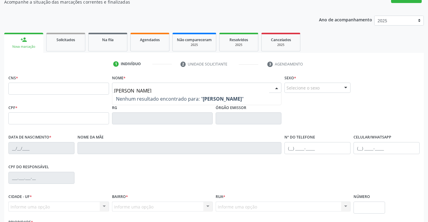
click at [93, 92] on div "CNS * Nome * [PERSON_NAME] resultado encontrado para: " [PERSON_NAME] " Não há …" at bounding box center [214, 88] width 414 height 30
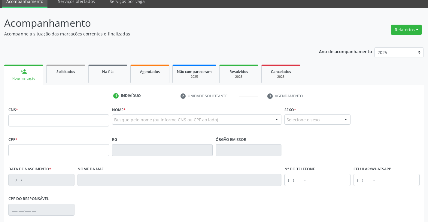
scroll to position [0, 0]
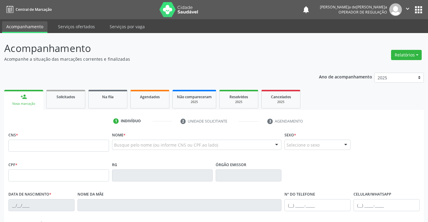
click at [418, 10] on button "apps" at bounding box center [418, 10] width 11 height 11
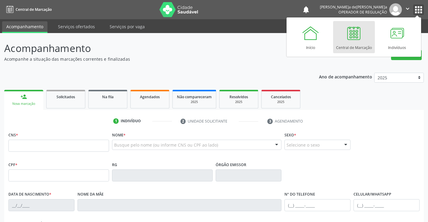
click at [408, 10] on icon "" at bounding box center [407, 8] width 7 height 7
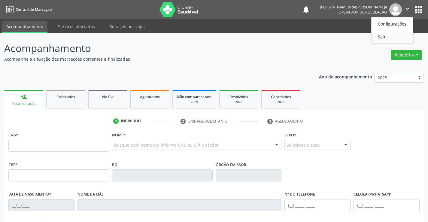
click at [379, 37] on link "Sair" at bounding box center [392, 36] width 41 height 8
